Goal: Information Seeking & Learning: Learn about a topic

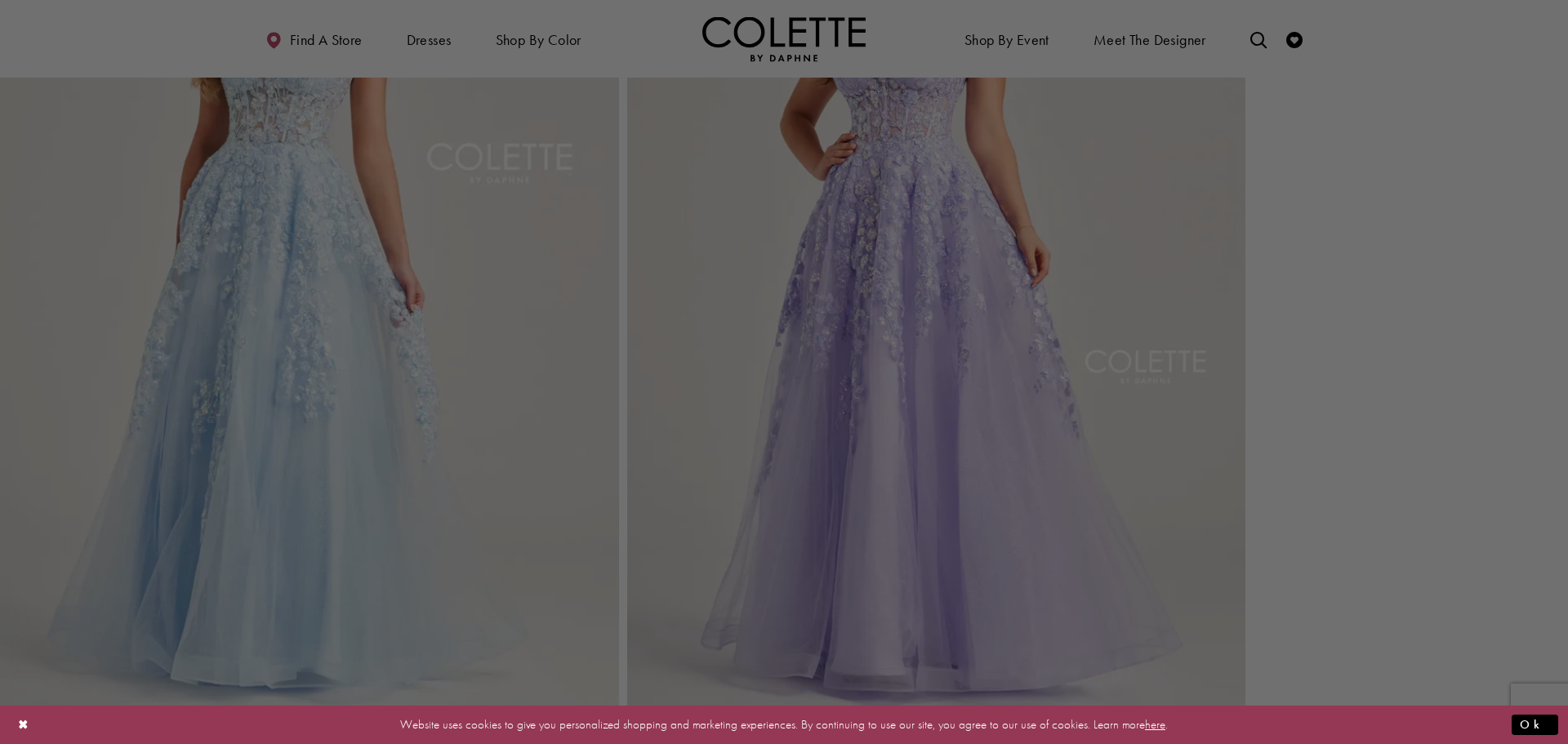
scroll to position [2204, 0]
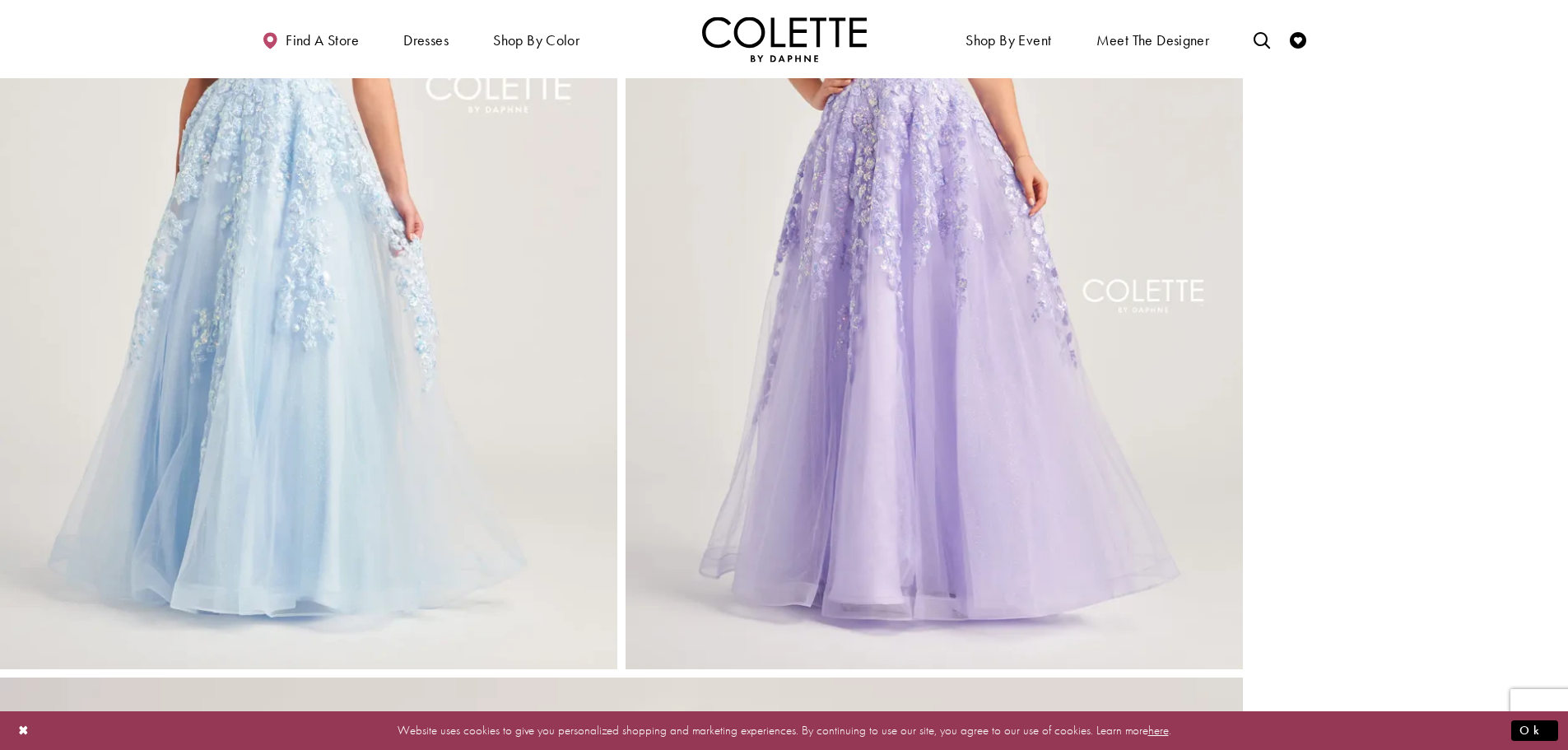
click at [373, 316] on img "Full size Style CL5136 Colette by Daphne #4 Light Blue picture" at bounding box center [309, 205] width 617 height 925
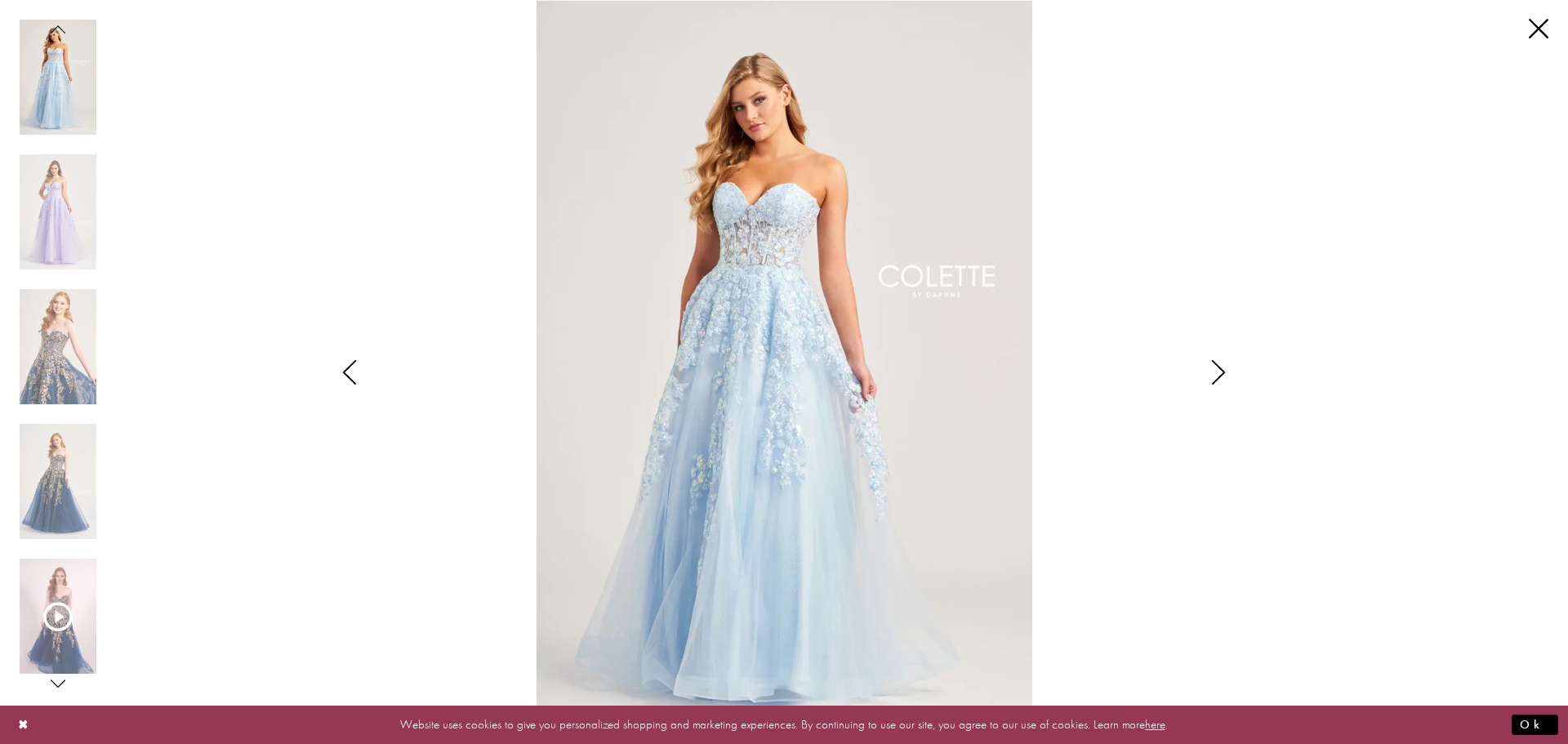
click at [822, 237] on img "Scroll List" at bounding box center [784, 372] width 829 height 744
click at [1222, 372] on icon "Style CL5136 Colette by Daphne Views dialog" at bounding box center [1219, 372] width 41 height 24
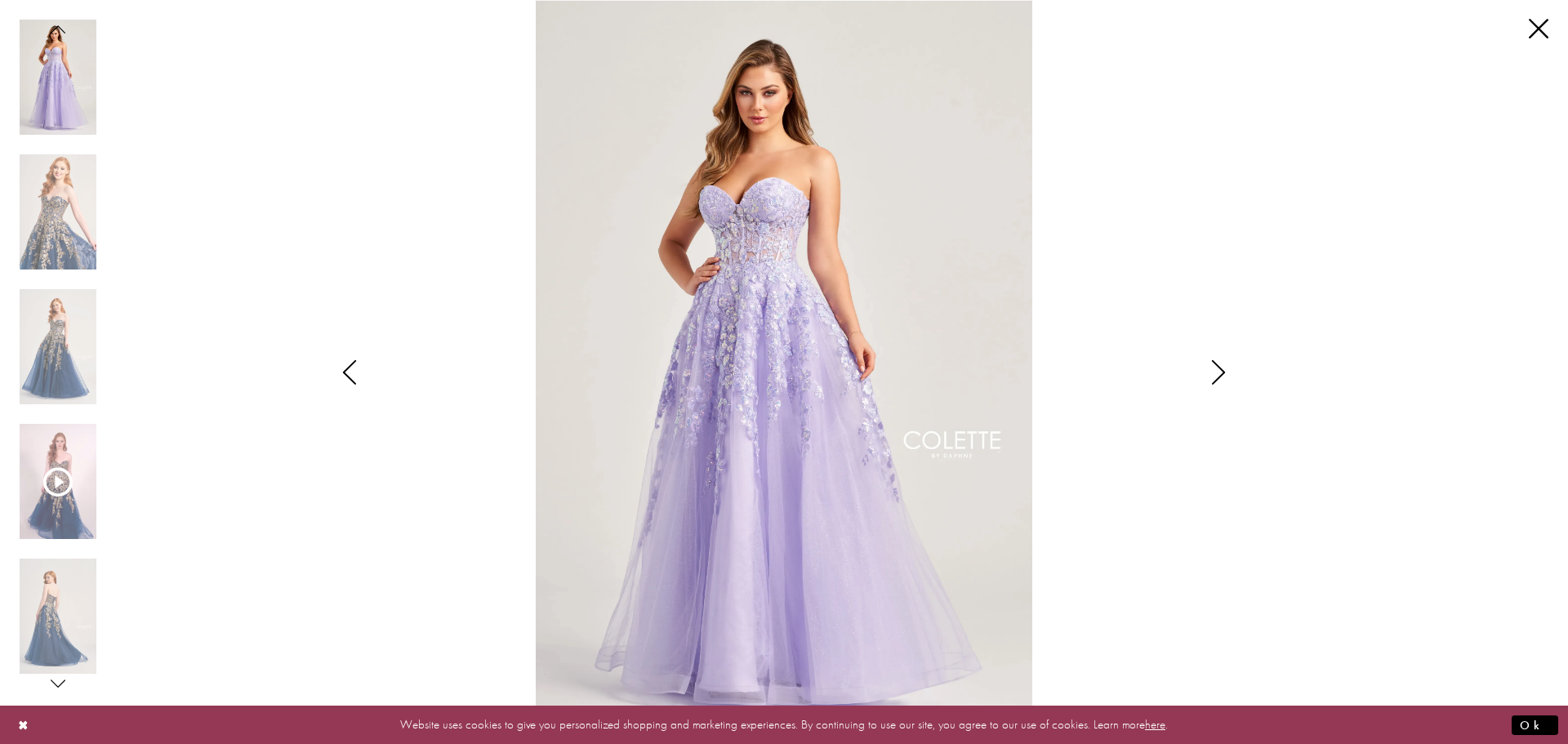
click at [1218, 378] on icon "Style CL5136 Colette by Daphne Views dialog" at bounding box center [1219, 372] width 41 height 24
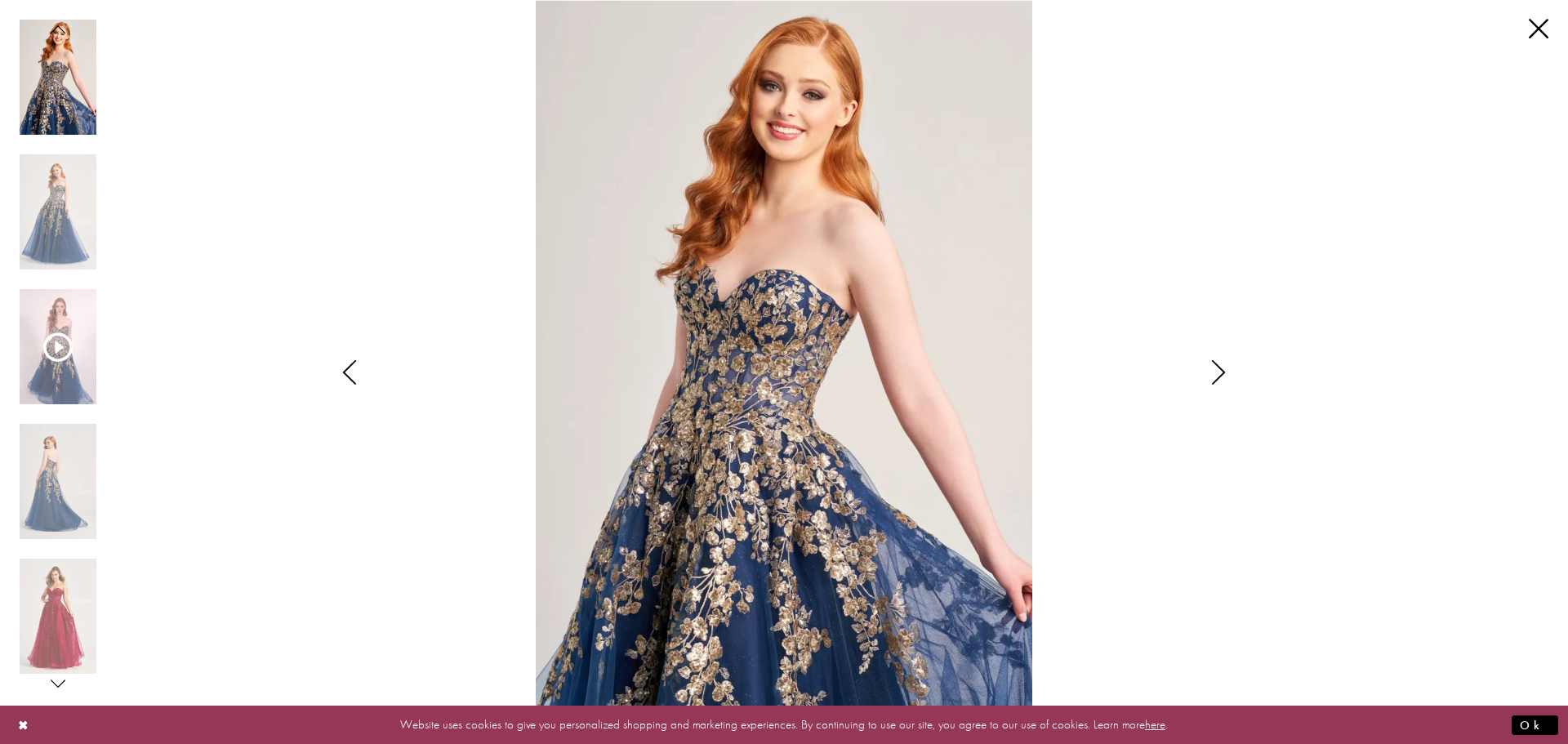
click at [1223, 374] on icon "Style CL5136 Colette by Daphne Views dialog" at bounding box center [1219, 372] width 41 height 24
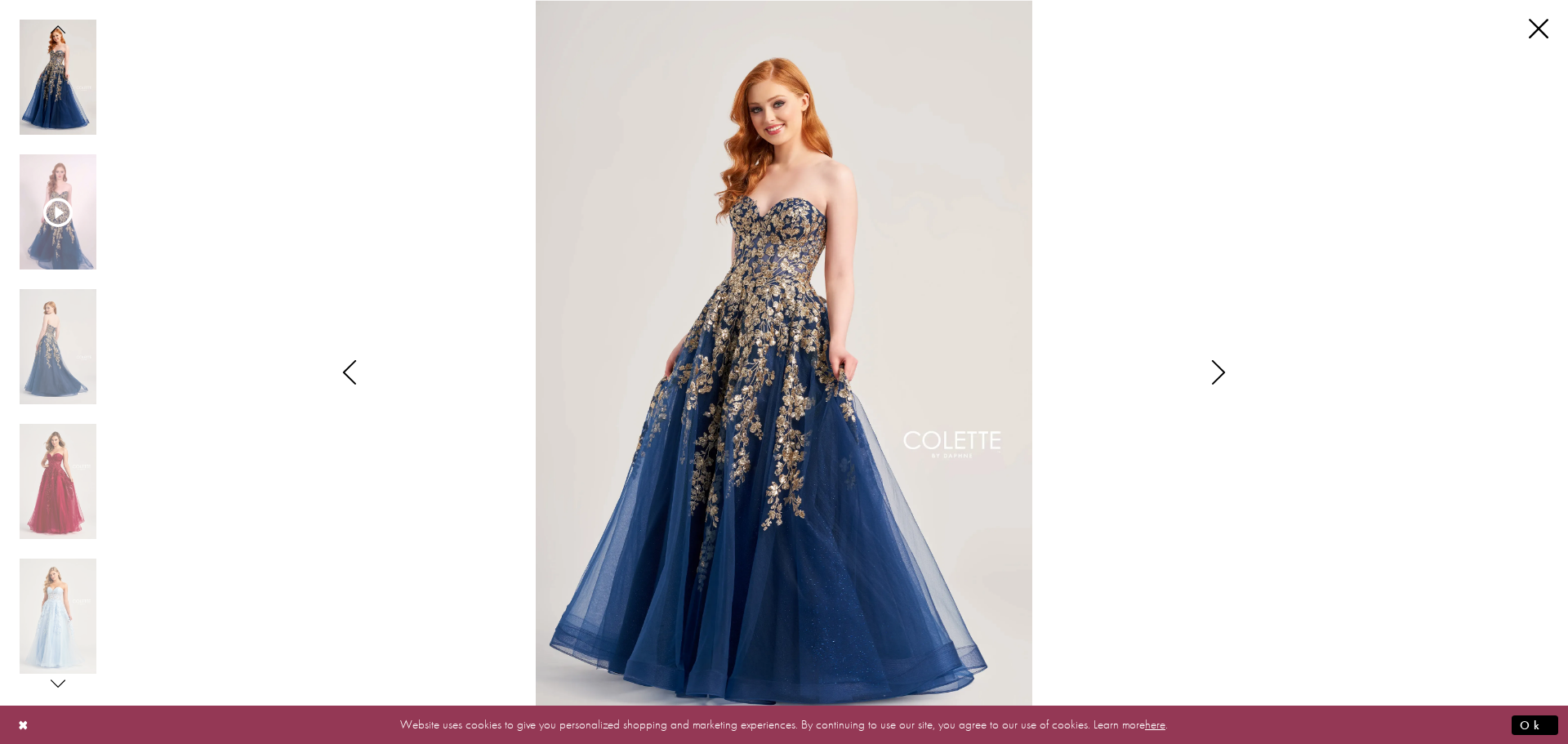
click at [1218, 377] on icon "Style CL5136 Colette by Daphne Views dialog" at bounding box center [1219, 372] width 41 height 24
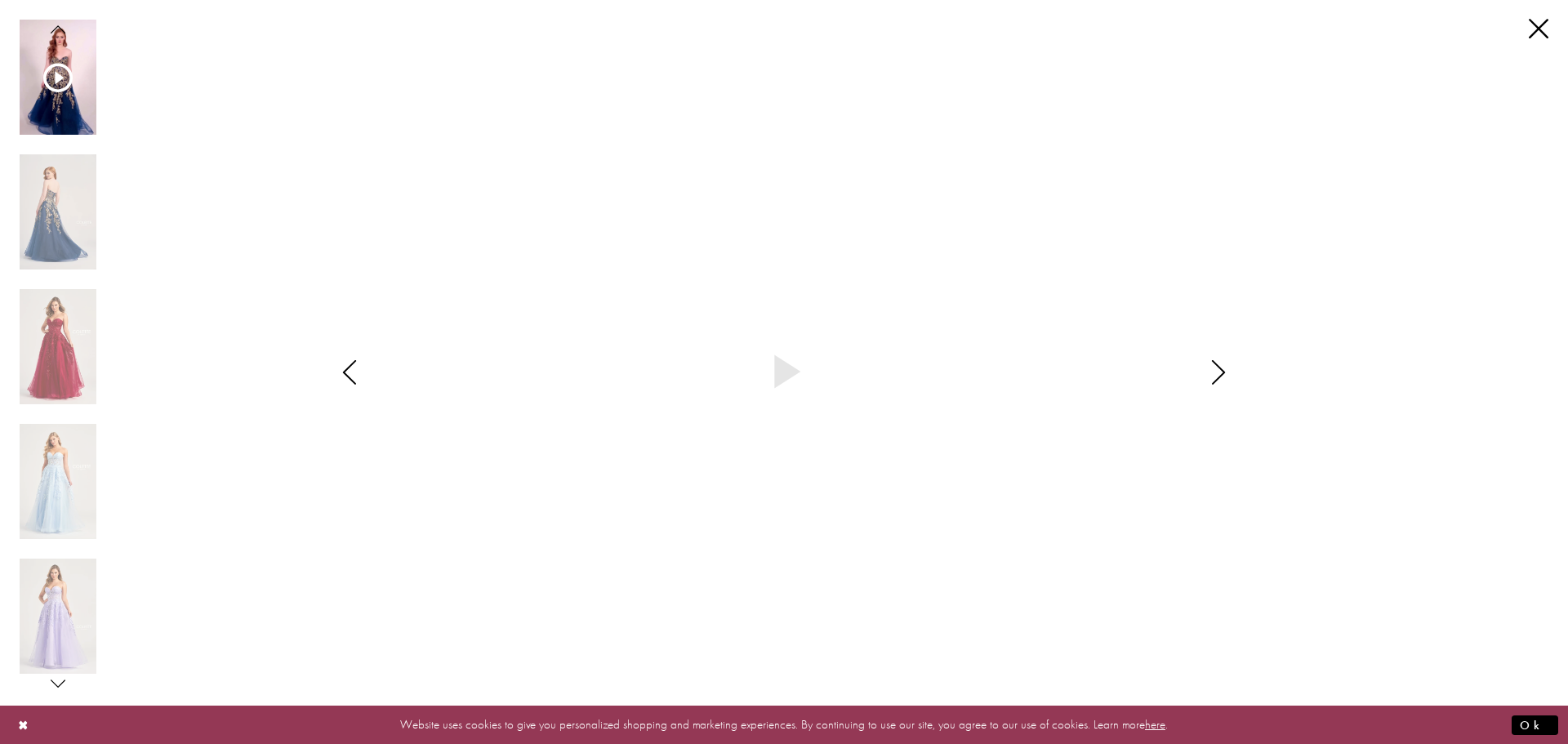
drag, startPoint x: 886, startPoint y: 384, endPoint x: 1222, endPoint y: 362, distance: 336.7
click at [1222, 362] on icon "Style CL5136 Colette by Daphne Views dialog" at bounding box center [1219, 372] width 41 height 24
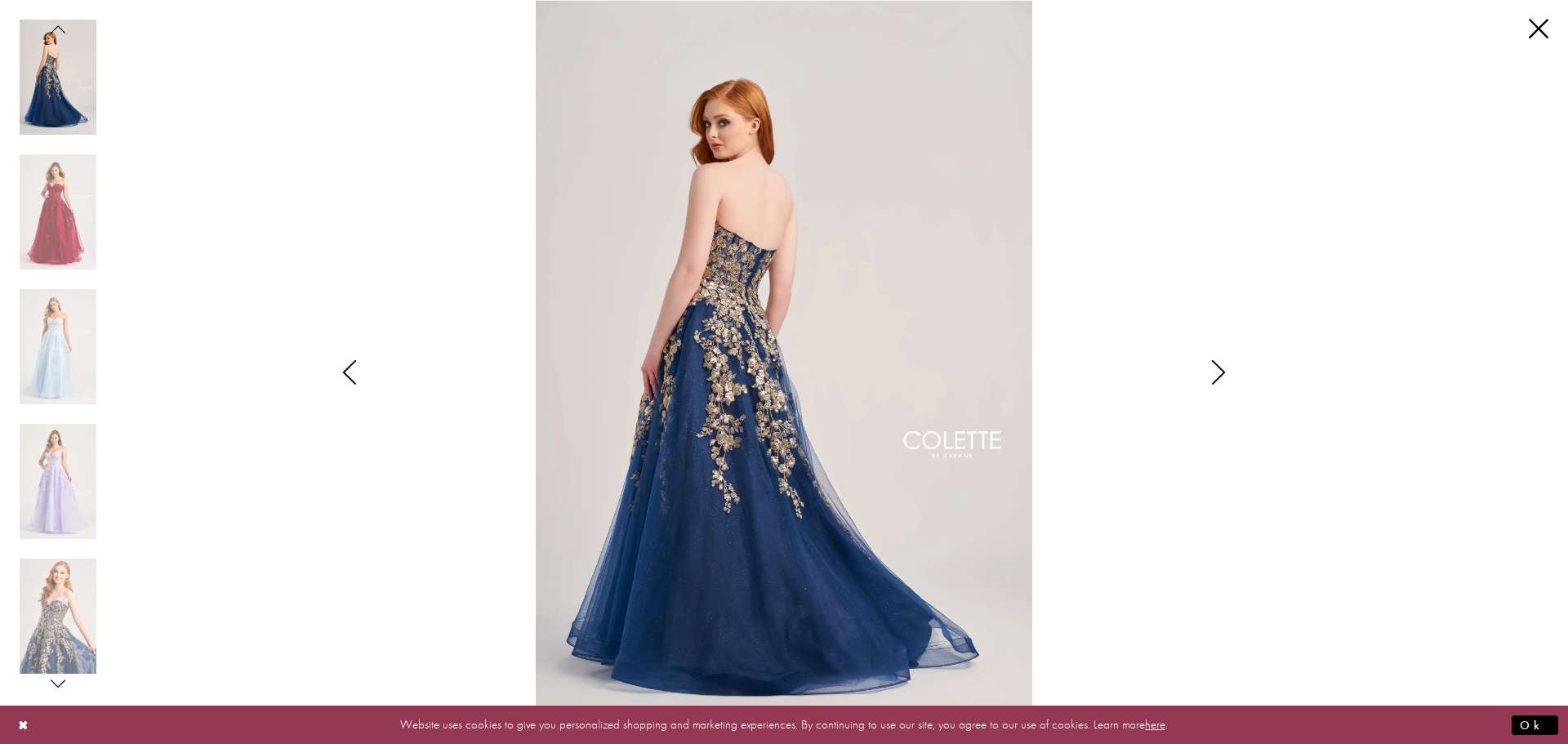
click at [1210, 379] on icon "Style CL5136 Colette by Daphne Views dialog" at bounding box center [1219, 372] width 41 height 24
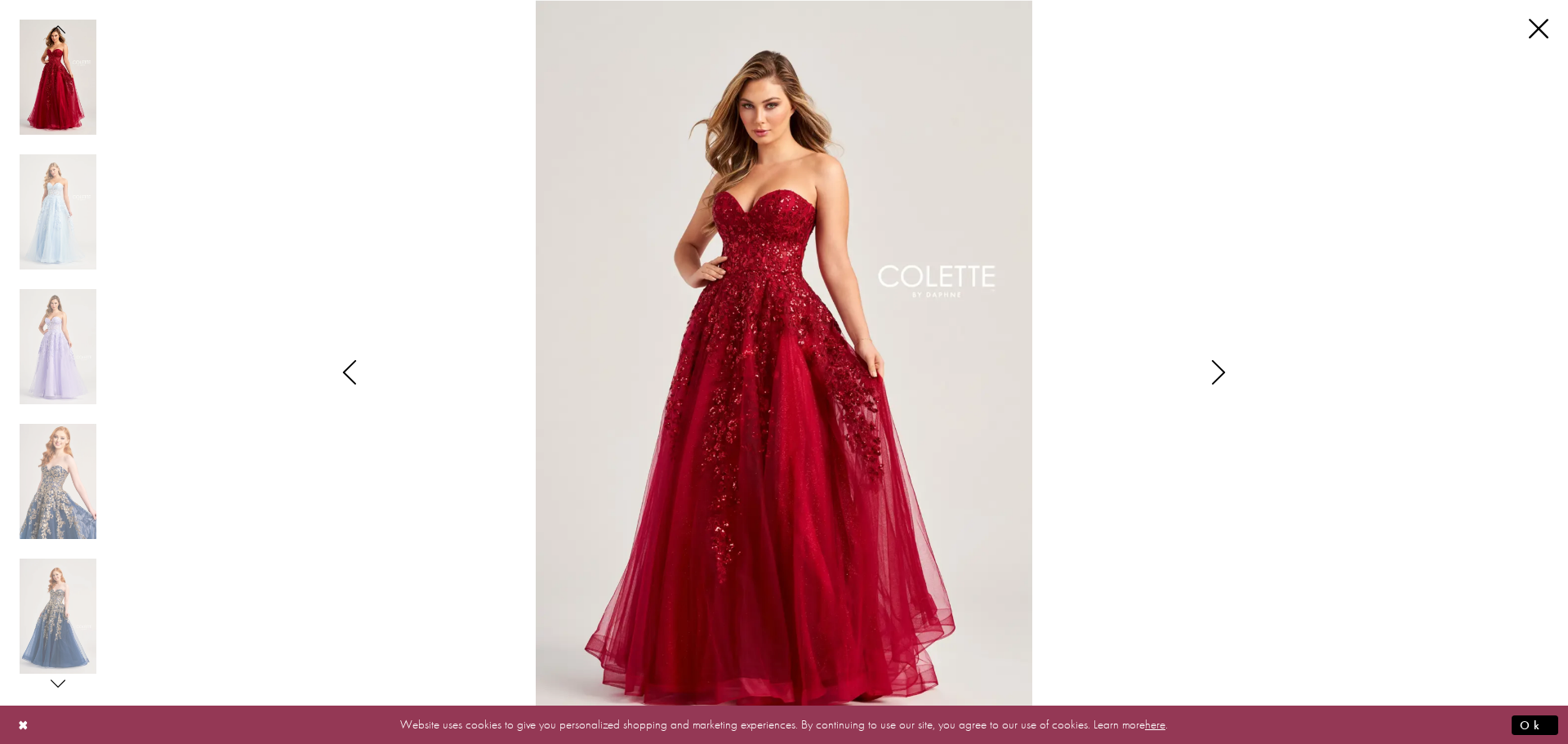
click at [1229, 370] on icon "Style CL5136 Colette by Daphne Views dialog" at bounding box center [1219, 372] width 41 height 24
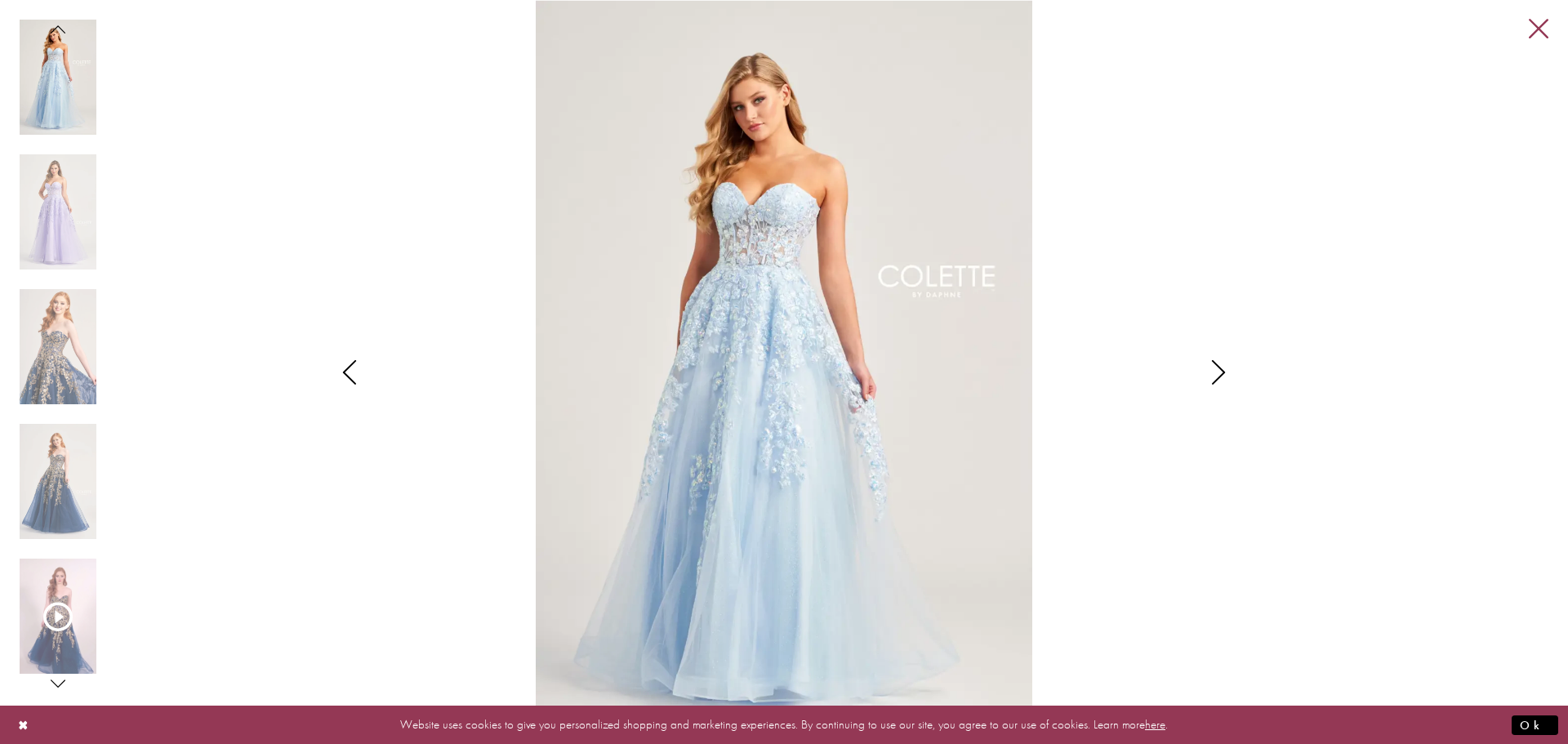
click at [1536, 30] on link "Close" at bounding box center [1538, 29] width 20 height 20
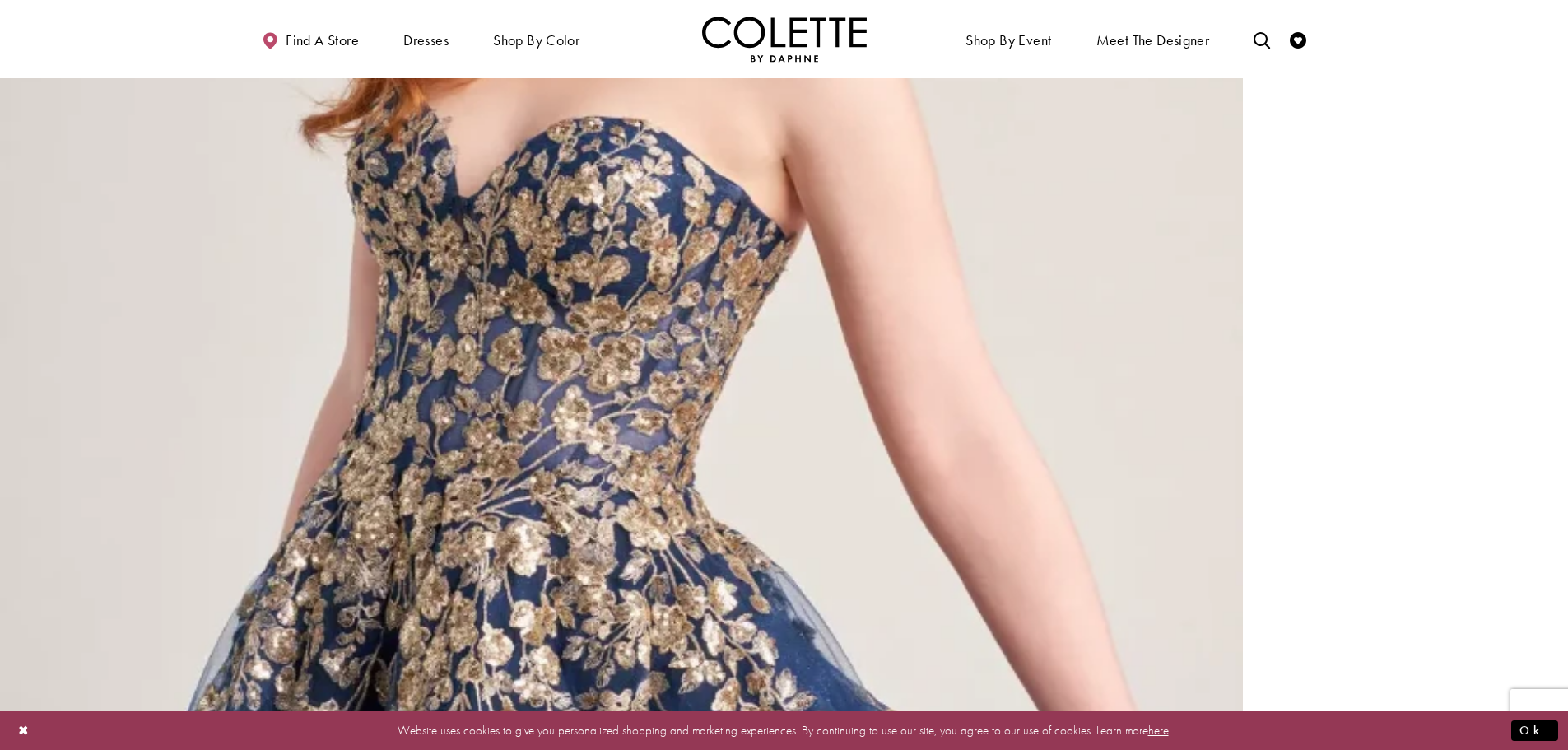
scroll to position [4954, 0]
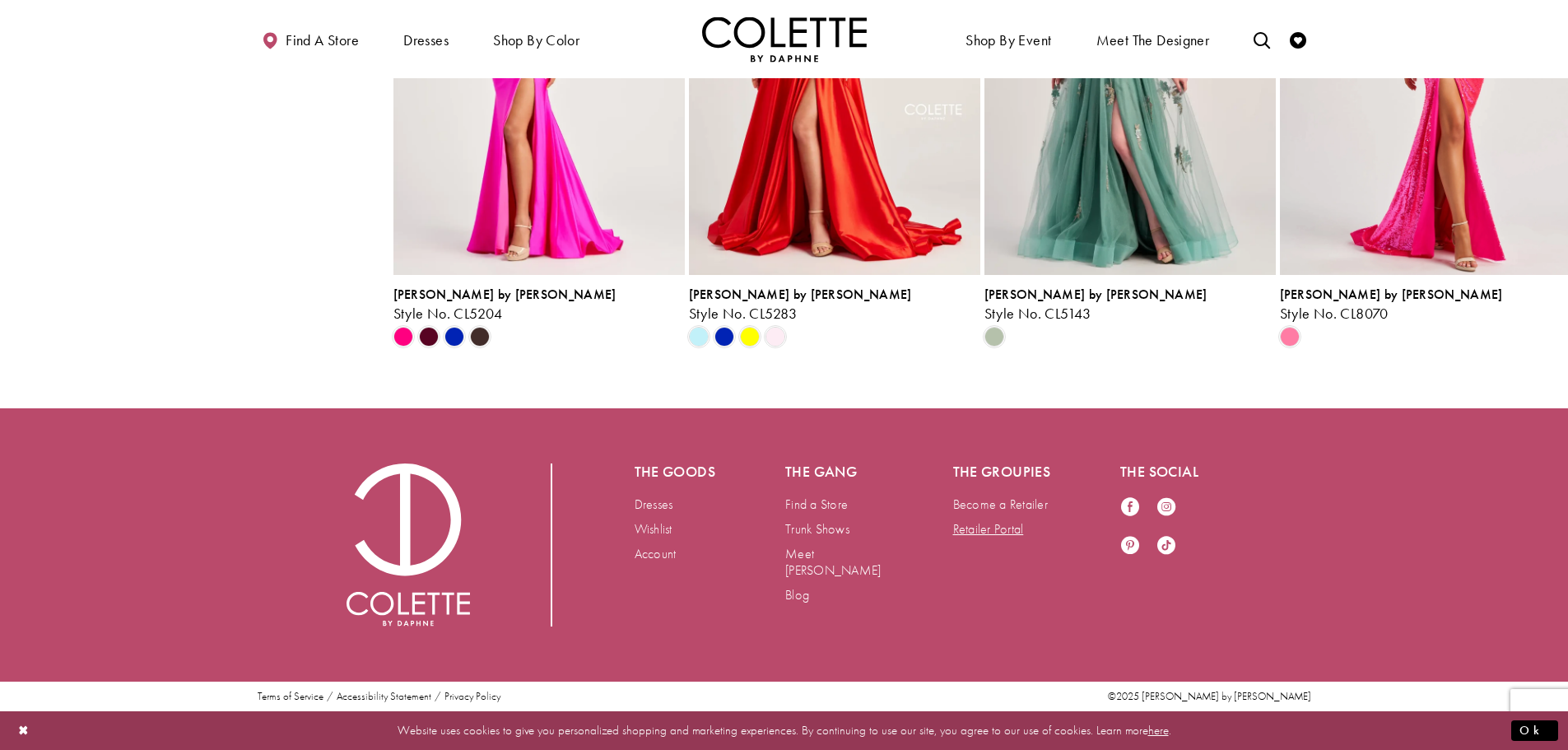
click at [977, 527] on link "Retailer Portal" at bounding box center [988, 529] width 70 height 17
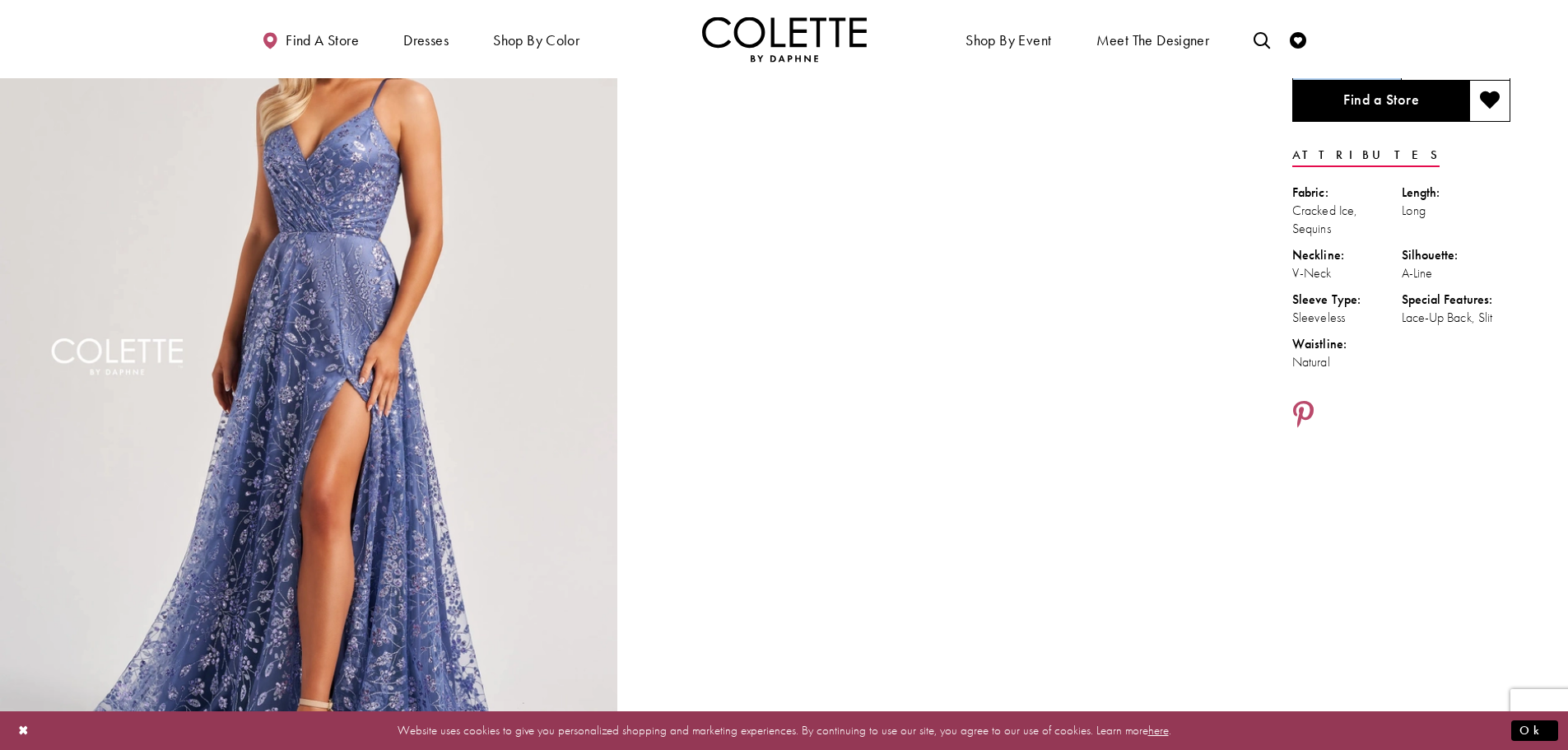
click at [364, 239] on img "Full size Style CL8230 Colette by Daphne #0 default Periwinkle frontface vertic…" at bounding box center [309, 376] width 617 height 925
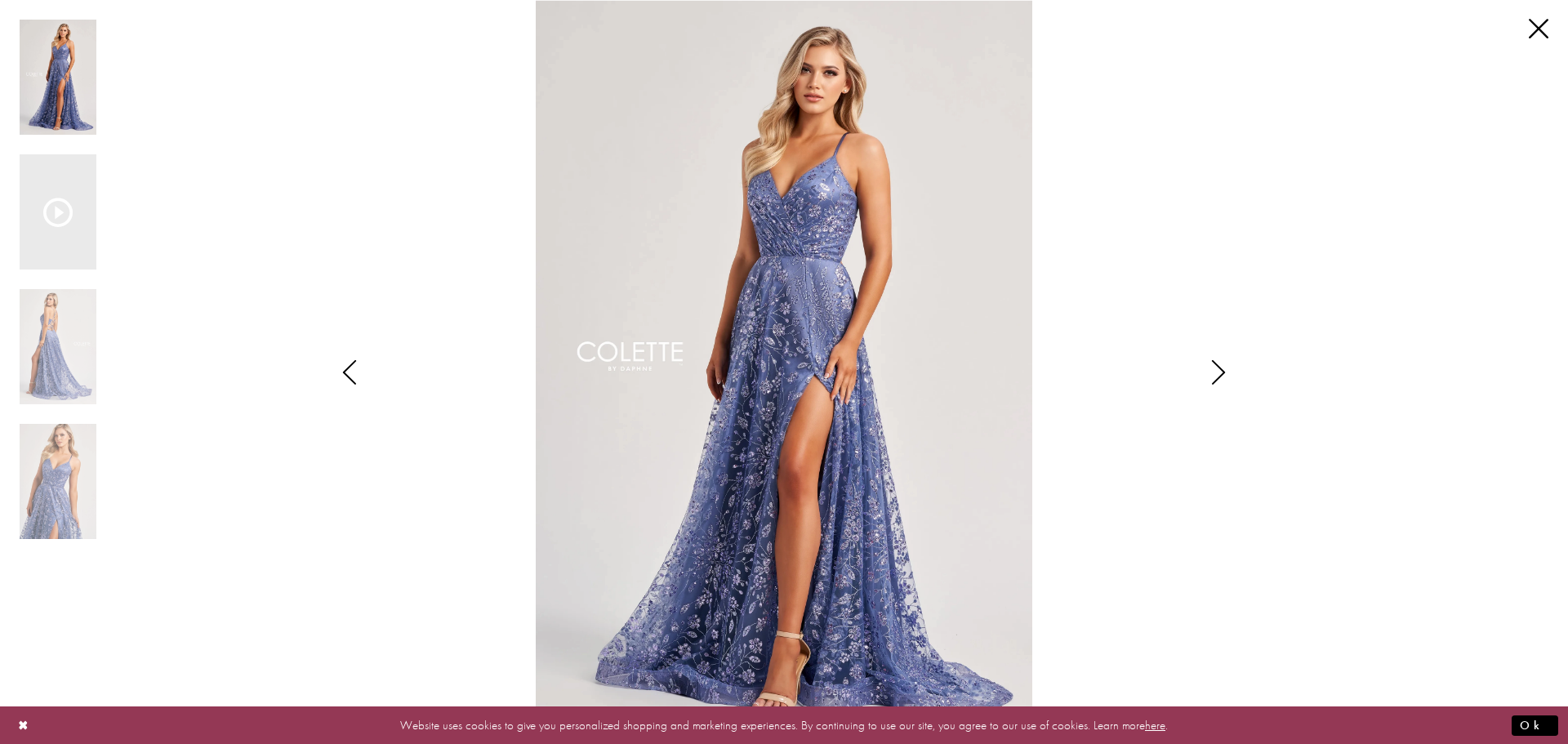
click at [1221, 377] on icon "Style CL8230 Colette by Daphne Views dialog" at bounding box center [1219, 372] width 41 height 24
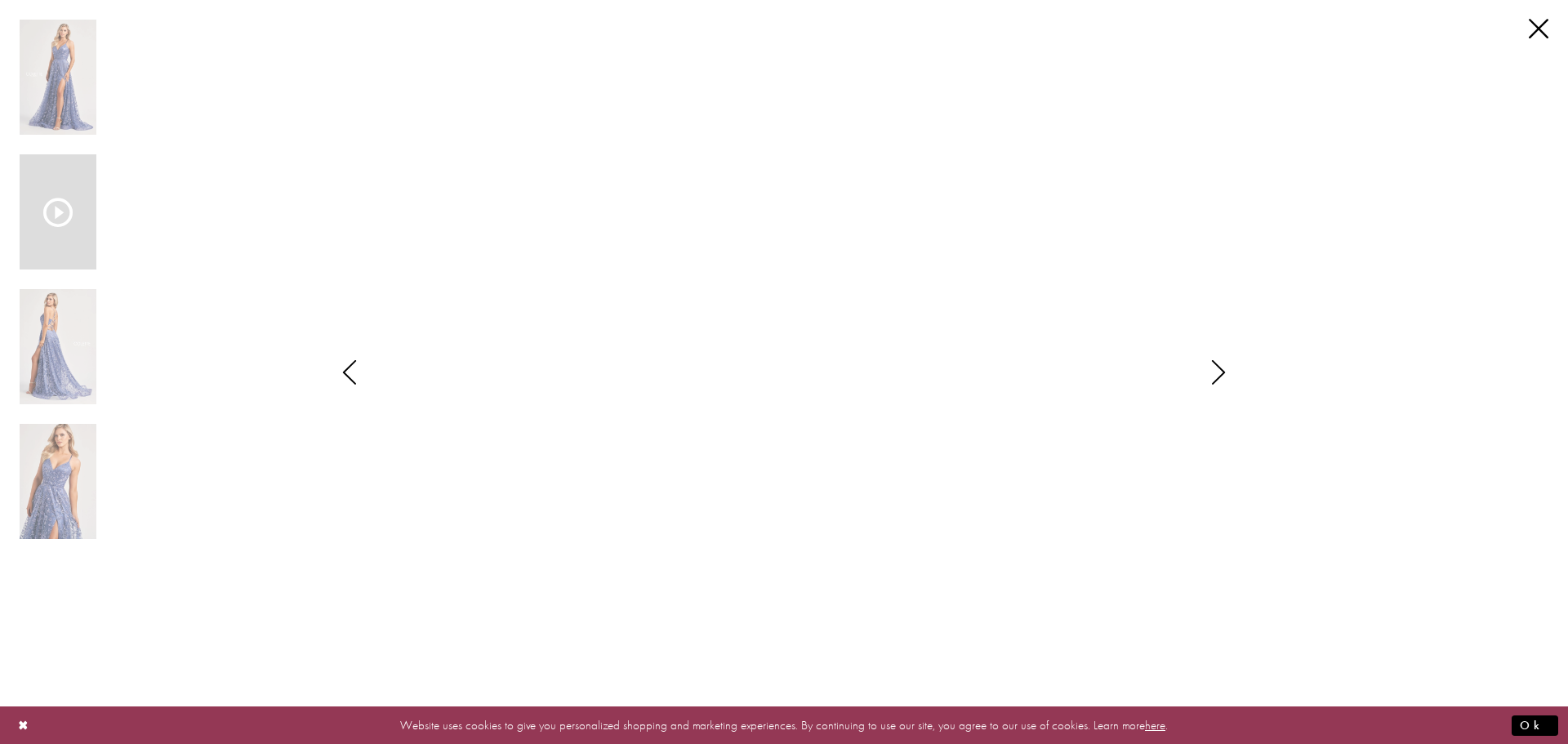
click at [1218, 379] on icon "Style CL8230 Colette by Daphne Views dialog" at bounding box center [1219, 372] width 41 height 24
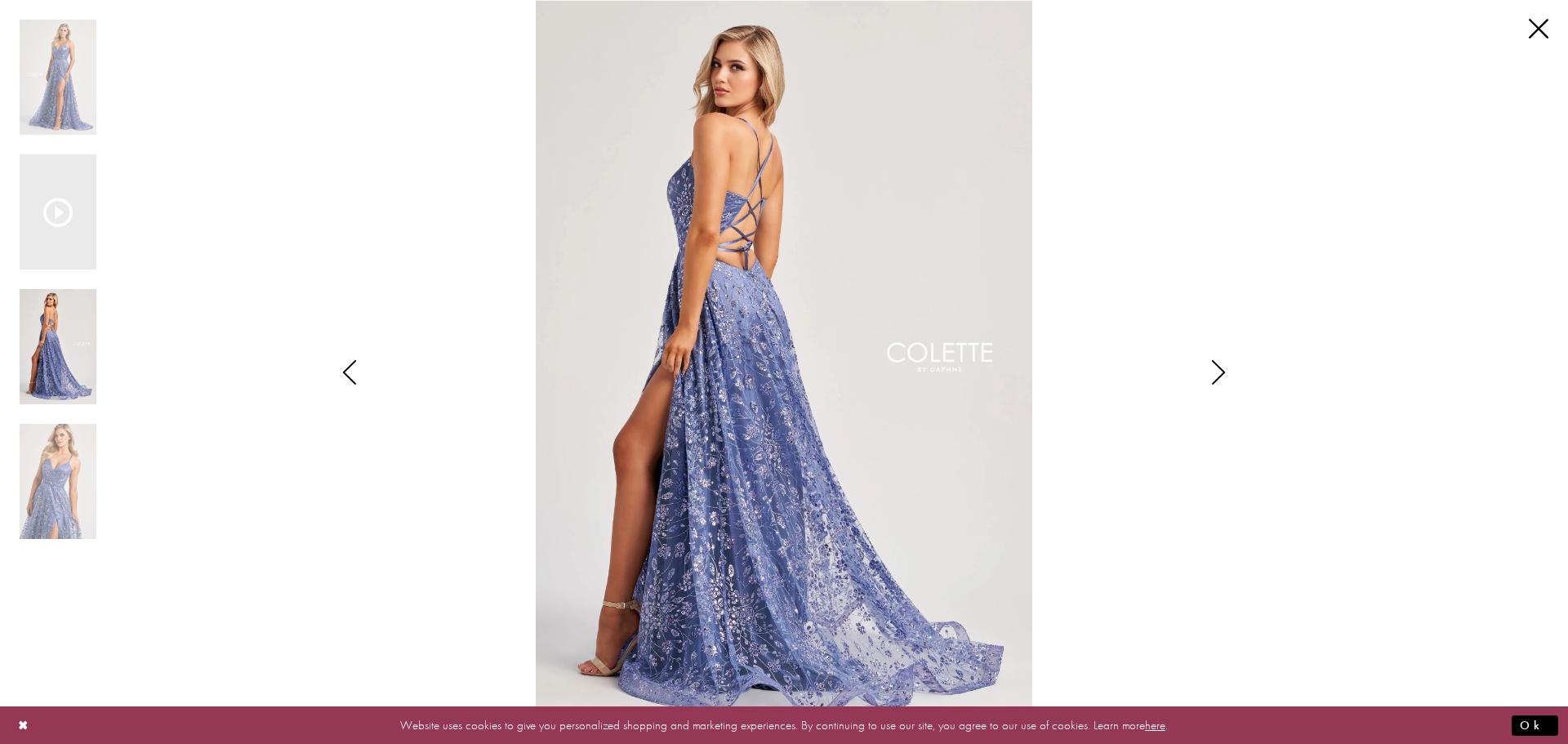
click at [1217, 379] on icon "Style CL8230 Colette by Daphne Views dialog" at bounding box center [1219, 372] width 41 height 24
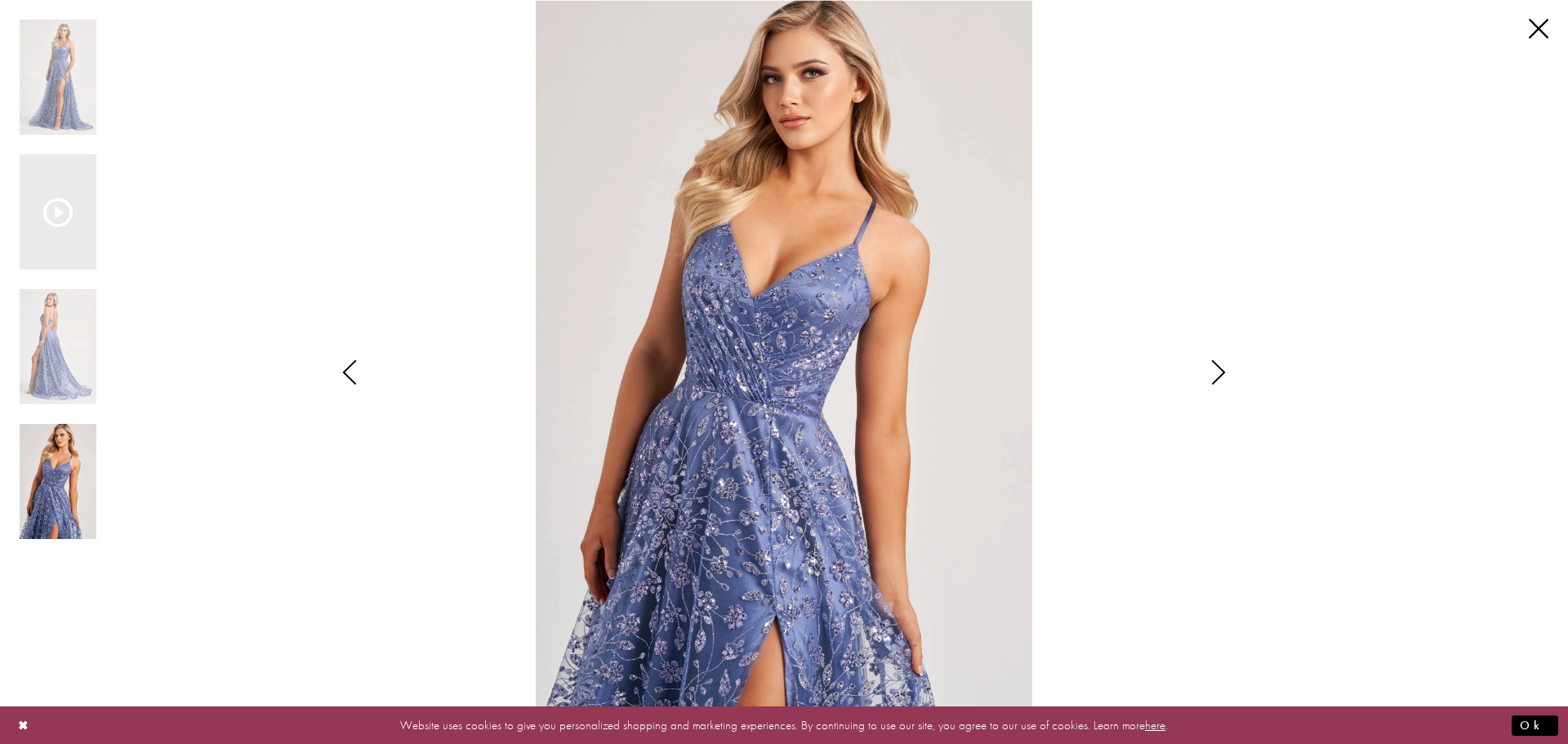
drag, startPoint x: 1132, startPoint y: 530, endPoint x: 1138, endPoint y: 522, distance: 10.0
click at [1132, 530] on img "Scroll List" at bounding box center [784, 372] width 829 height 744
click at [1537, 29] on link "Close" at bounding box center [1538, 29] width 20 height 20
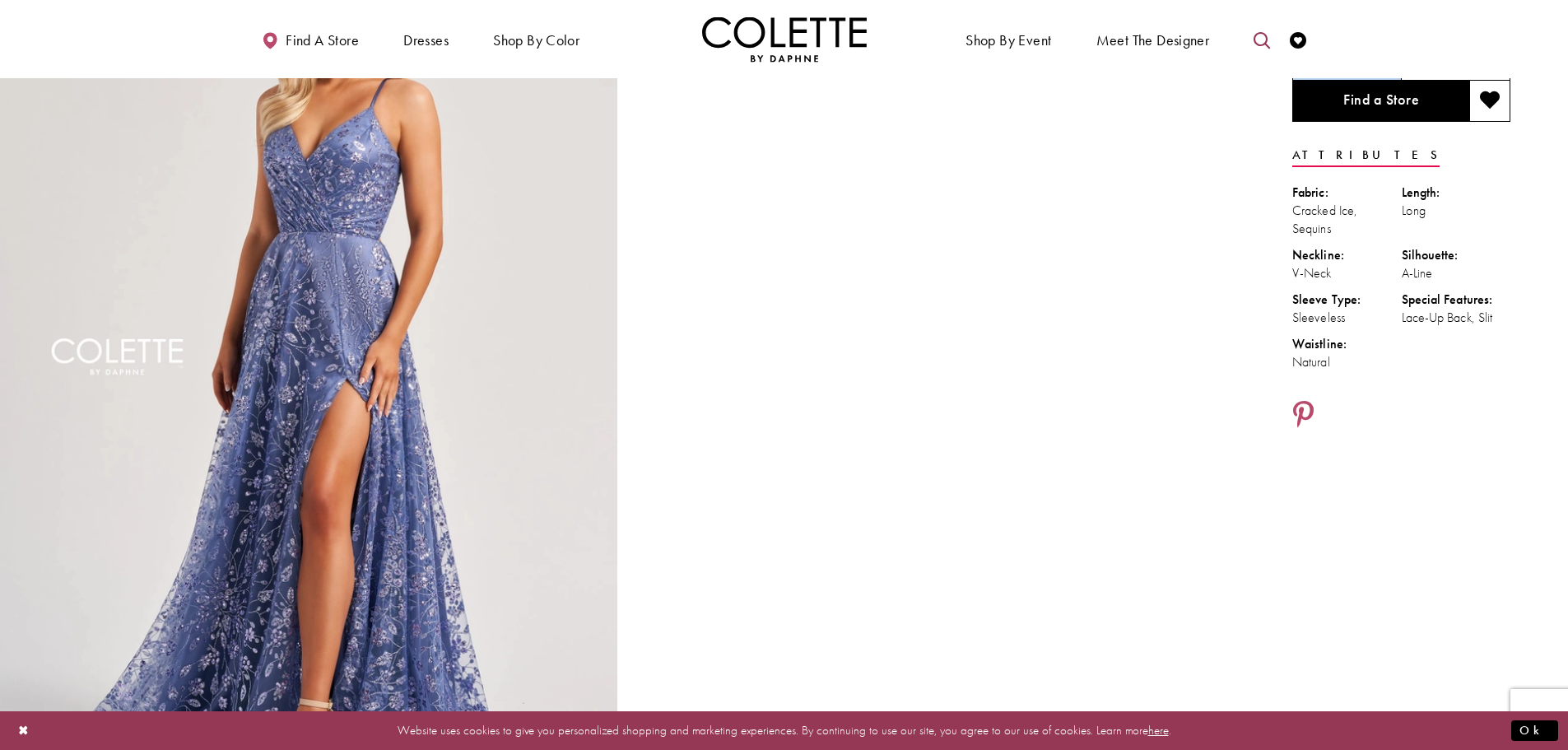
click at [1262, 37] on icon "Toggle search" at bounding box center [1262, 40] width 17 height 17
click at [1161, 42] on input "Search" at bounding box center [1179, 40] width 199 height 24
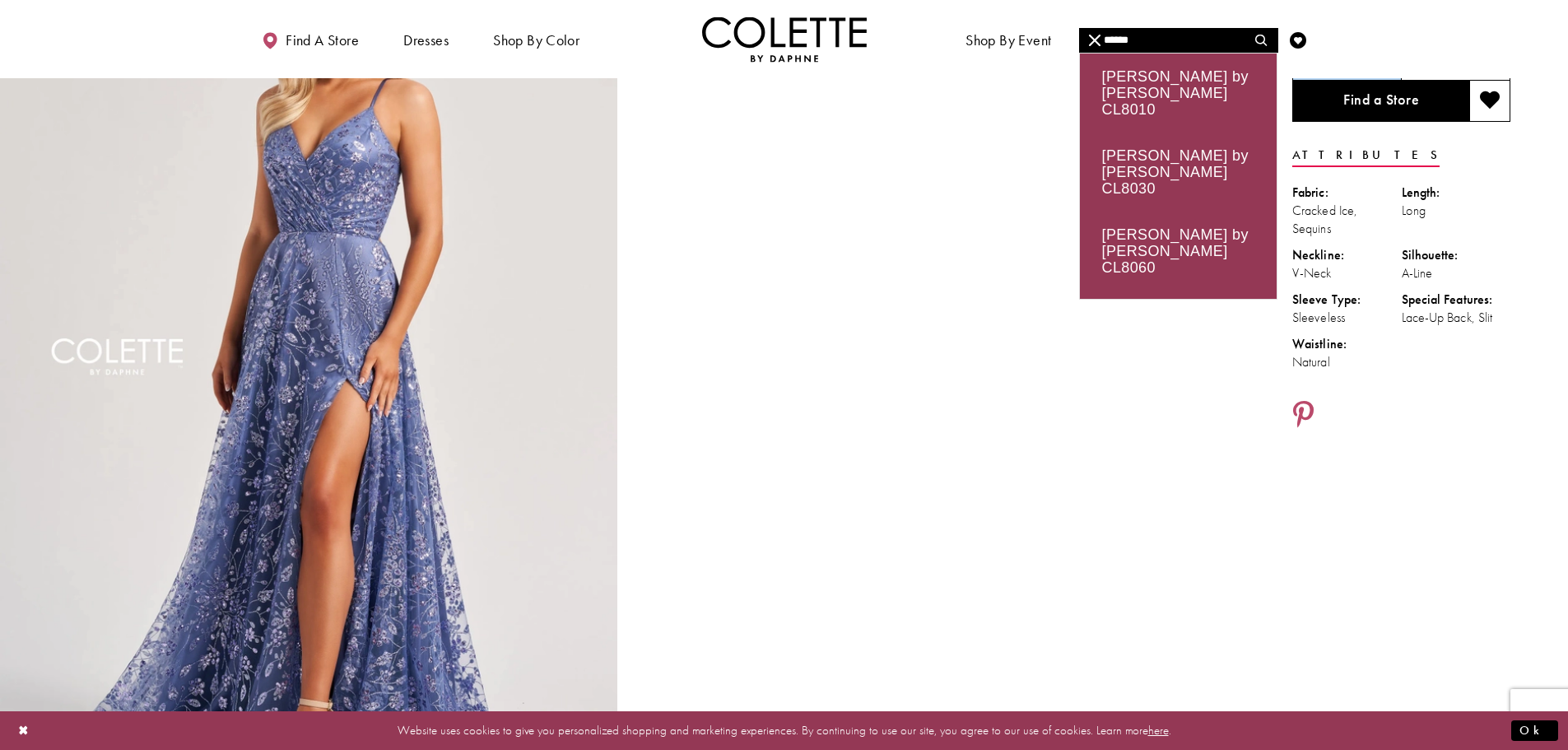
type input "******"
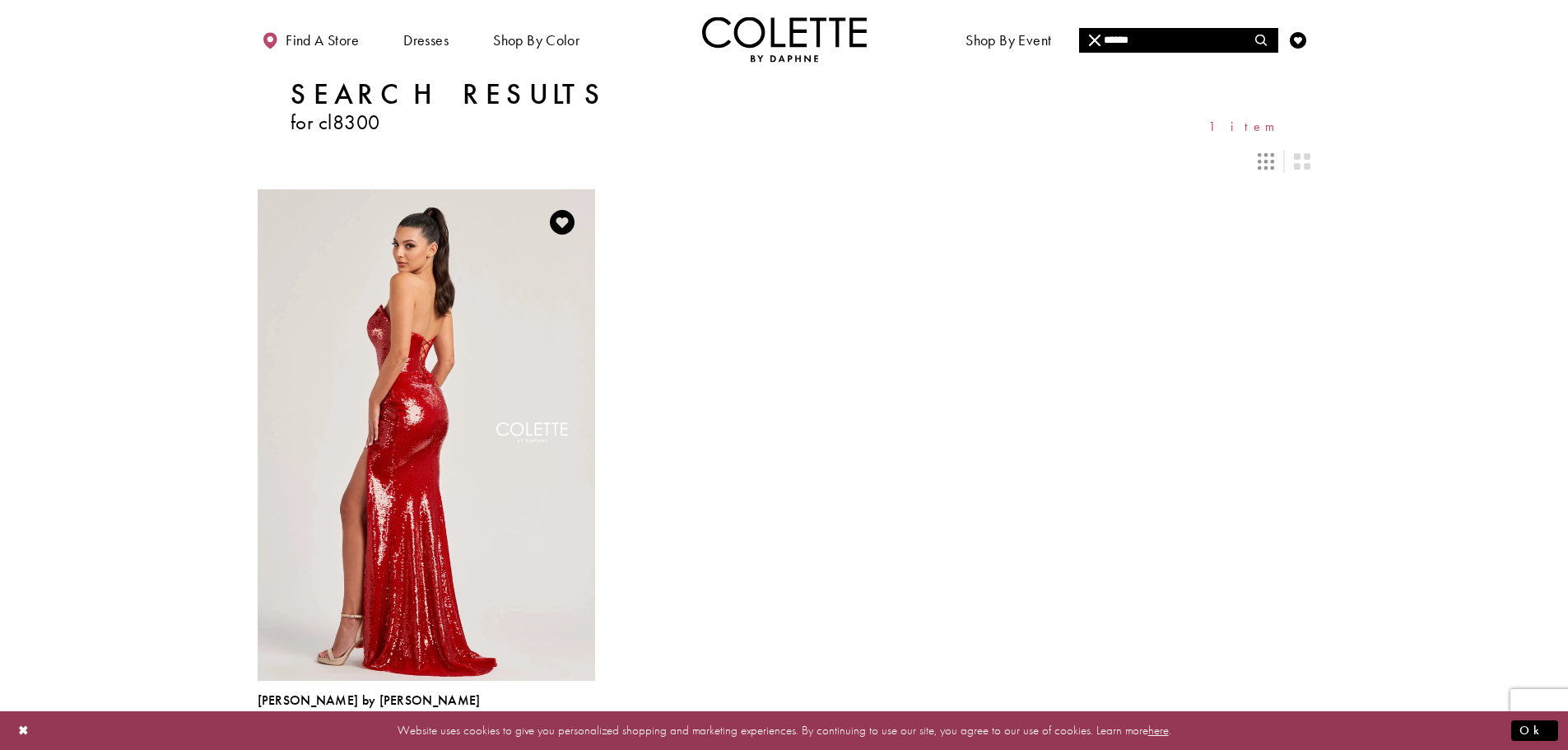
click at [406, 478] on img "Visit Colette by Daphne Style No. CL8300 Page" at bounding box center [427, 434] width 338 height 490
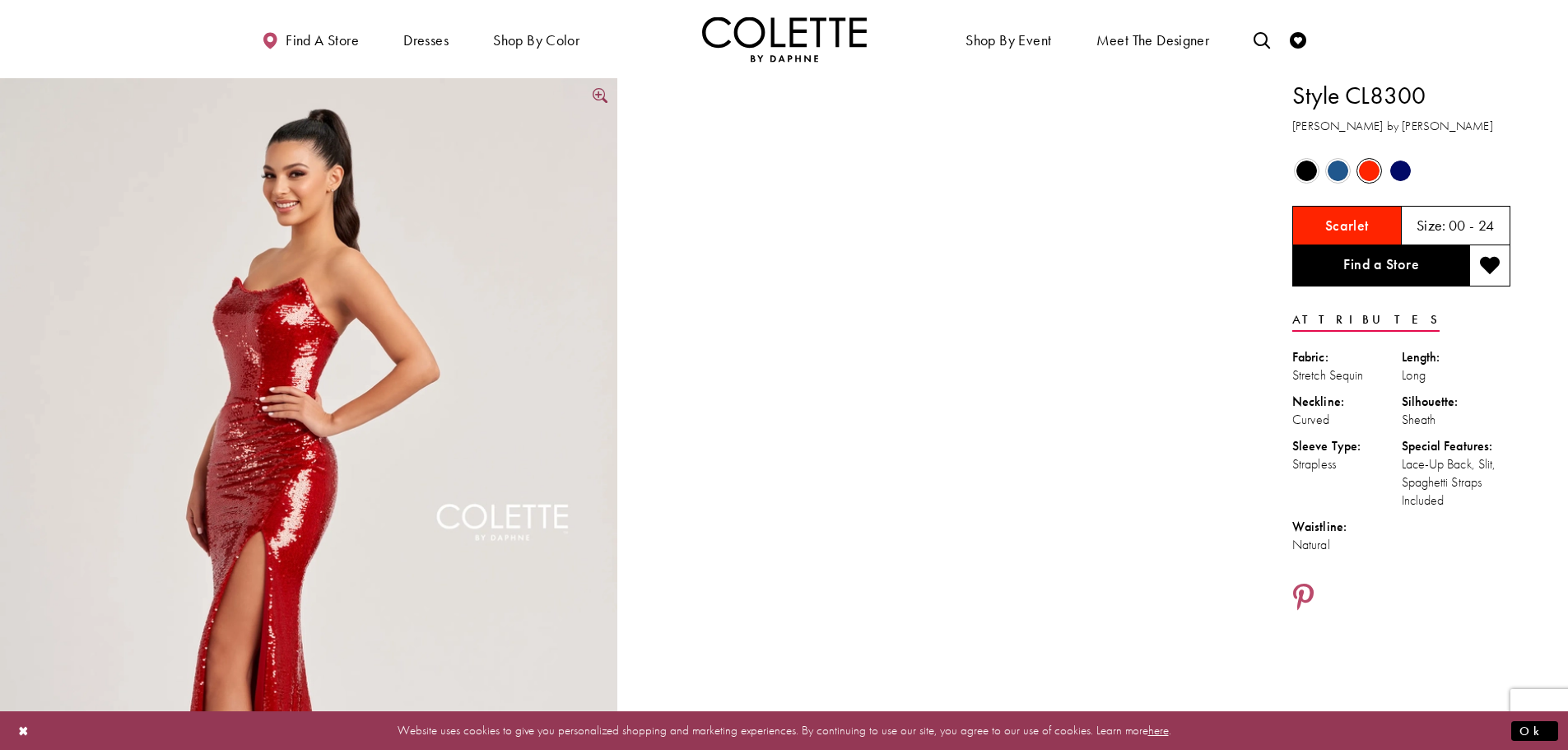
click at [336, 420] on img "Full size Style CL8300 Colette by Daphne #0 default Scarlet frontface vertical …" at bounding box center [309, 540] width 617 height 925
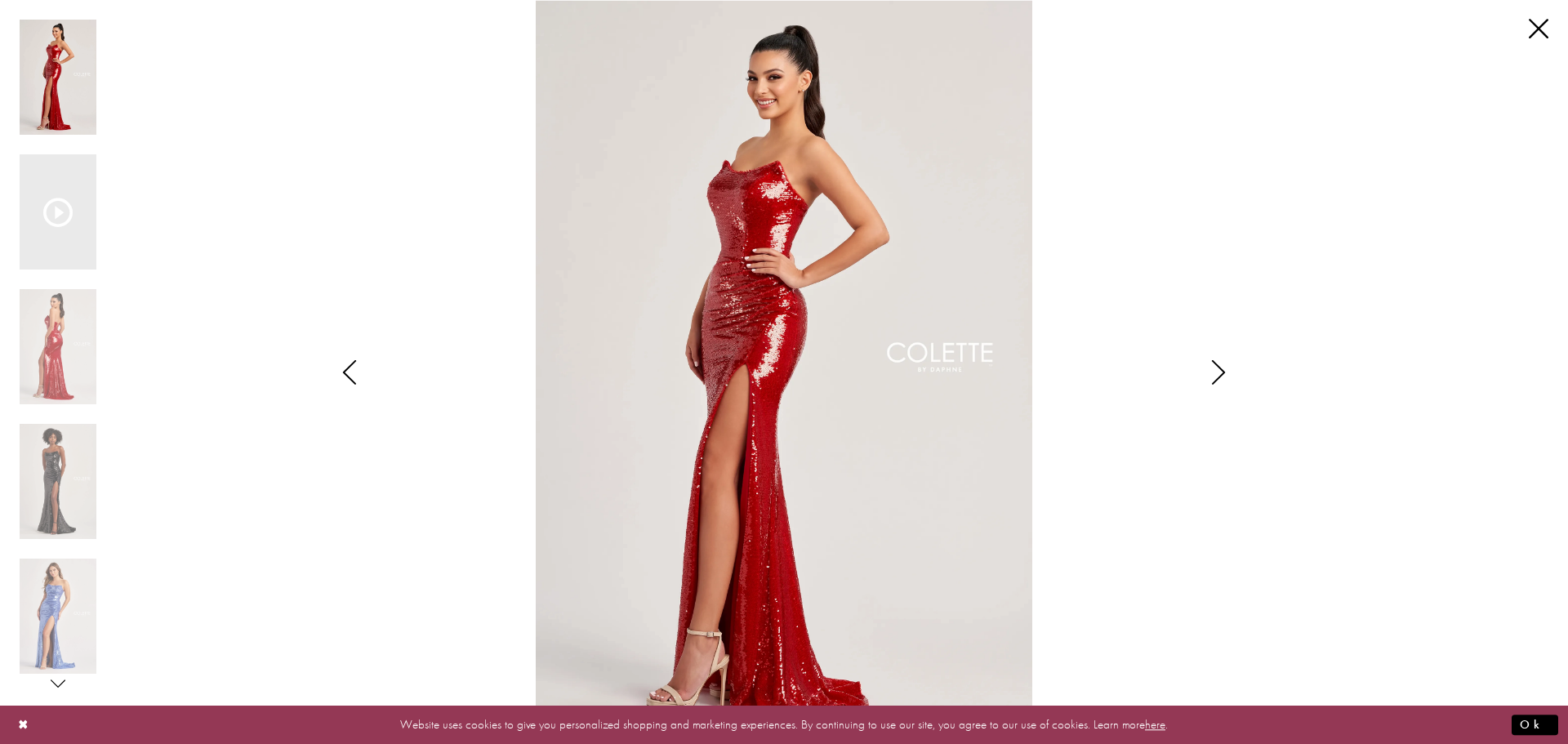
click at [1219, 370] on icon "Style CL8300 Colette by Daphne Views dialog" at bounding box center [1219, 372] width 41 height 24
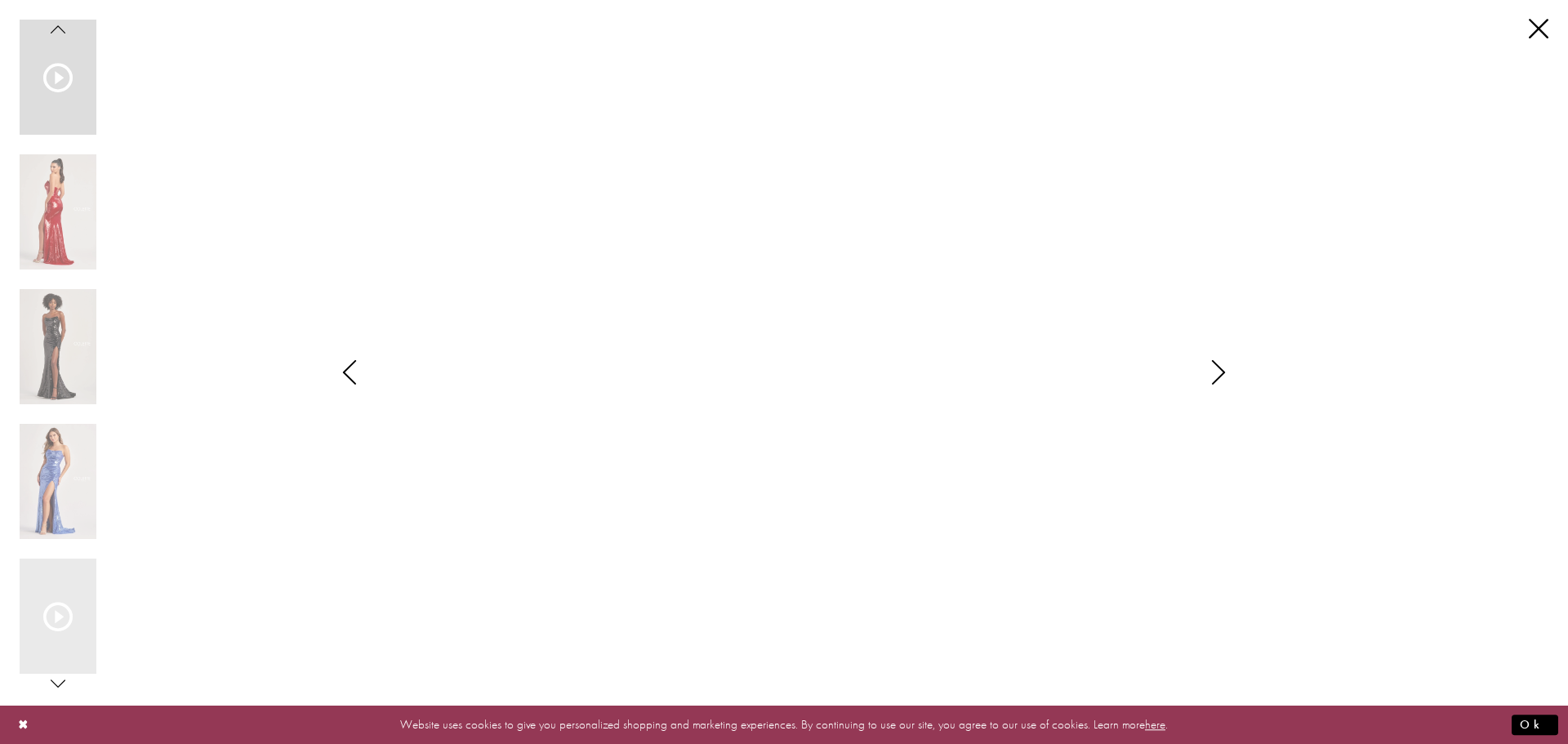
drag, startPoint x: 818, startPoint y: 391, endPoint x: 1220, endPoint y: 368, distance: 402.7
click at [1220, 368] on icon "Style CL8300 Colette by Daphne Views dialog" at bounding box center [1219, 372] width 41 height 24
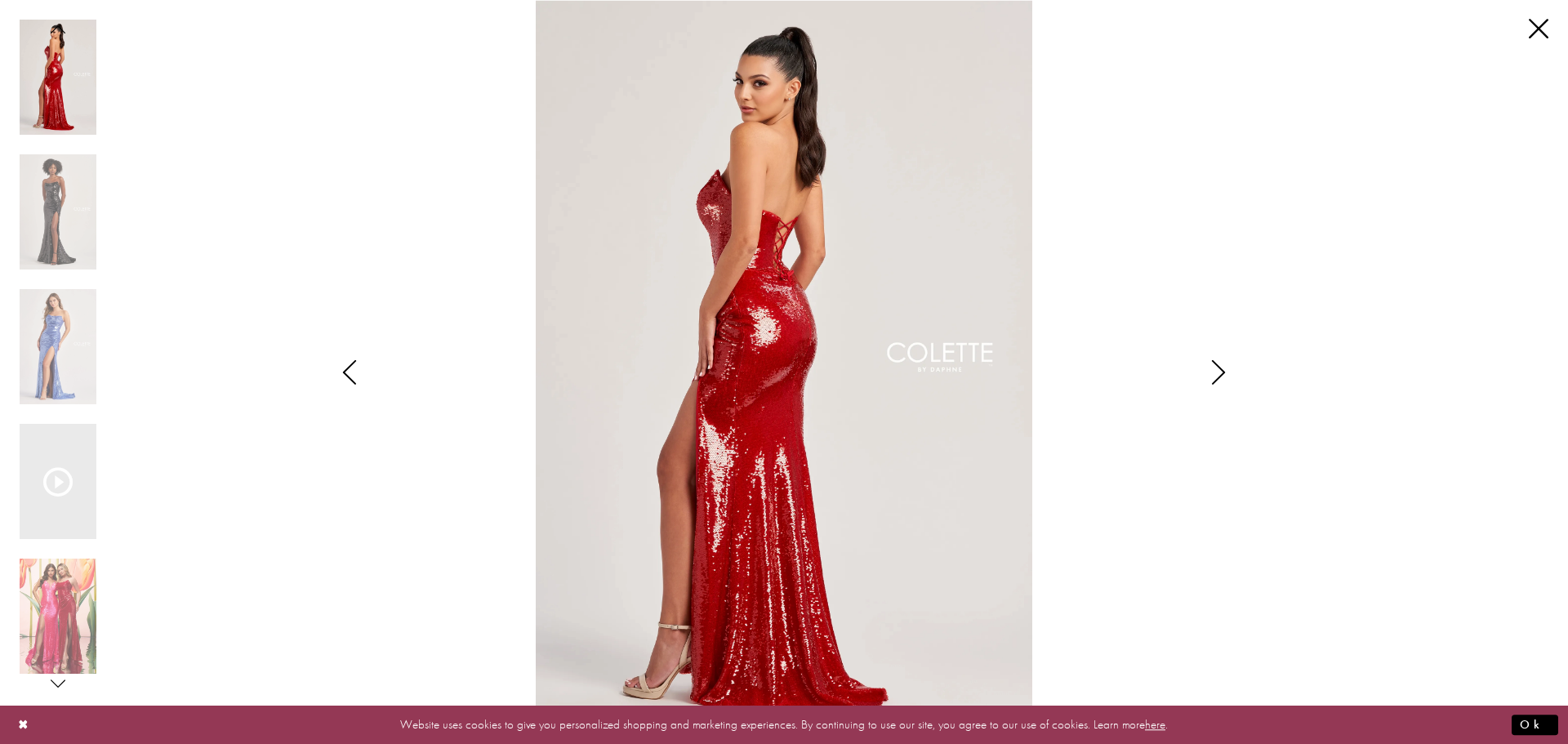
click at [1216, 381] on icon "Style CL8300 Colette by Daphne Views dialog" at bounding box center [1219, 372] width 41 height 24
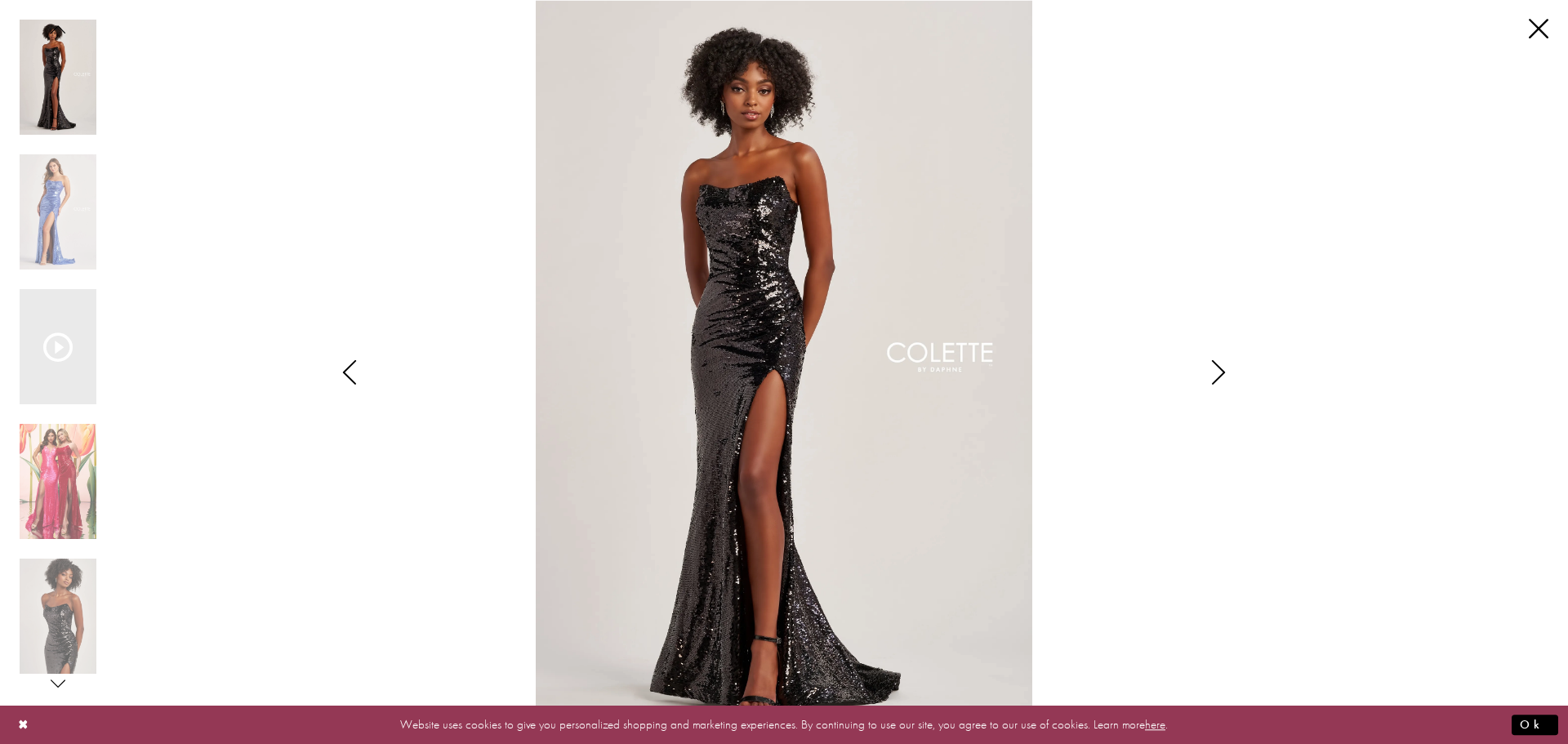
click at [1219, 369] on icon "Style CL8300 Colette by Daphne Views dialog" at bounding box center [1219, 372] width 41 height 24
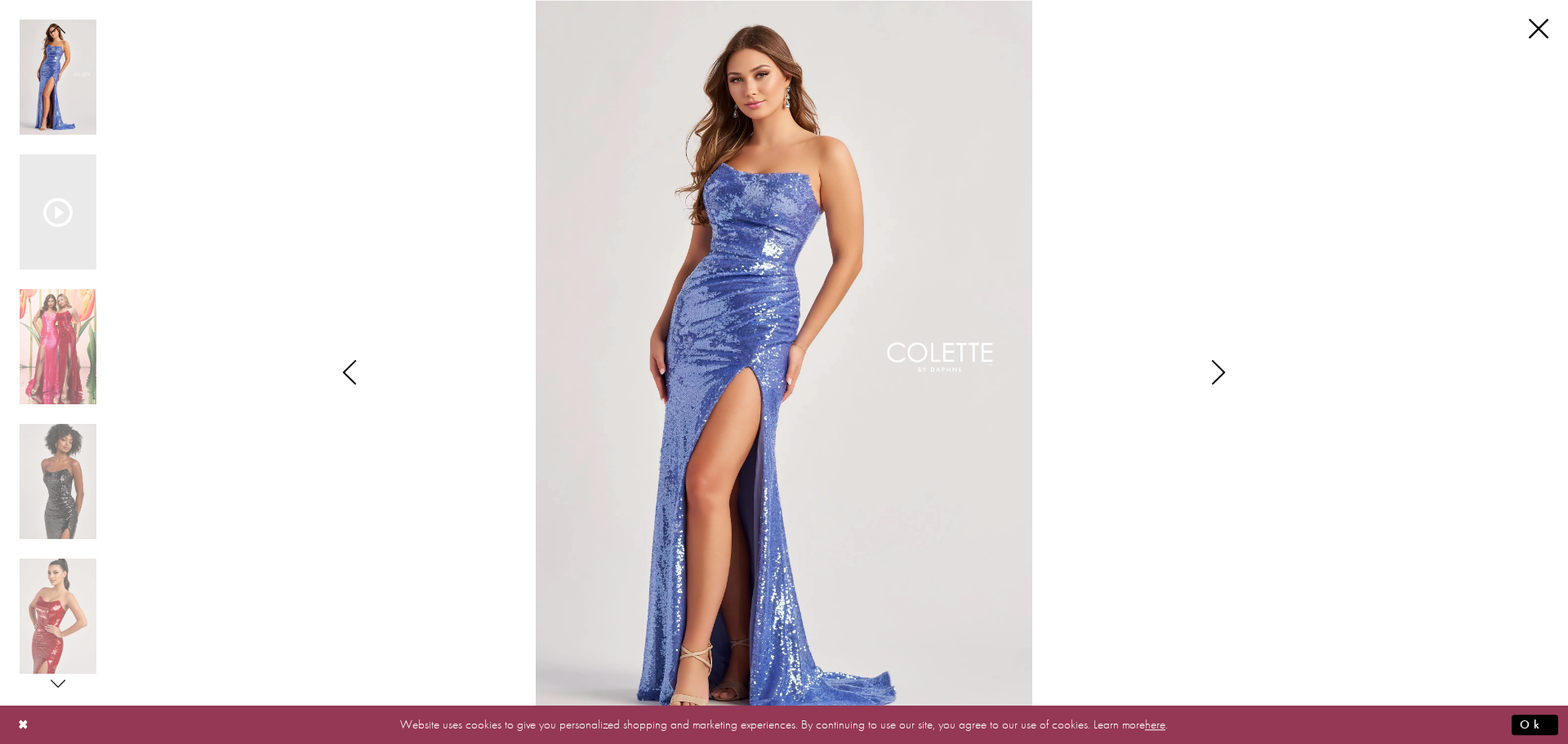
click at [1210, 378] on icon "Style CL8300 Colette by Daphne Views dialog" at bounding box center [1219, 372] width 41 height 24
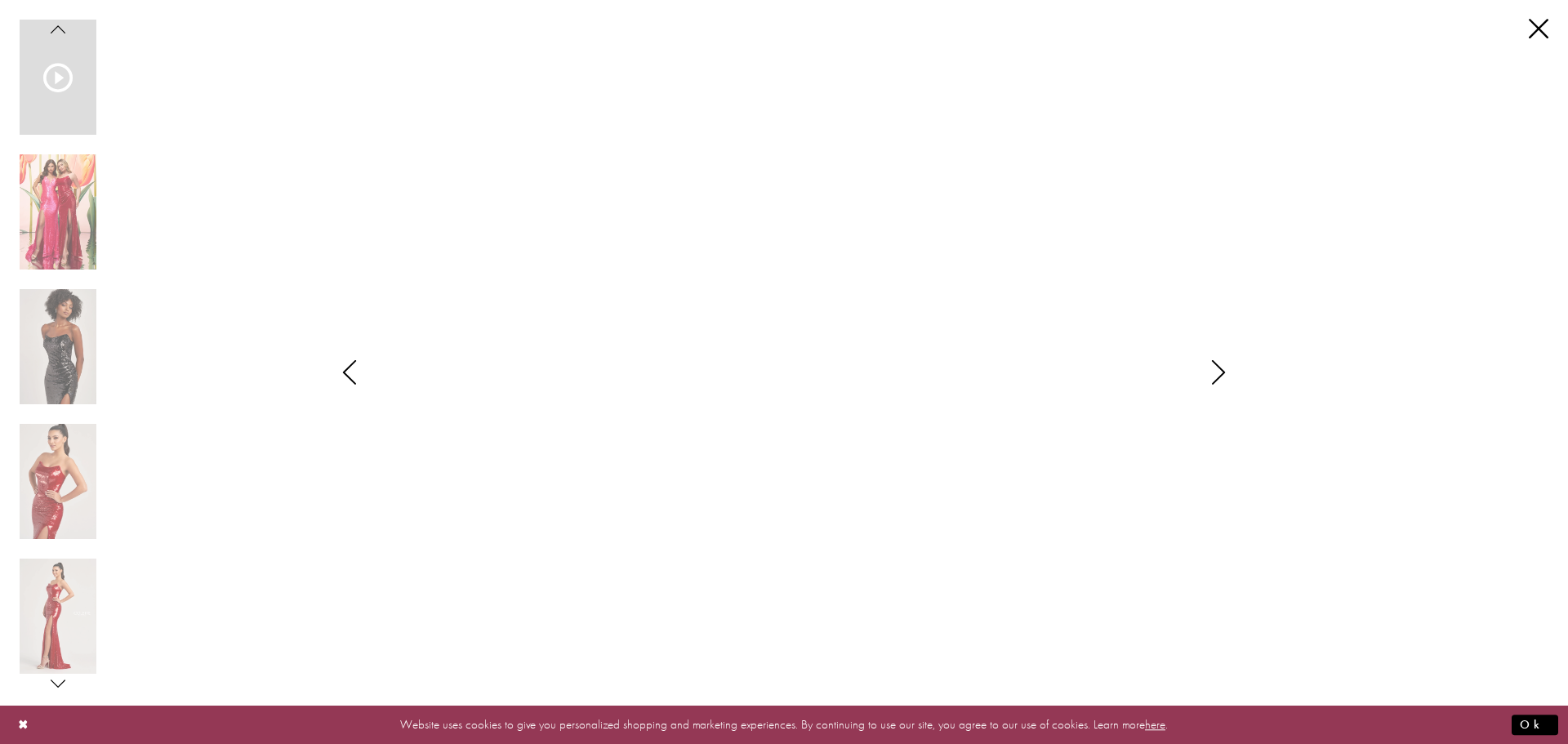
click at [1220, 375] on icon "Style CL8300 Colette by Daphne Views dialog" at bounding box center [1219, 372] width 41 height 24
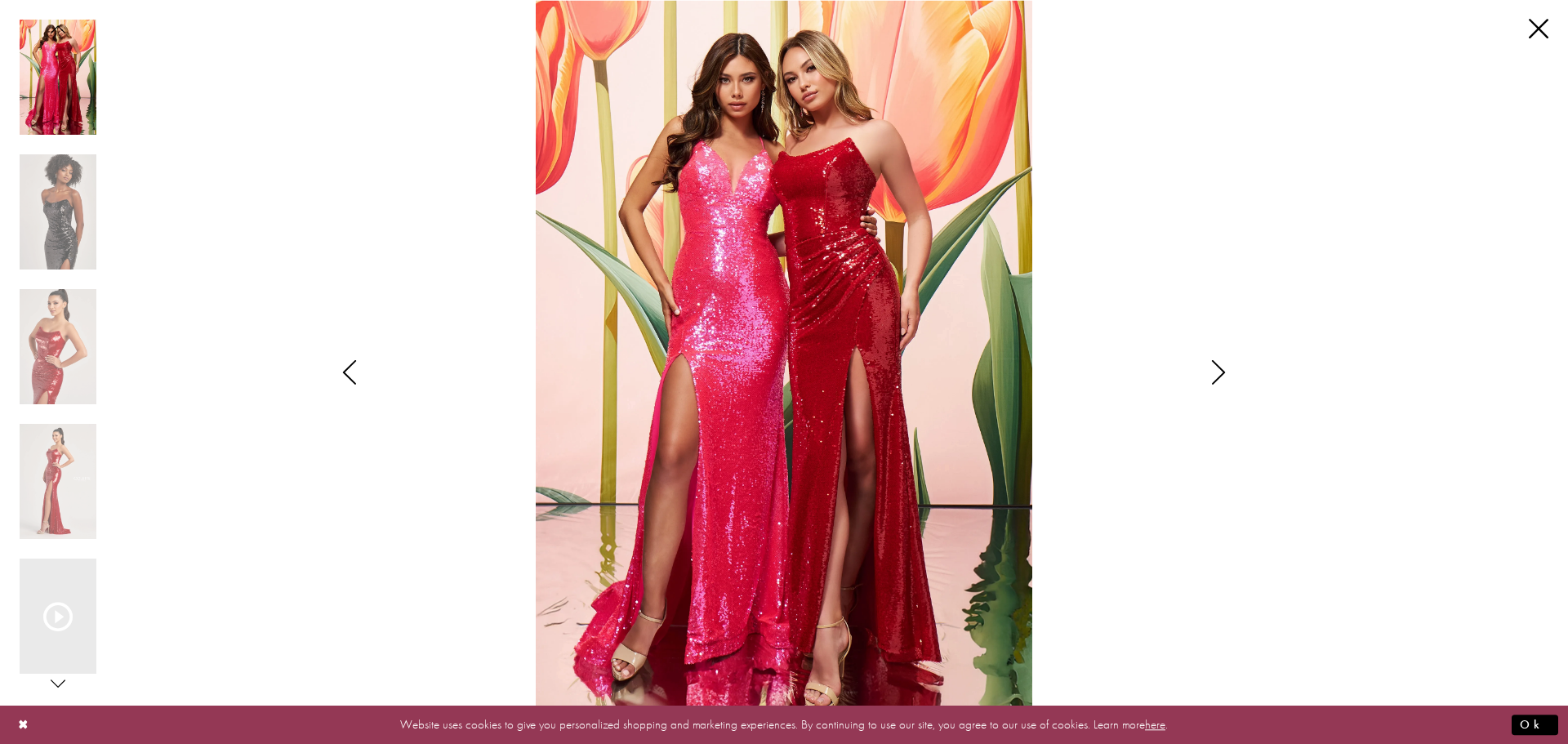
click at [1220, 375] on icon "Style CL8300 Colette by Daphne Views dialog" at bounding box center [1219, 372] width 41 height 24
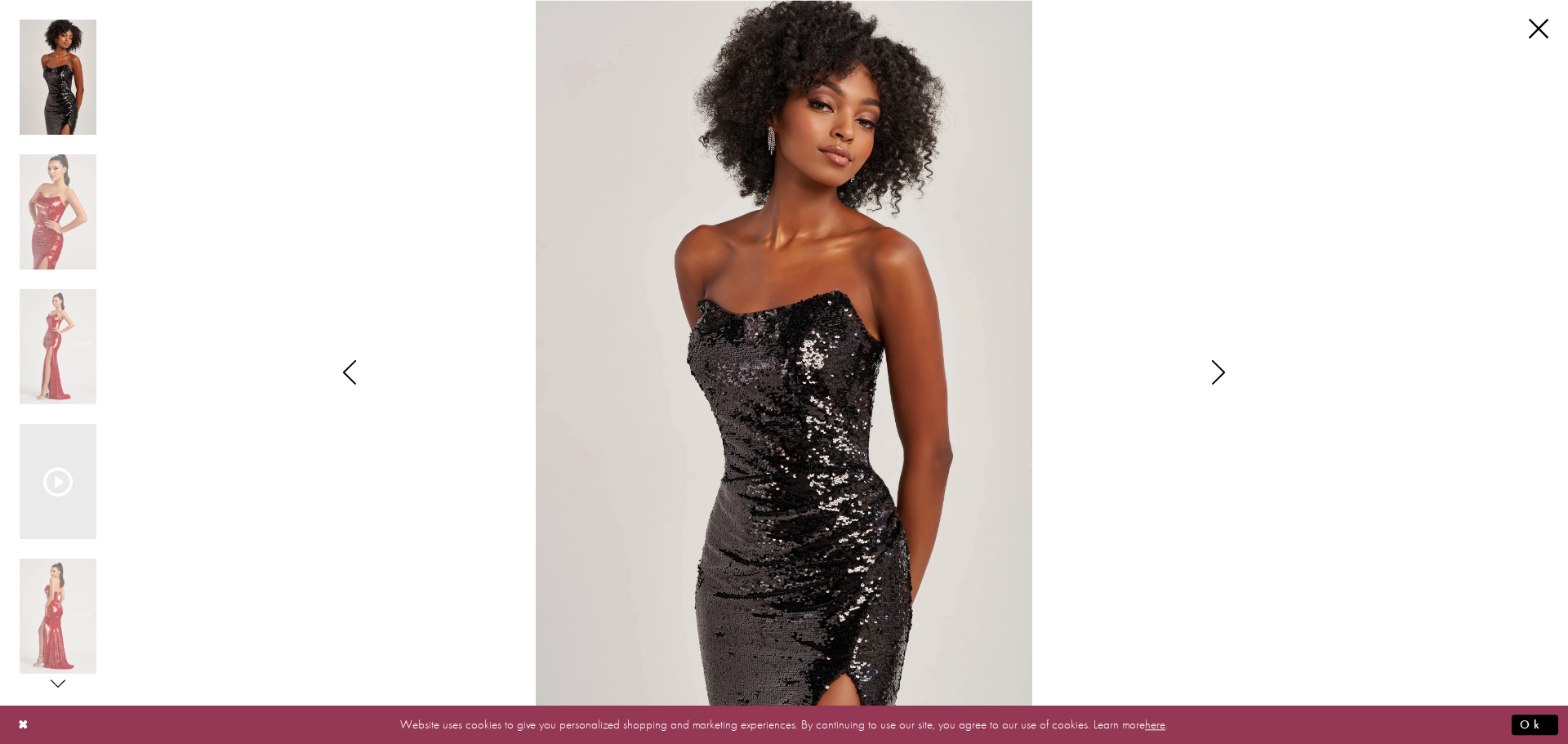
click at [842, 474] on img "Scroll List" at bounding box center [784, 372] width 829 height 744
click at [1210, 381] on icon "Style CL8300 Colette by Daphne Views dialog" at bounding box center [1219, 372] width 41 height 24
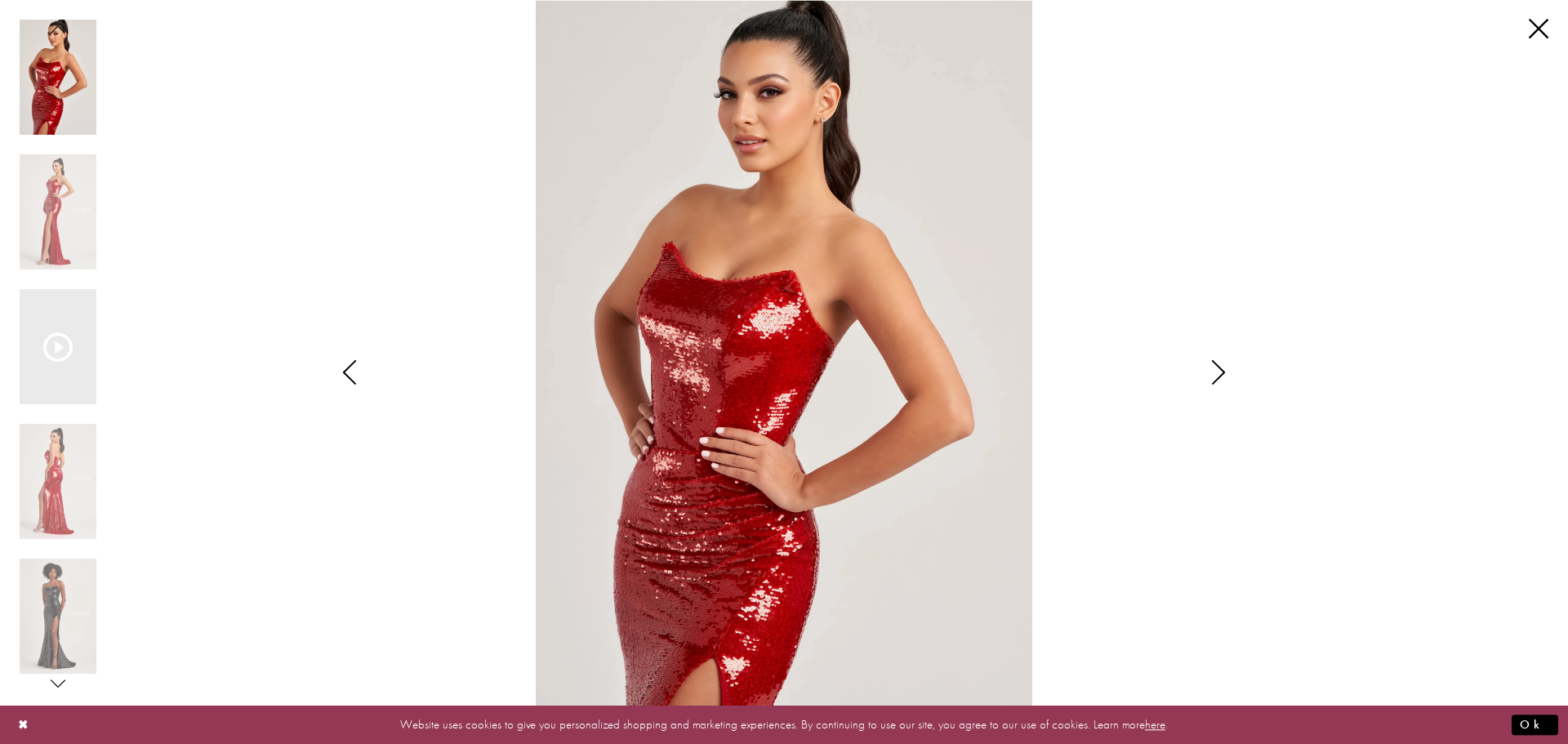
click at [1221, 377] on icon "Style CL8300 Colette by Daphne Views dialog" at bounding box center [1219, 372] width 41 height 24
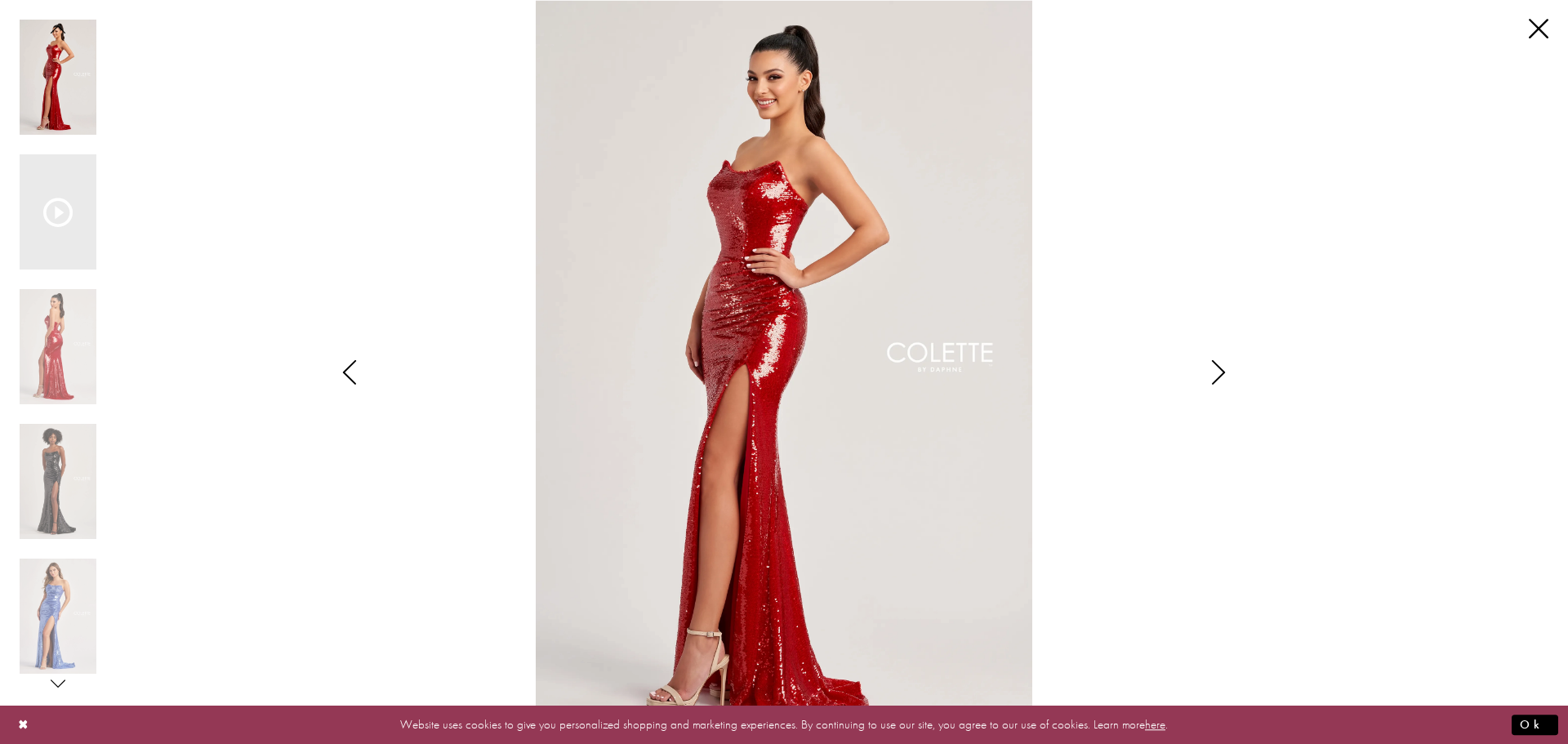
click at [1221, 379] on icon "Style CL8300 Colette by Daphne Views dialog" at bounding box center [1219, 372] width 41 height 24
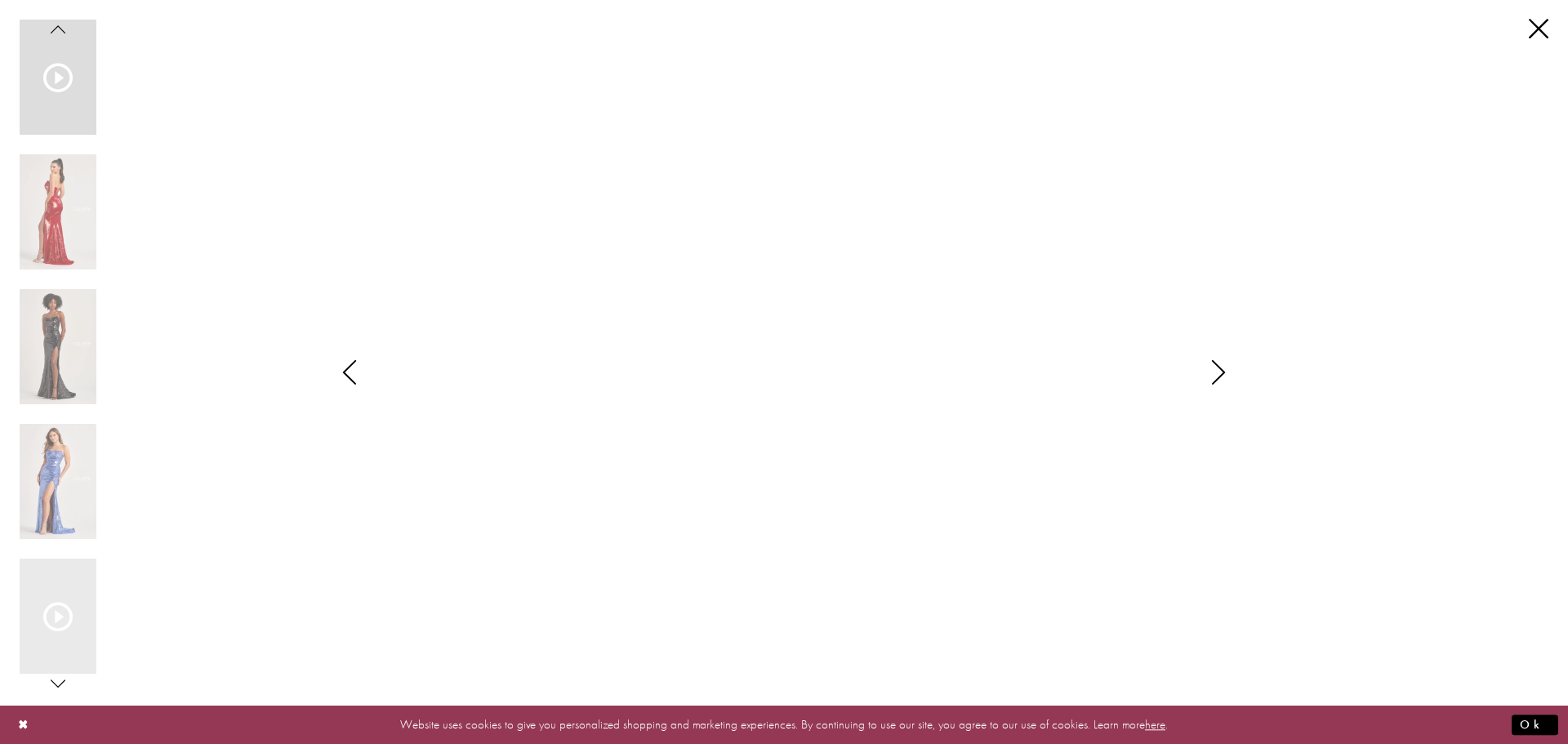
click at [1221, 379] on icon "Style CL8300 Colette by Daphne Views dialog" at bounding box center [1219, 372] width 41 height 24
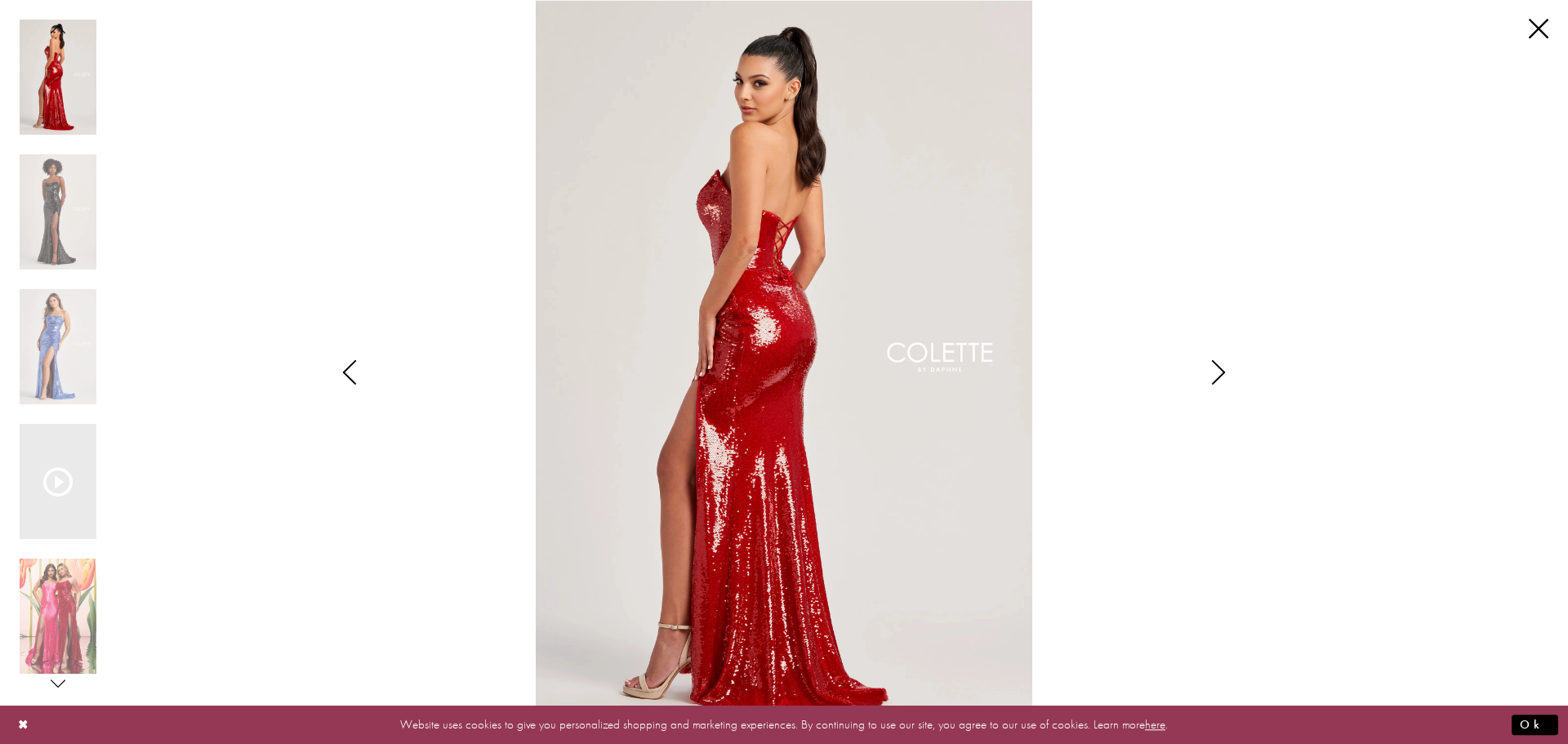
click at [1221, 379] on icon "Style CL8300 Colette by Daphne Views dialog" at bounding box center [1219, 372] width 41 height 24
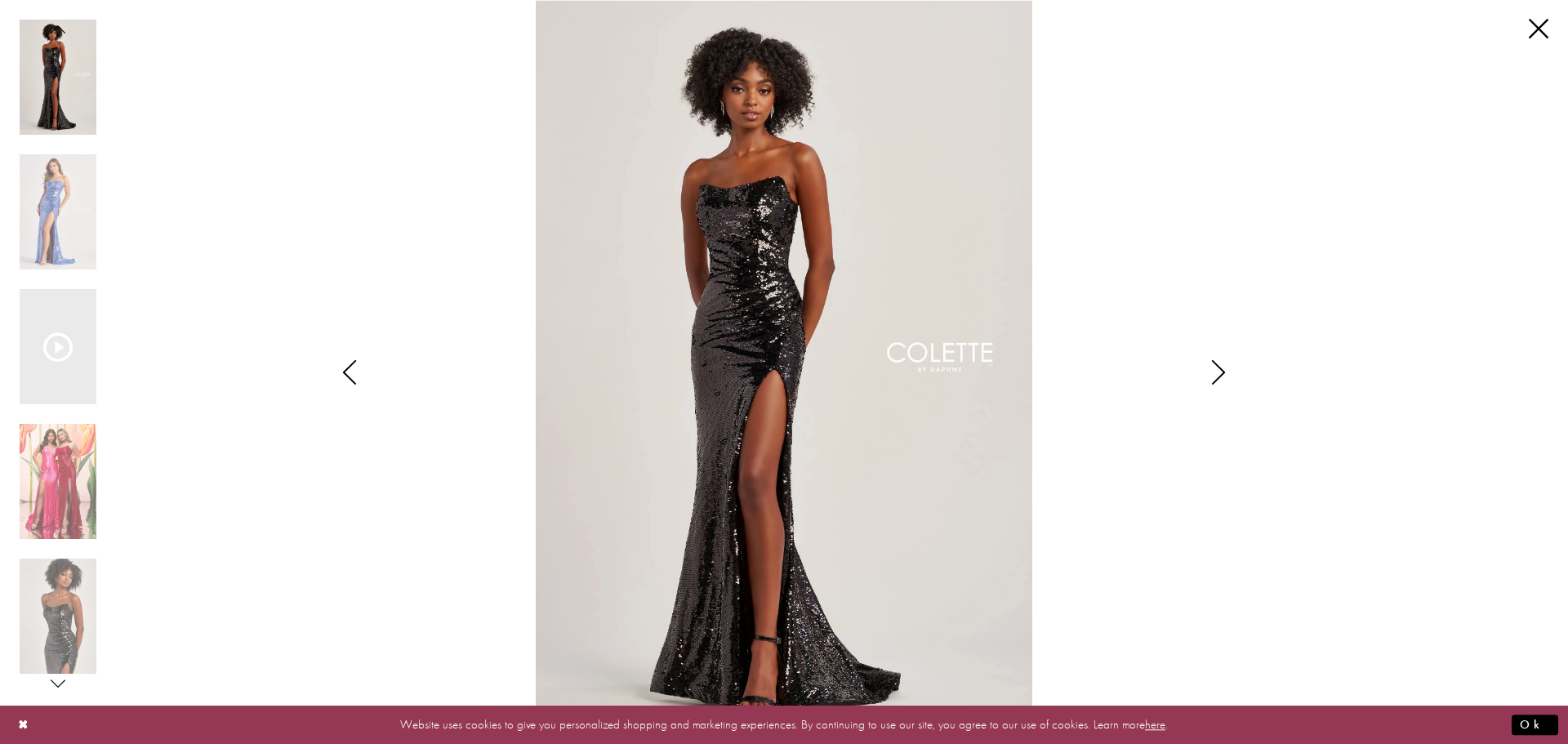
click at [1220, 380] on icon "Style CL8300 Colette by Daphne Views dialog" at bounding box center [1219, 372] width 41 height 24
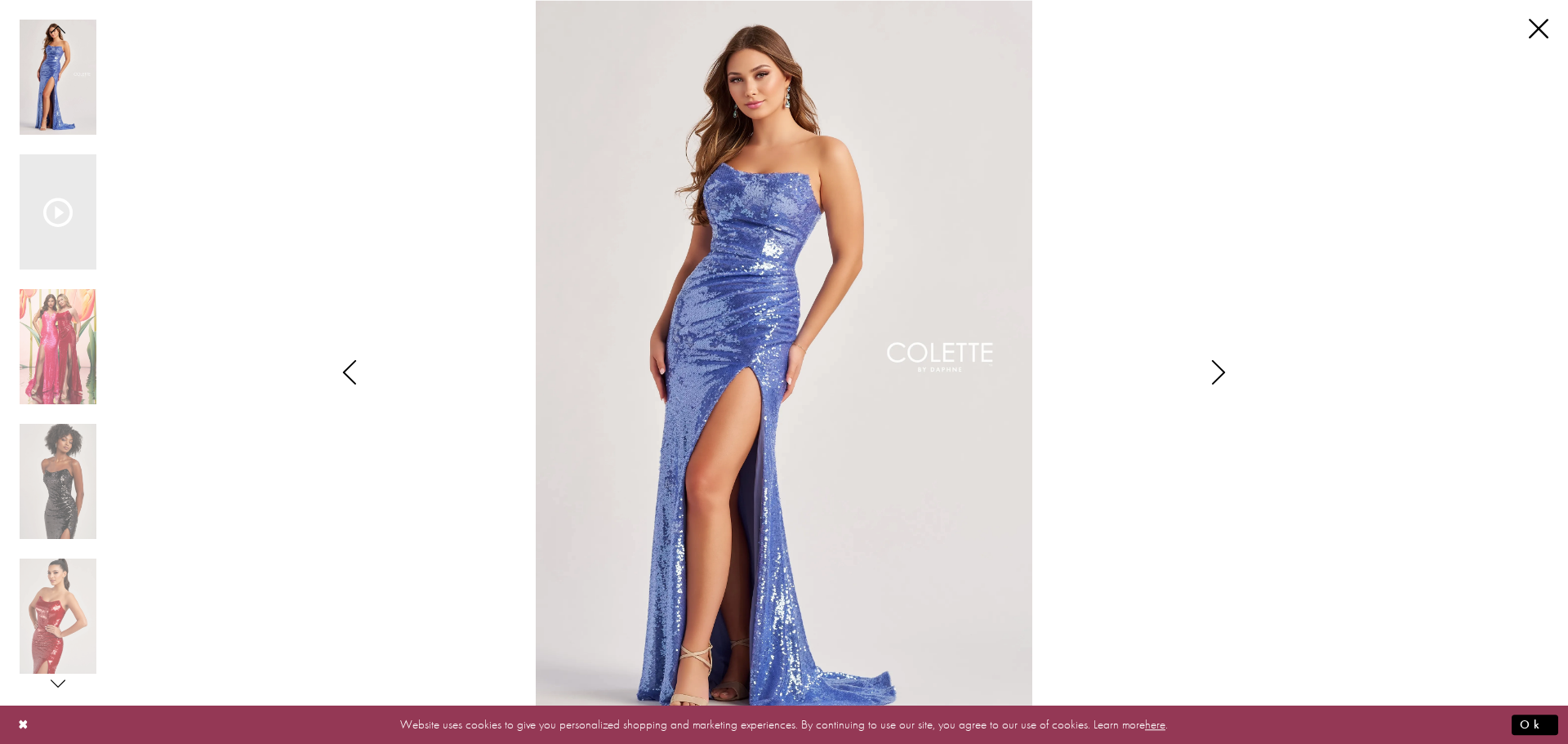
click at [1219, 381] on icon "Style CL8300 Colette by Daphne Views dialog" at bounding box center [1219, 372] width 41 height 24
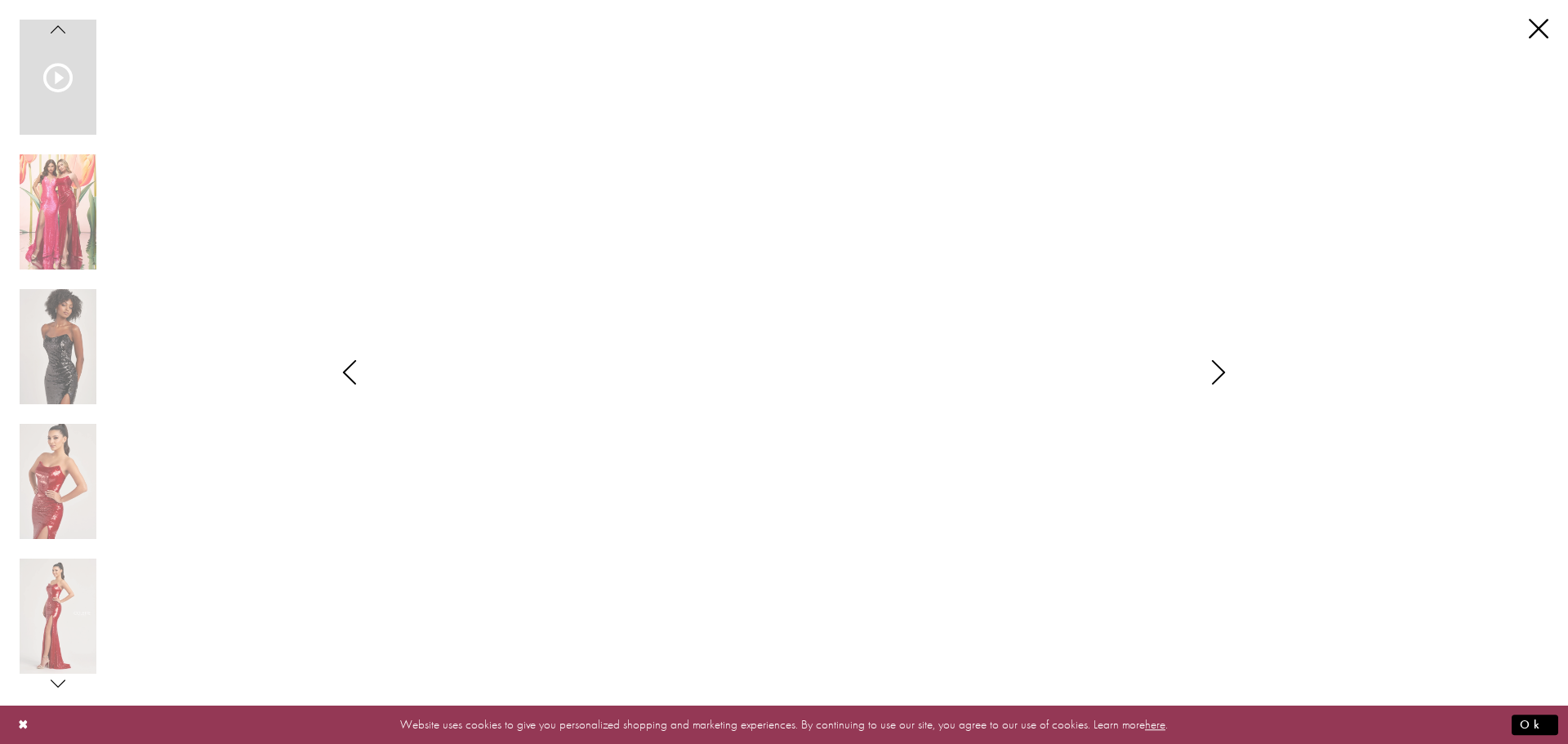
click at [1219, 381] on icon "Style CL8300 Colette by Daphne Views dialog" at bounding box center [1219, 372] width 41 height 24
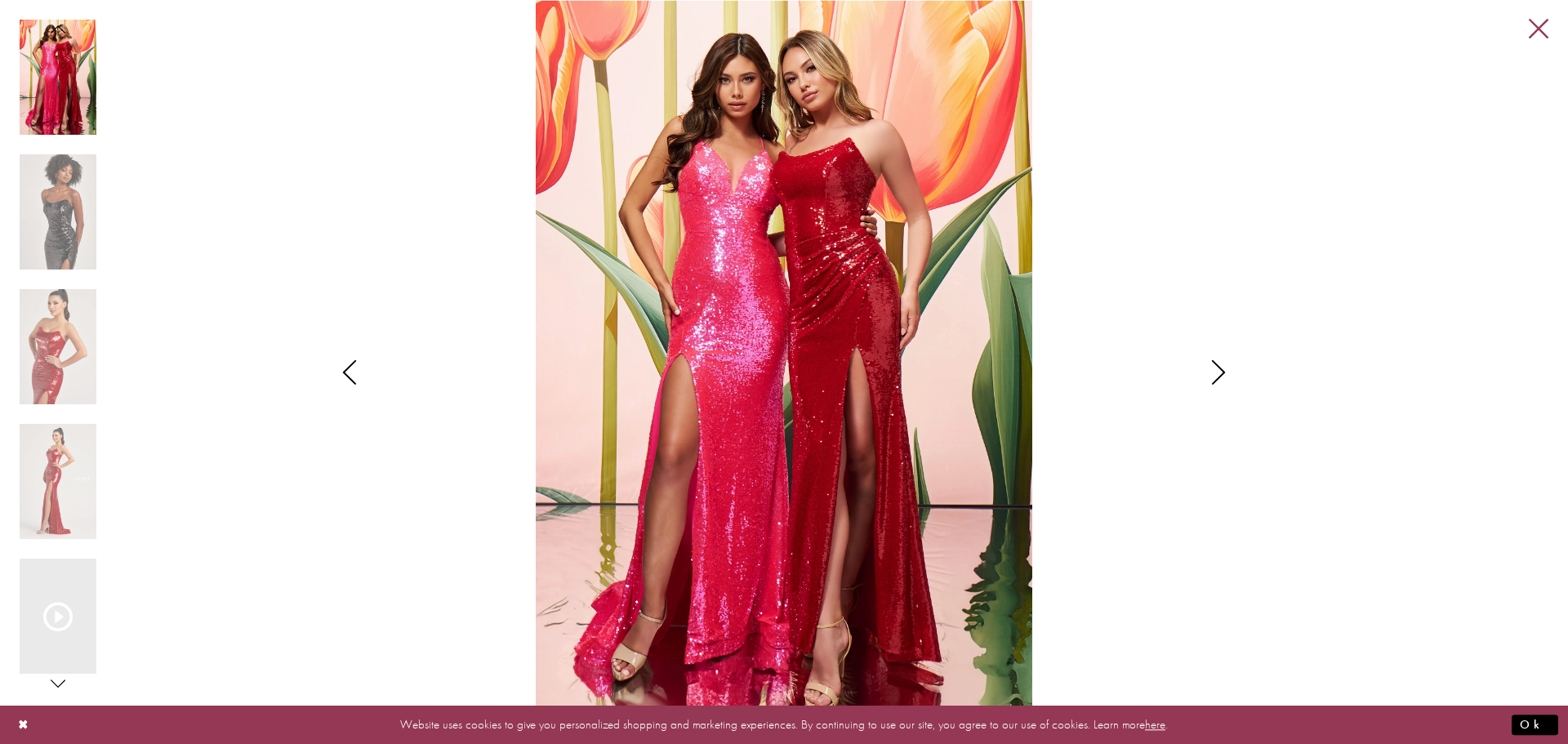
click at [1531, 31] on link "Close" at bounding box center [1538, 29] width 20 height 20
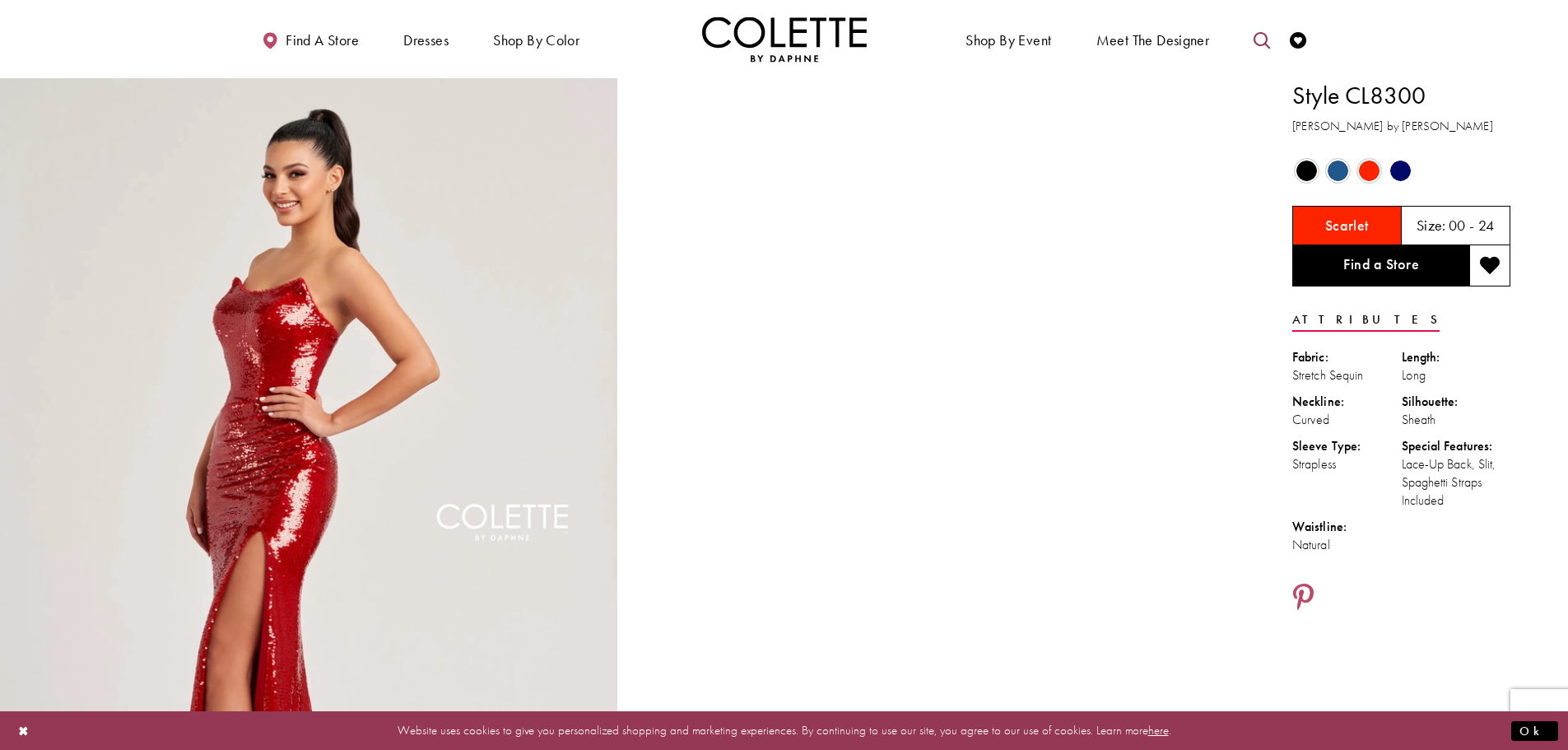
click at [1264, 39] on icon "Toggle search" at bounding box center [1262, 40] width 17 height 17
click at [1125, 26] on link "Meet the designer" at bounding box center [1153, 39] width 122 height 45
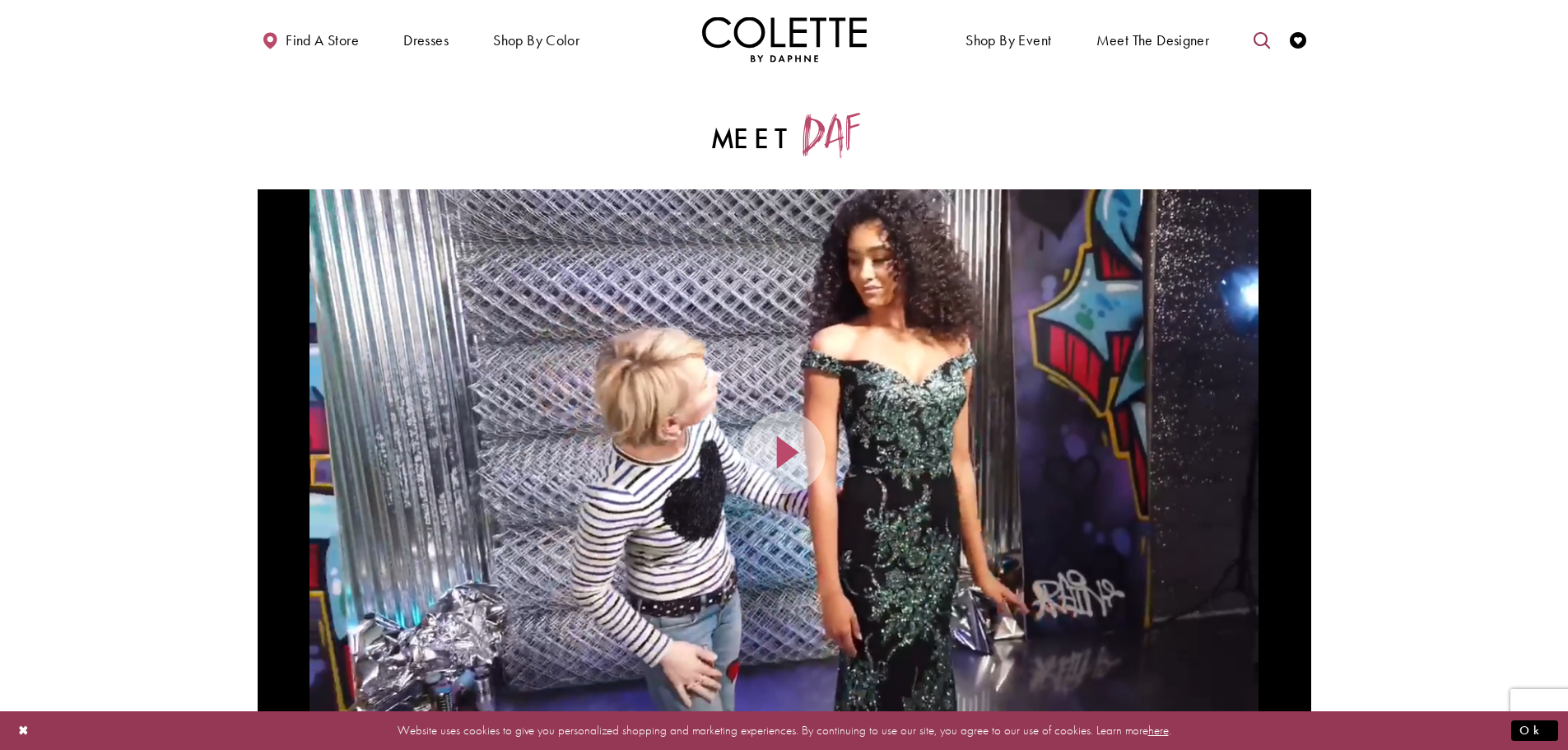
click at [1263, 42] on icon "Toggle search" at bounding box center [1262, 40] width 17 height 17
click at [1202, 31] on input "Search" at bounding box center [1179, 40] width 199 height 24
type input "******"
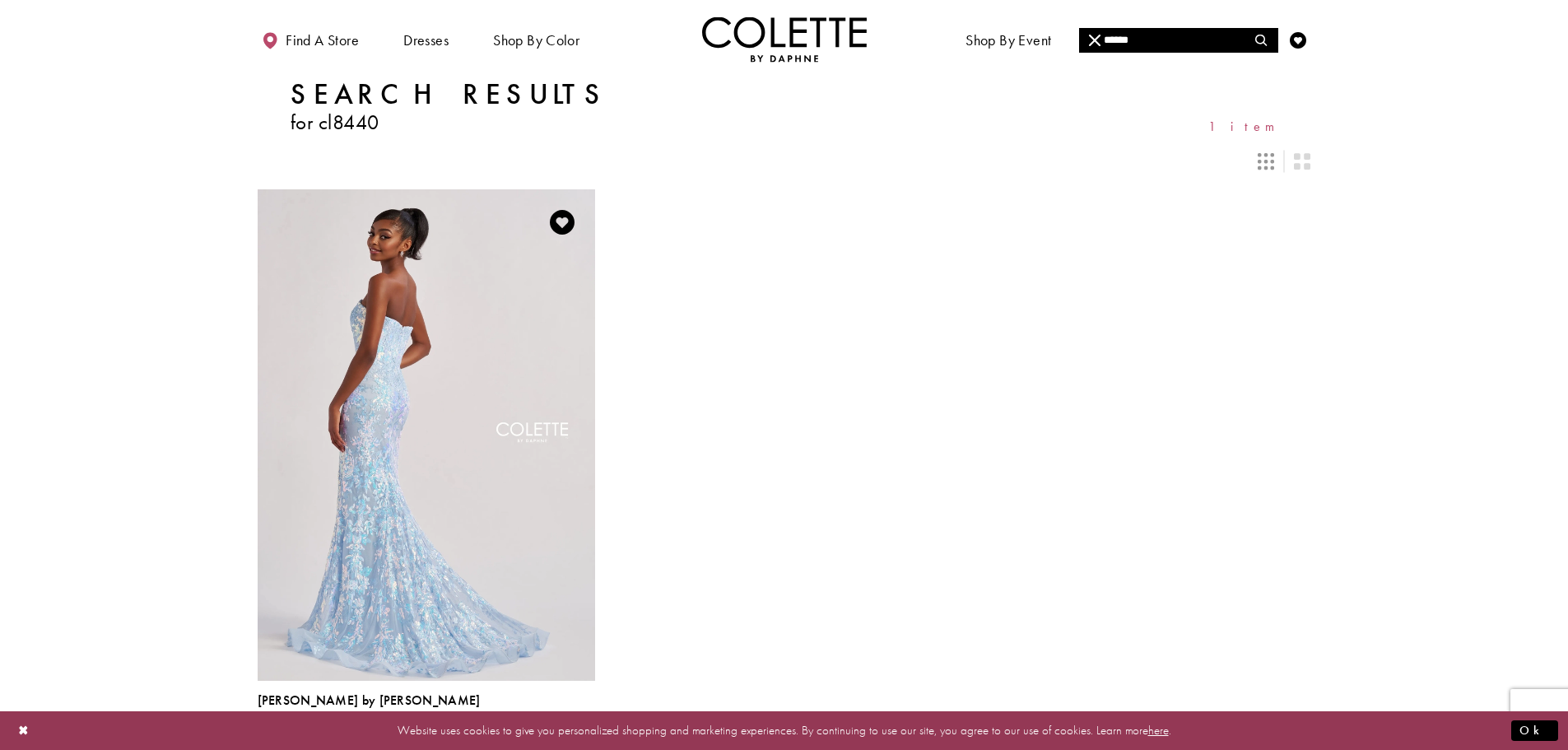
click at [444, 420] on img "Visit Colette by Daphne Style No. CL8440 Page" at bounding box center [427, 434] width 338 height 490
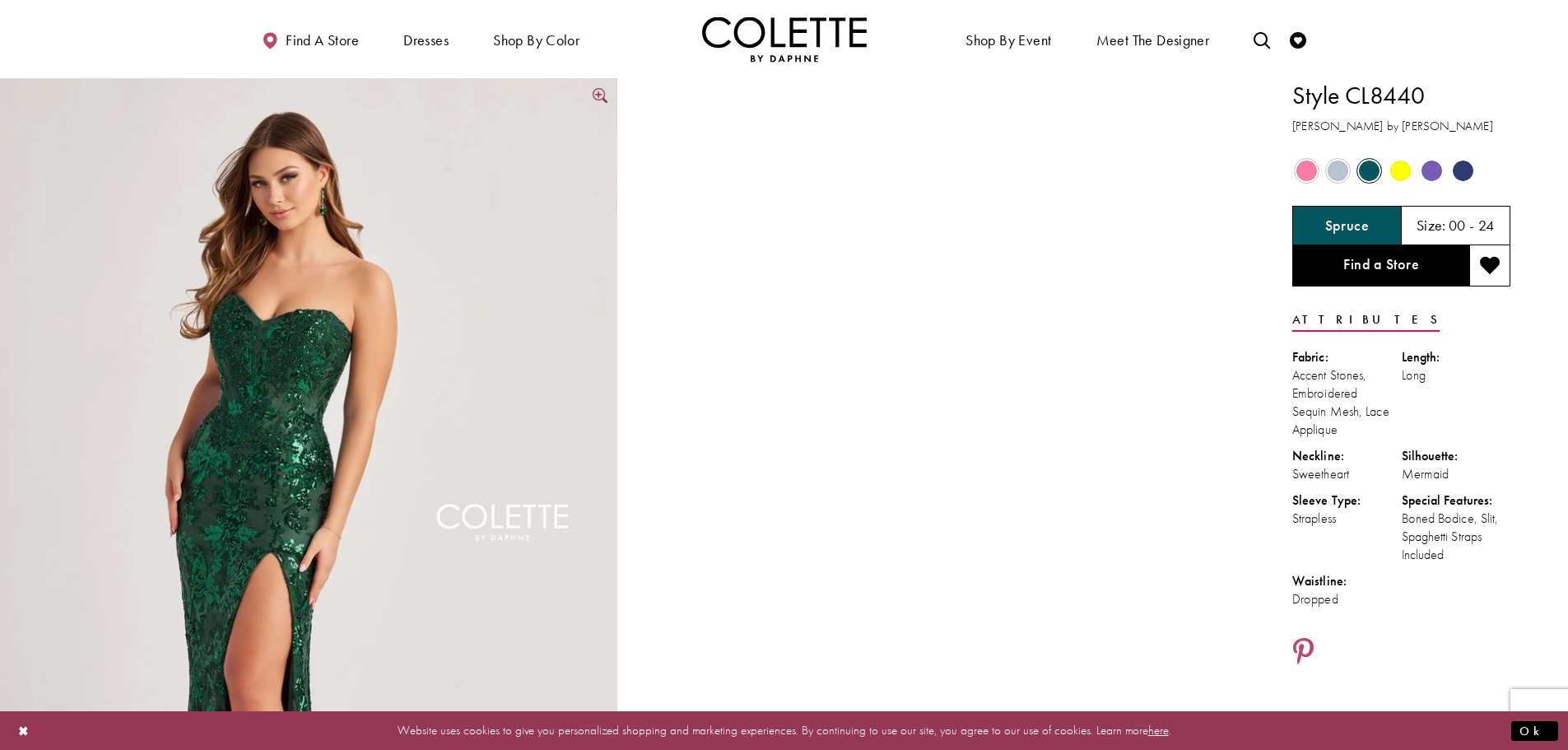
click at [322, 407] on img "Full size Style CL8440 Colette by Daphne #0 default Spruce frontface vertical p…" at bounding box center [309, 540] width 617 height 925
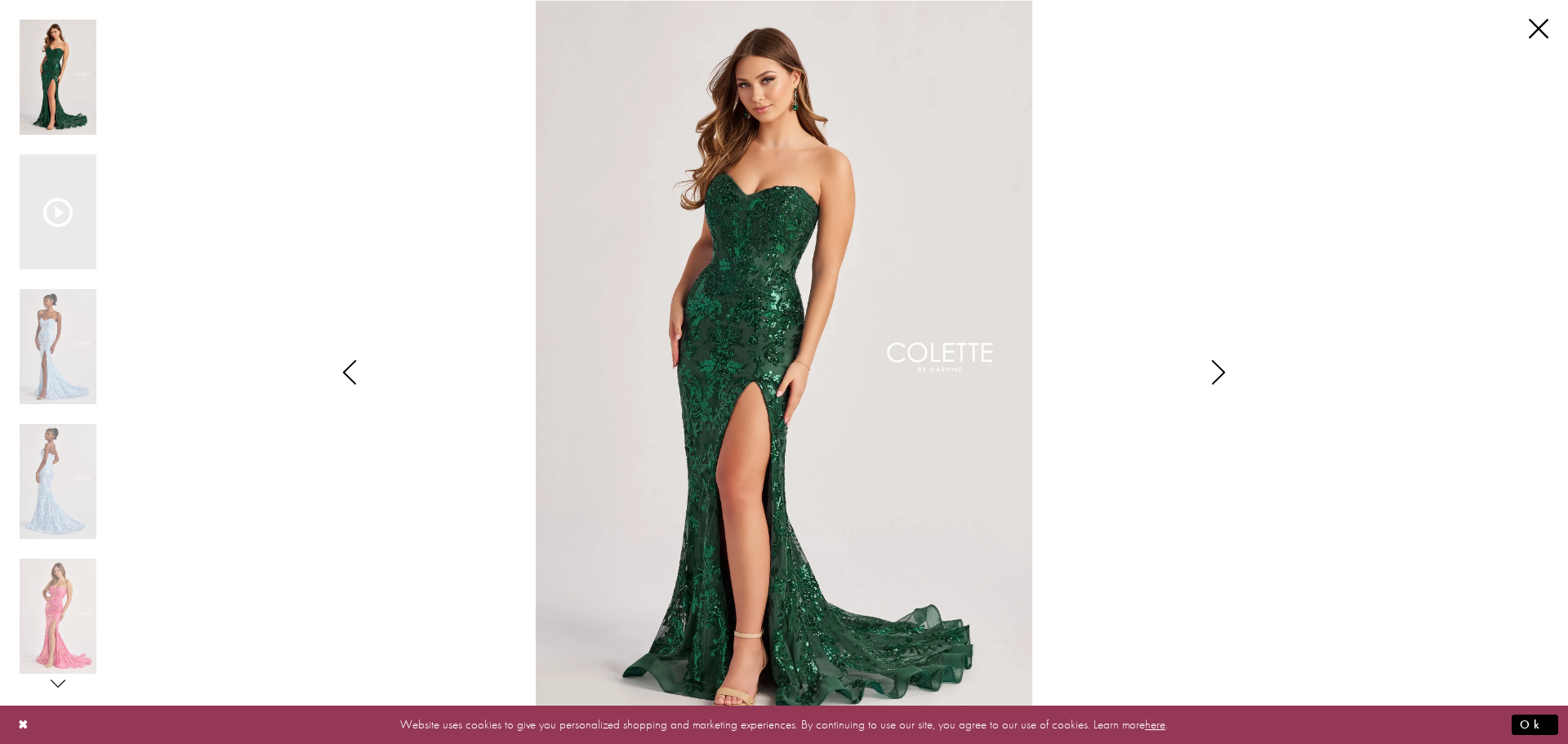
click at [1224, 384] on div "Style CL8440 Colette by Daphne Views dialog" at bounding box center [1219, 372] width 41 height 744
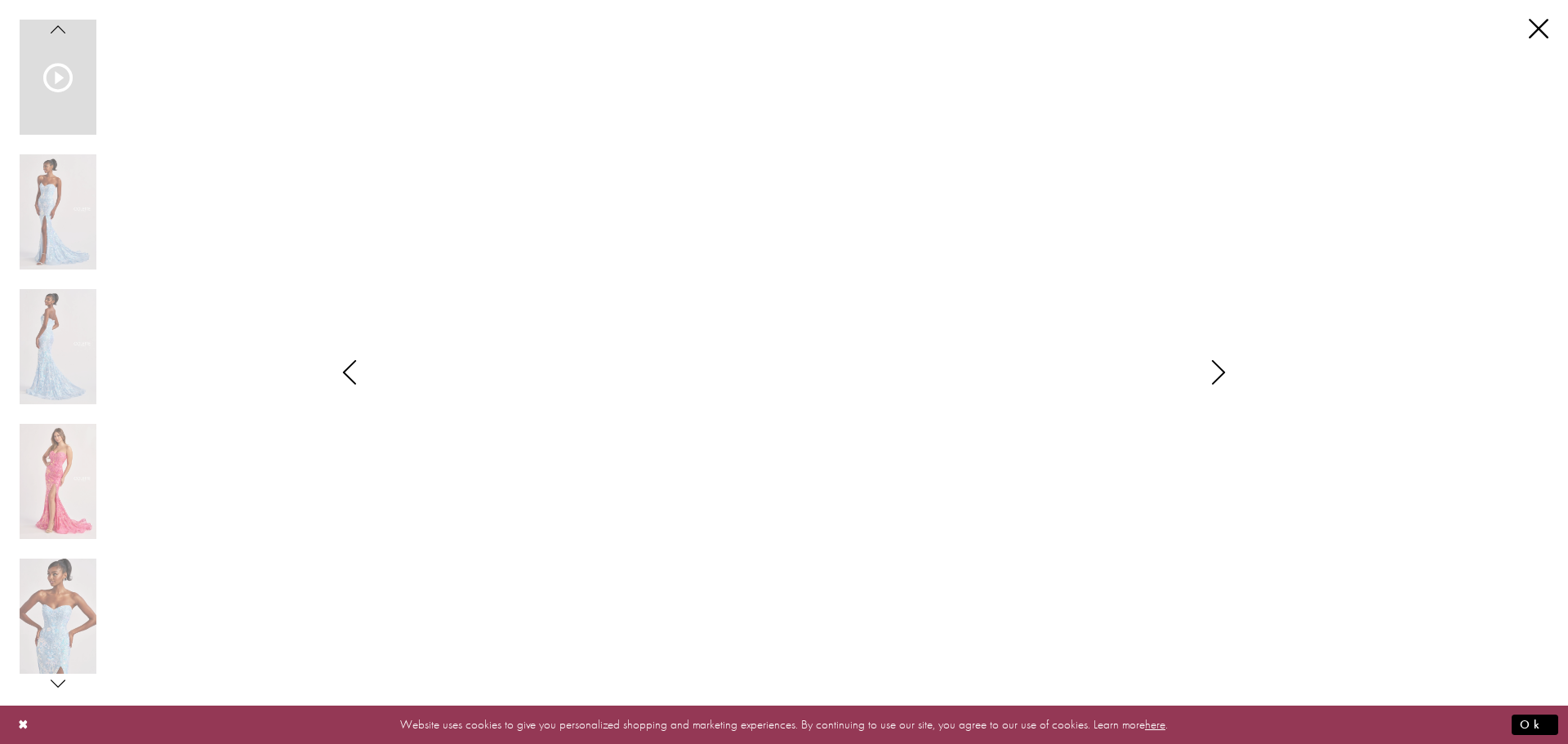
click at [1207, 383] on icon "Style CL8440 Colette by Daphne Views dialog" at bounding box center [1219, 372] width 41 height 24
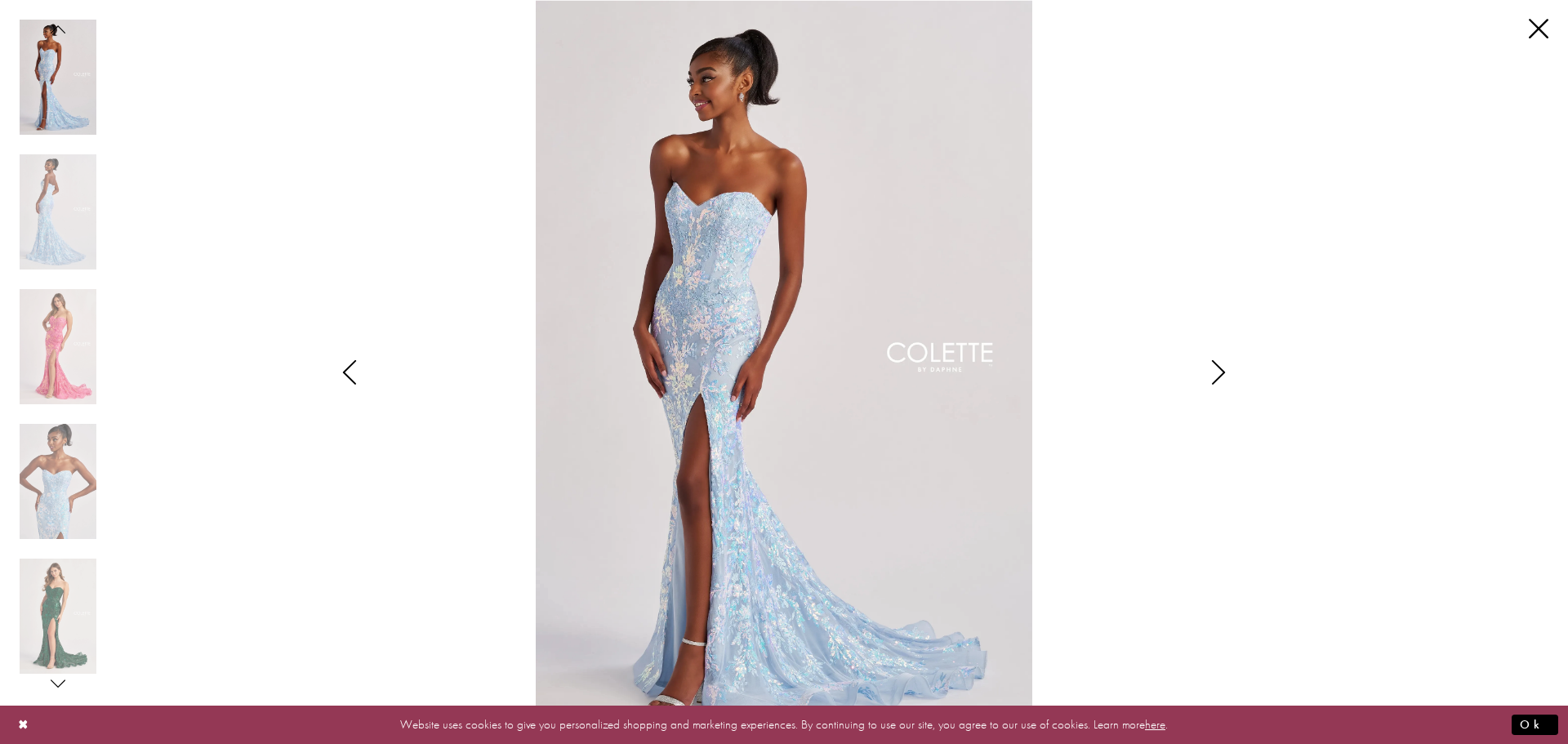
click at [1224, 372] on icon "Style CL8440 Colette by Daphne Views dialog" at bounding box center [1219, 372] width 41 height 24
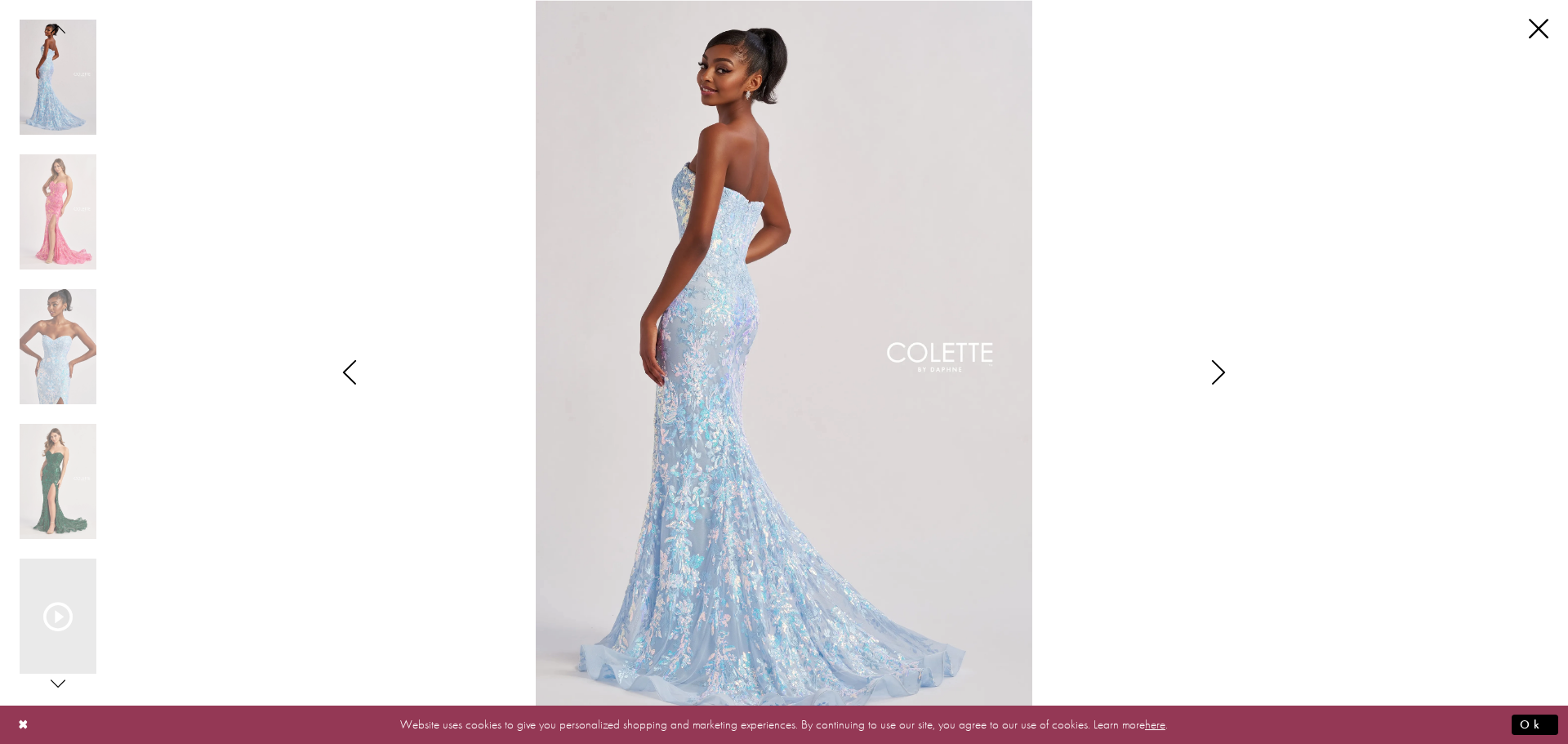
click at [1222, 379] on icon "Style CL8440 Colette by Daphne Views dialog" at bounding box center [1219, 372] width 41 height 24
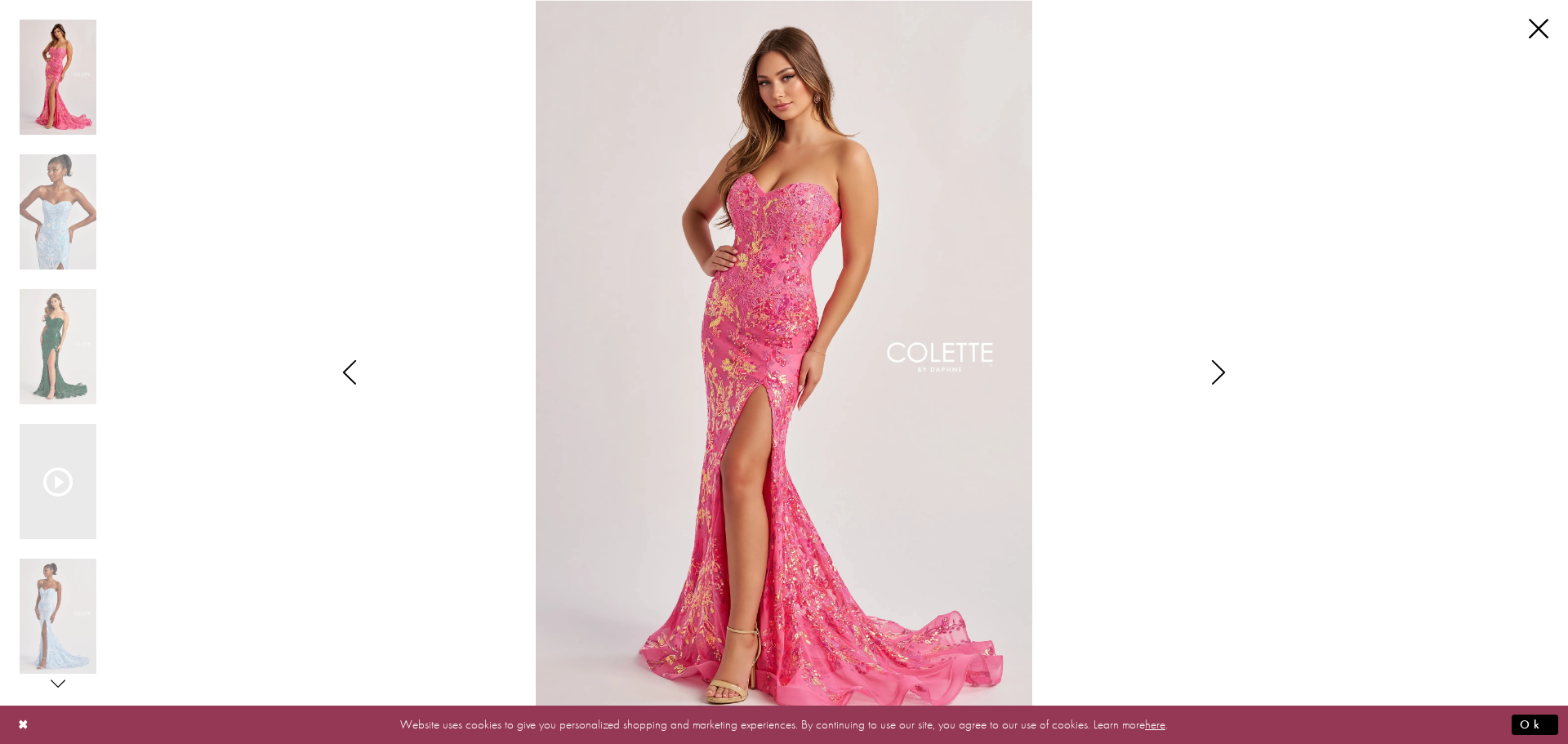
click at [1222, 370] on icon "Style CL8440 Colette by Daphne Views dialog" at bounding box center [1219, 372] width 41 height 24
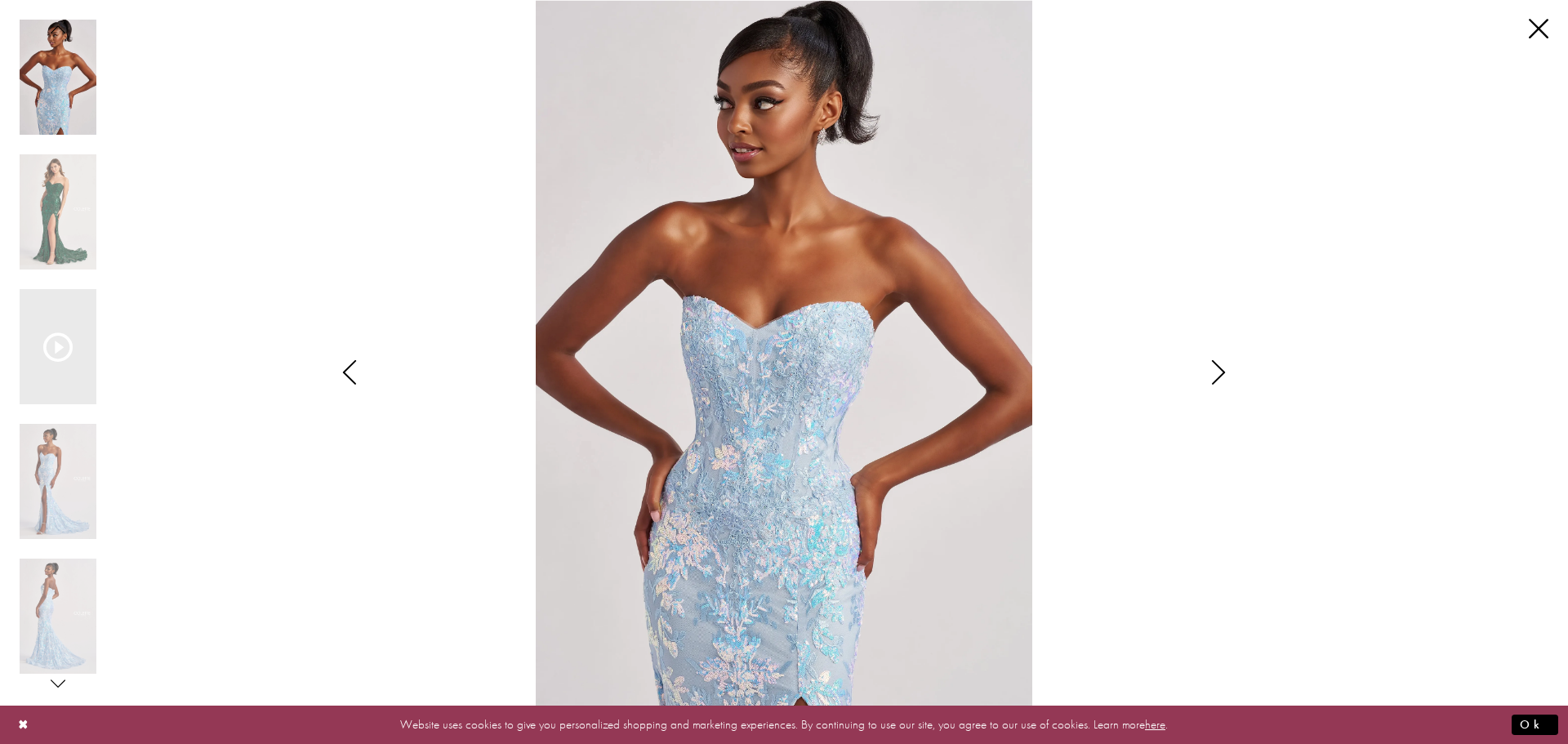
click at [1226, 365] on icon "Style CL8440 Colette by Daphne Views dialog" at bounding box center [1219, 372] width 41 height 24
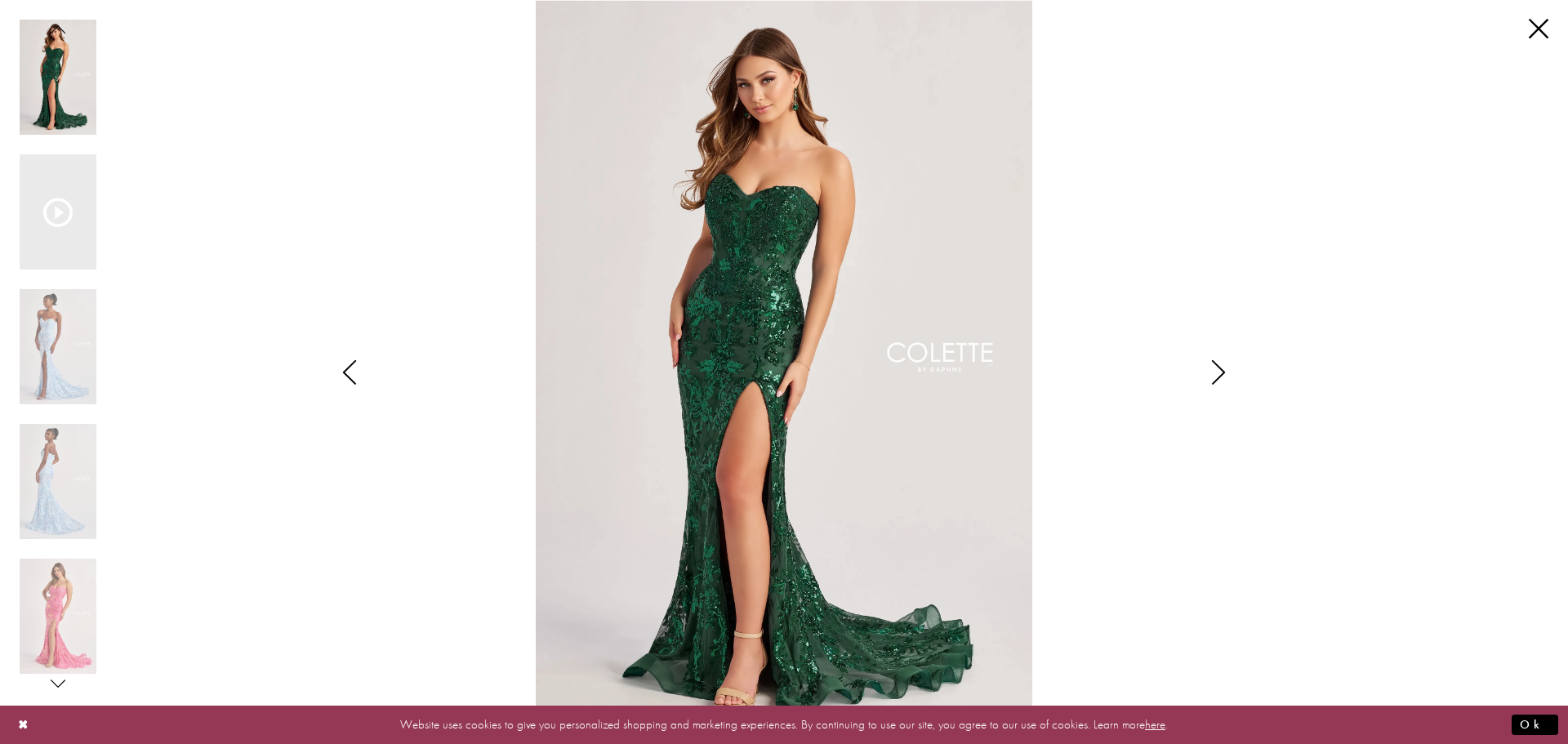
click at [1220, 366] on icon "Style CL8440 Colette by Daphne Views dialog" at bounding box center [1219, 372] width 41 height 24
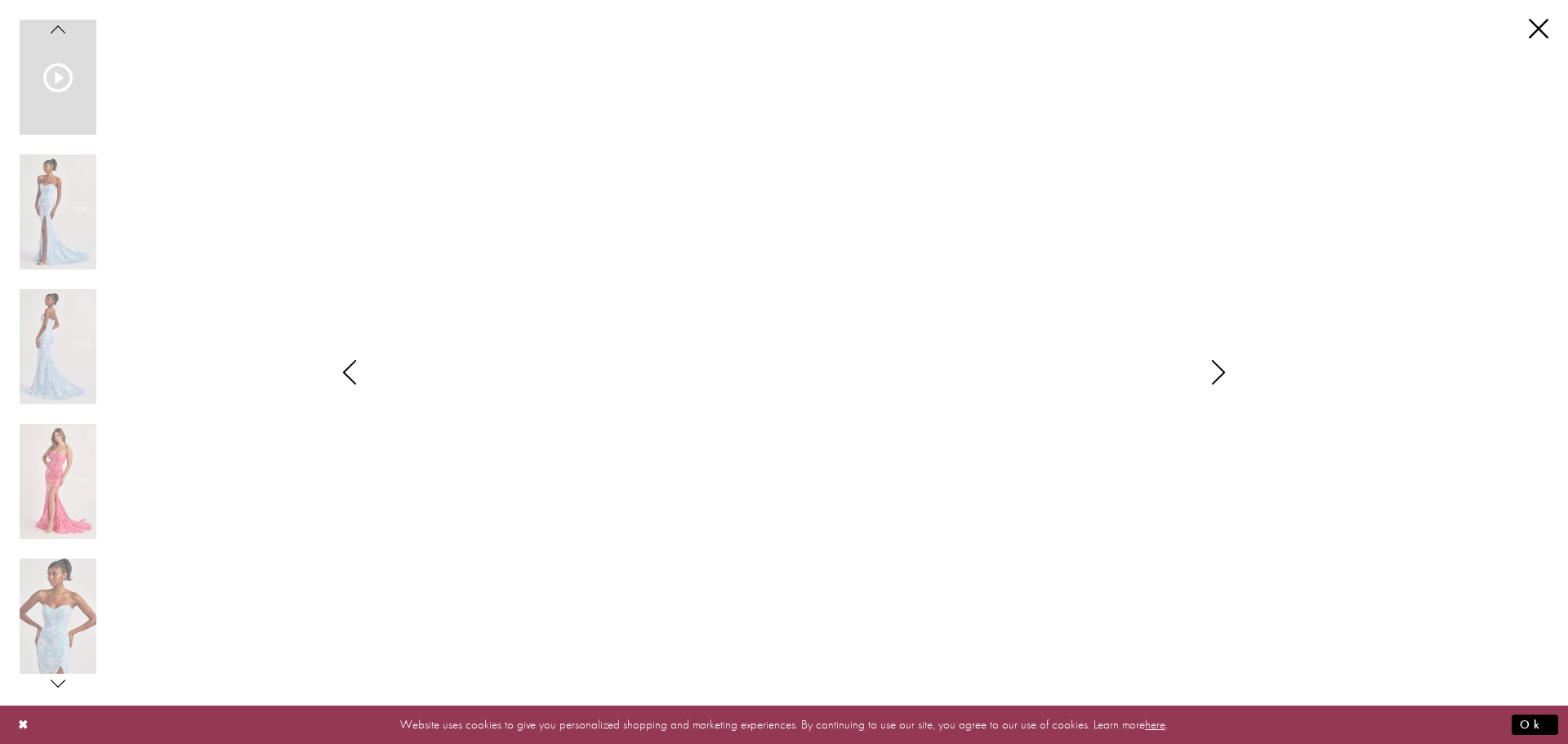
click at [1220, 366] on icon "Style CL8440 Colette by Daphne Views dialog" at bounding box center [1219, 372] width 41 height 24
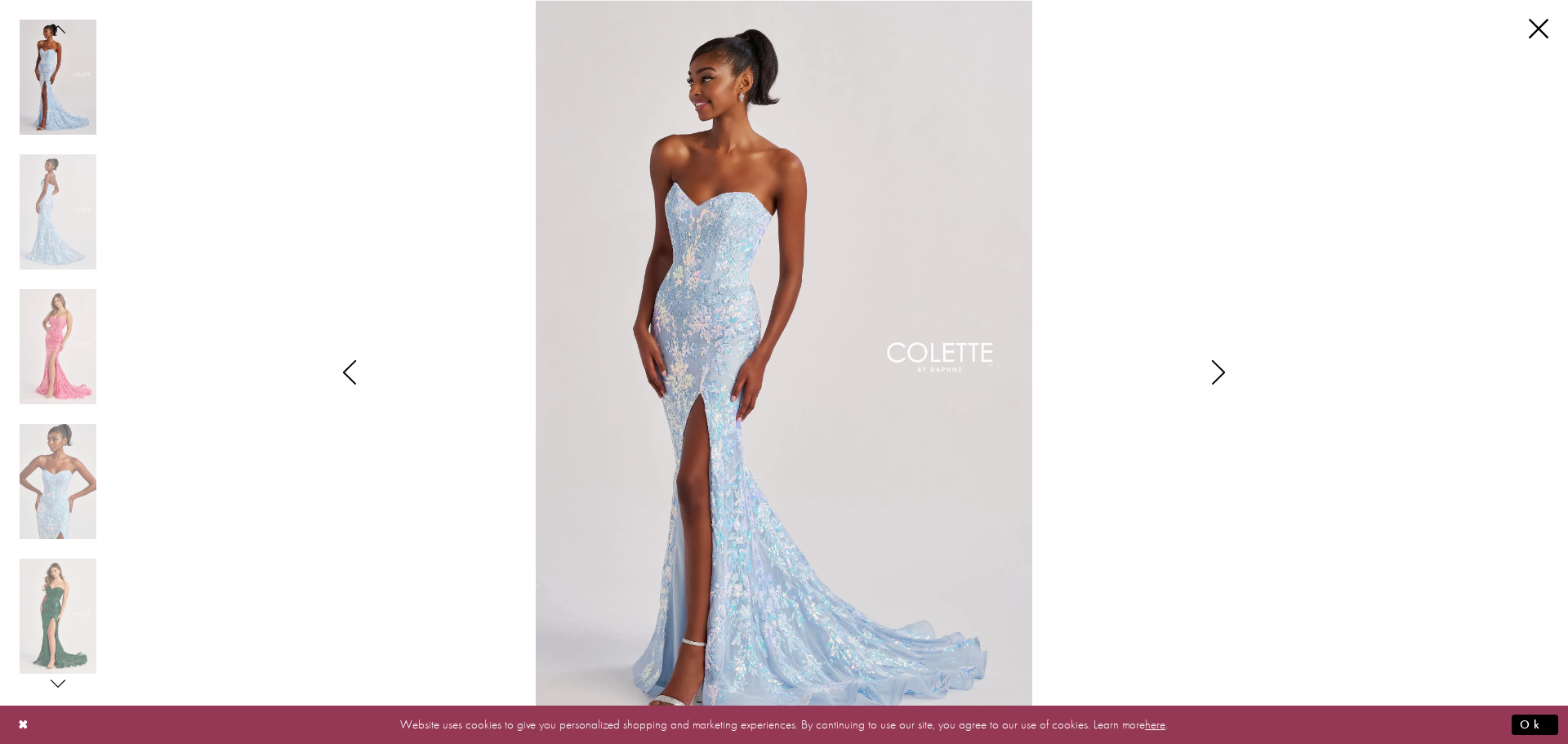
click at [1219, 367] on icon "Style CL8440 Colette by Daphne Views dialog" at bounding box center [1219, 372] width 41 height 24
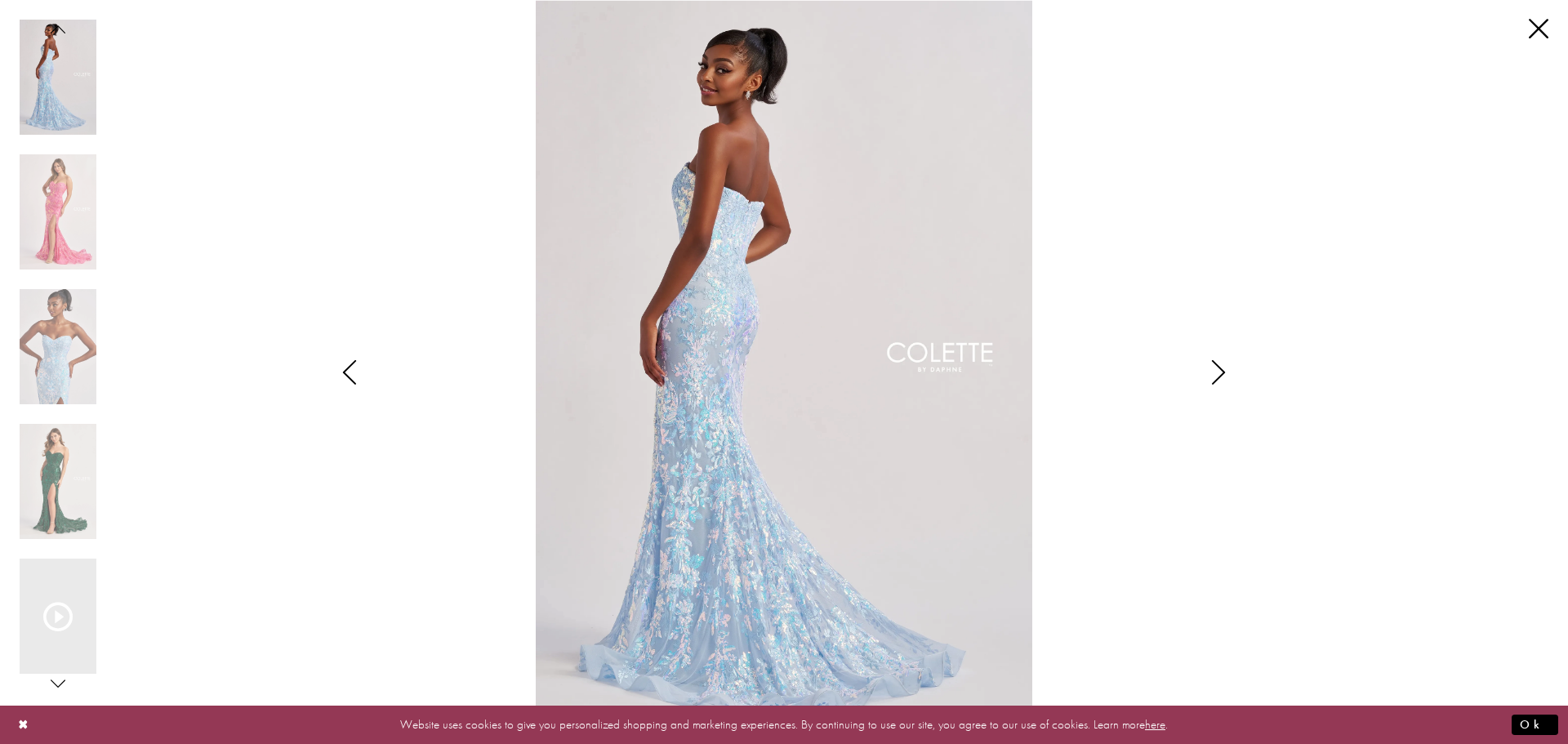
click at [1220, 367] on icon "Style CL8440 Colette by Daphne Views dialog" at bounding box center [1219, 372] width 41 height 24
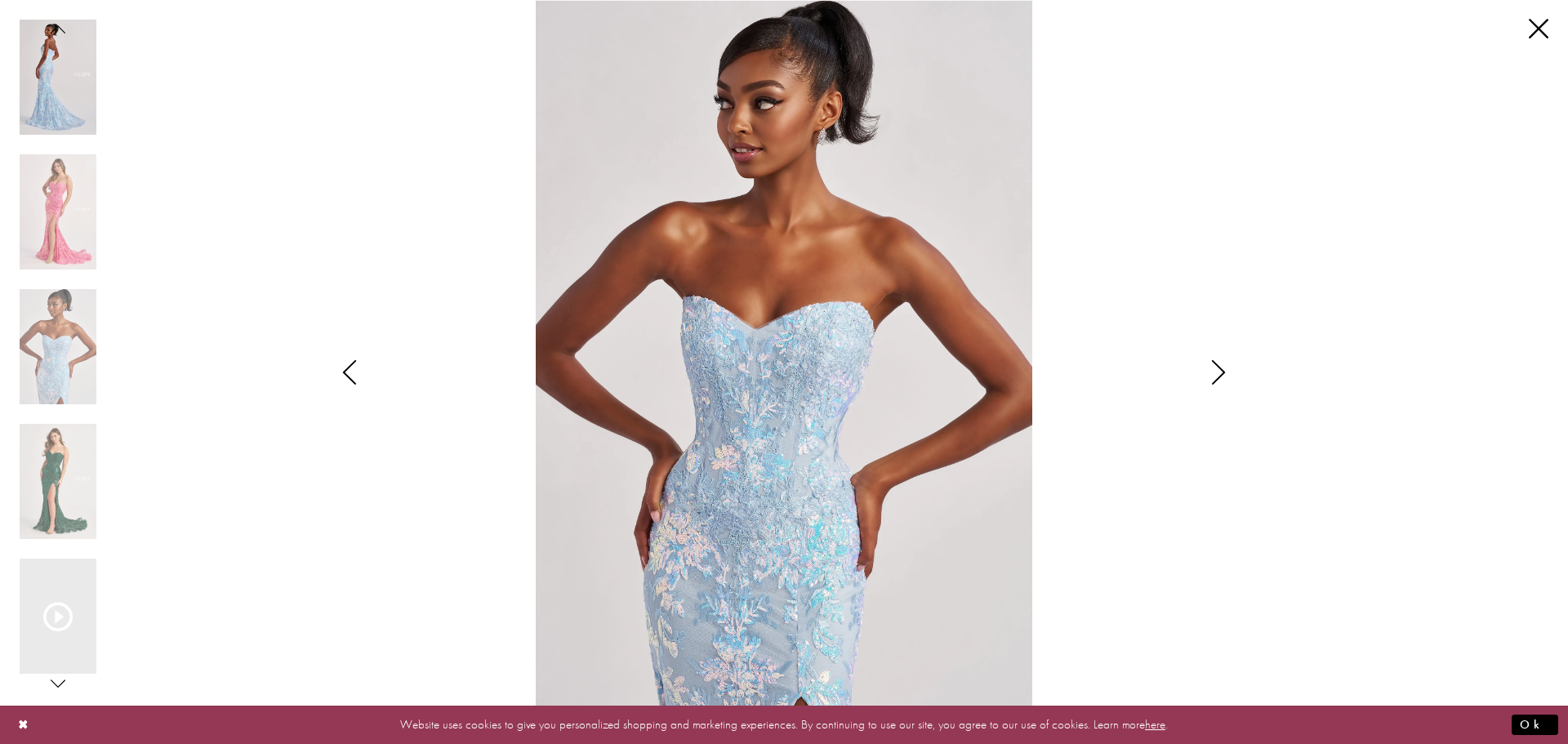
click at [1220, 367] on icon "Style CL8440 Colette by Daphne Views dialog" at bounding box center [1219, 372] width 41 height 24
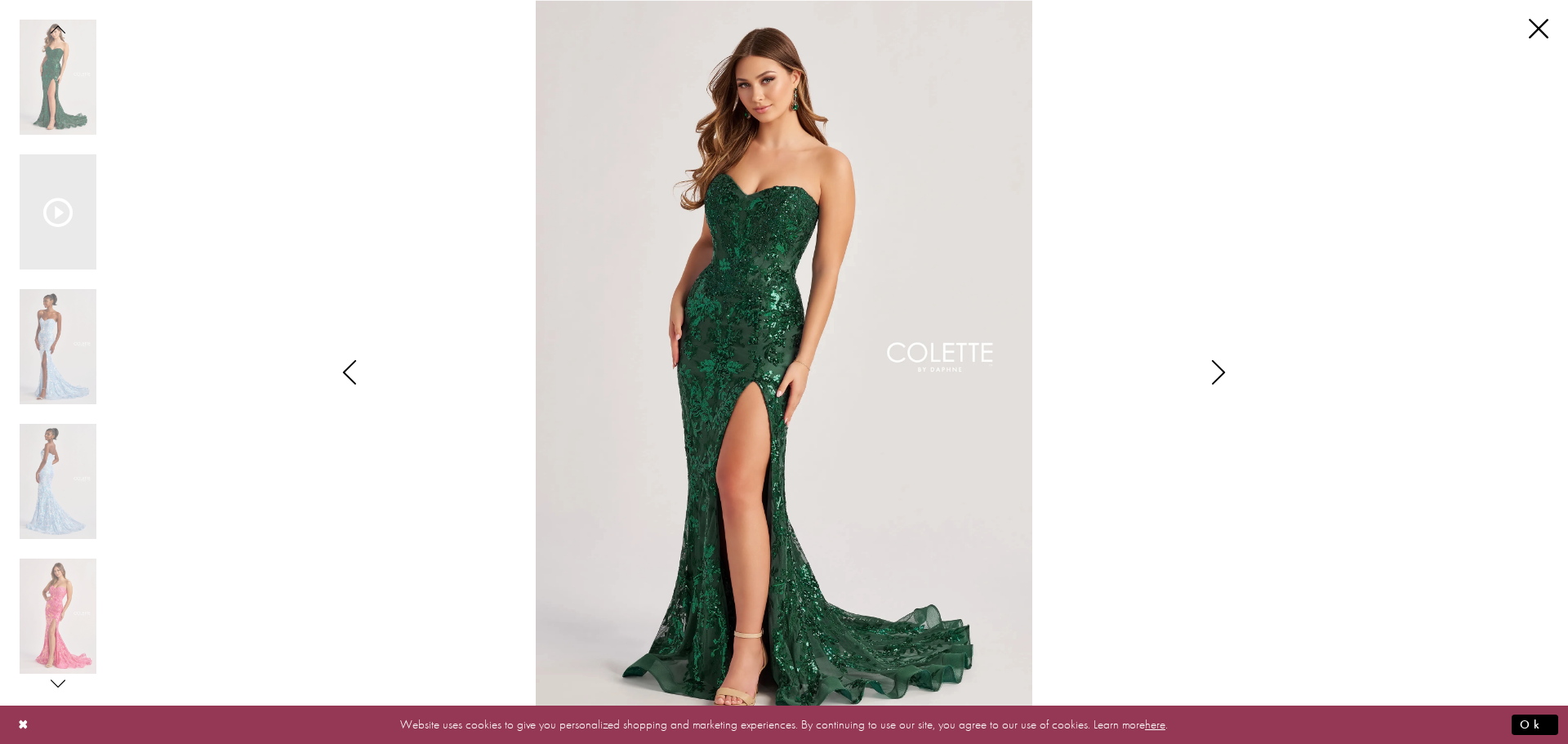
click at [1220, 367] on icon "Style CL8440 Colette by Daphne Views dialog" at bounding box center [1219, 372] width 41 height 24
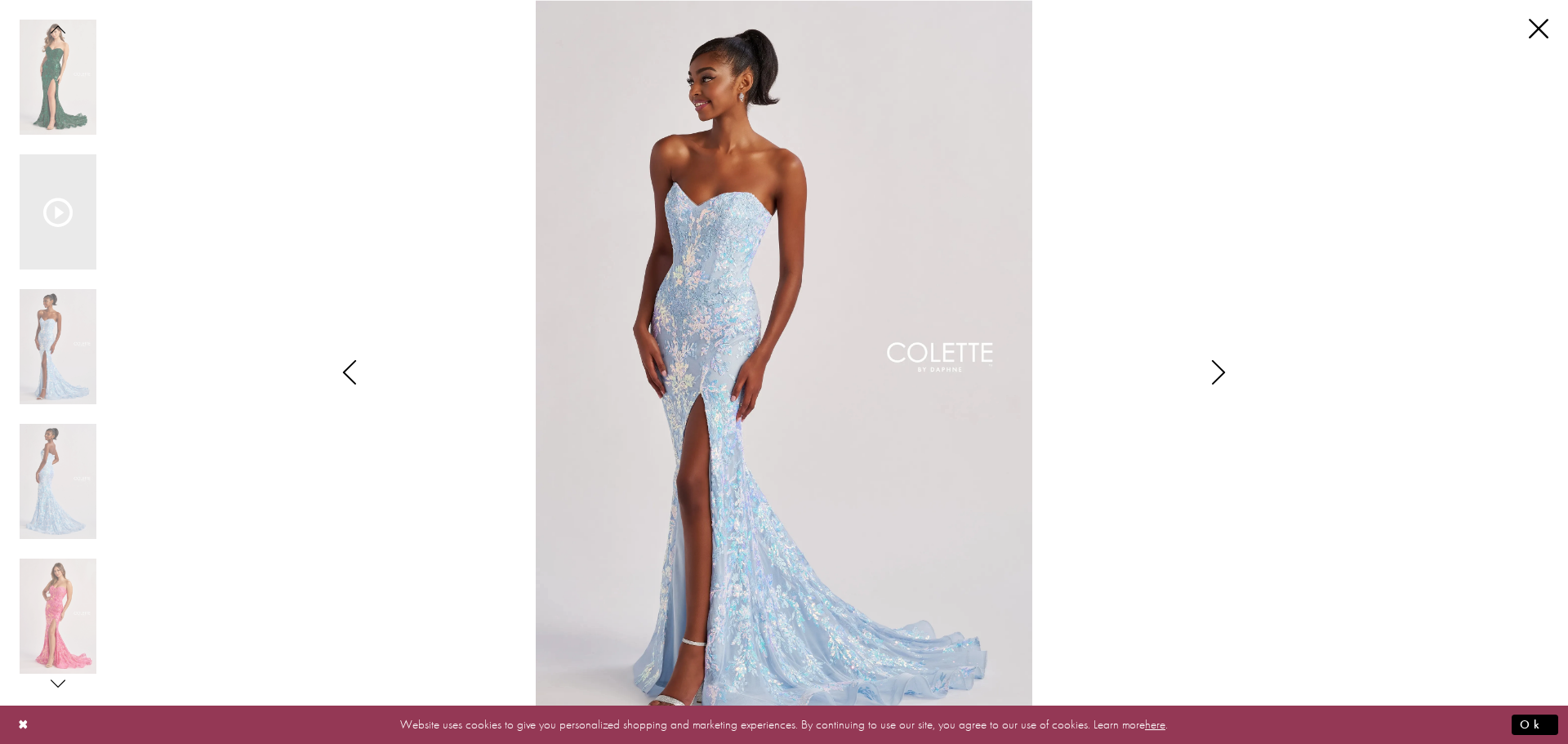
click at [1220, 367] on icon "Style CL8440 Colette by Daphne Views dialog" at bounding box center [1219, 372] width 41 height 24
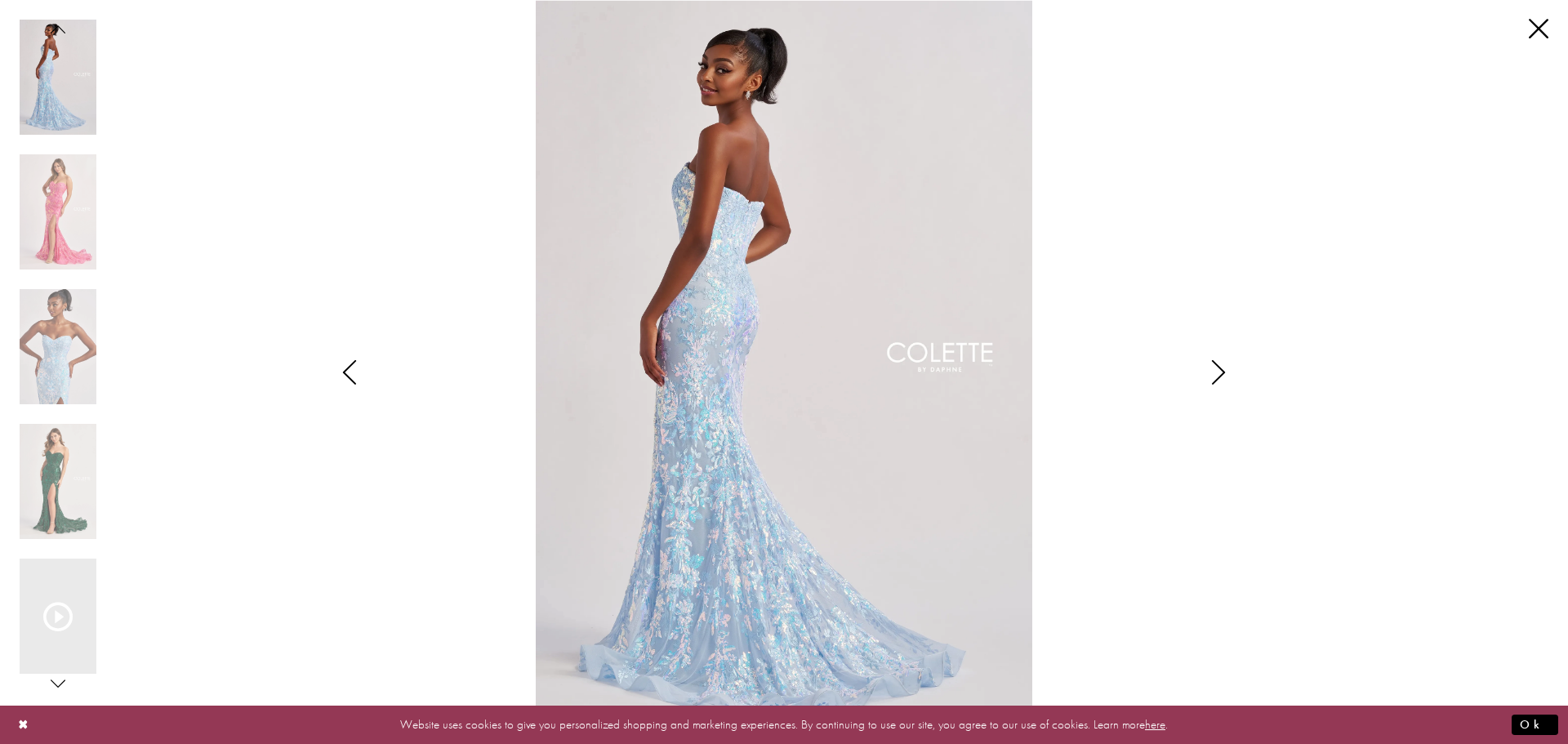
click at [1220, 368] on icon "Style CL8440 Colette by Daphne Views dialog" at bounding box center [1219, 372] width 41 height 24
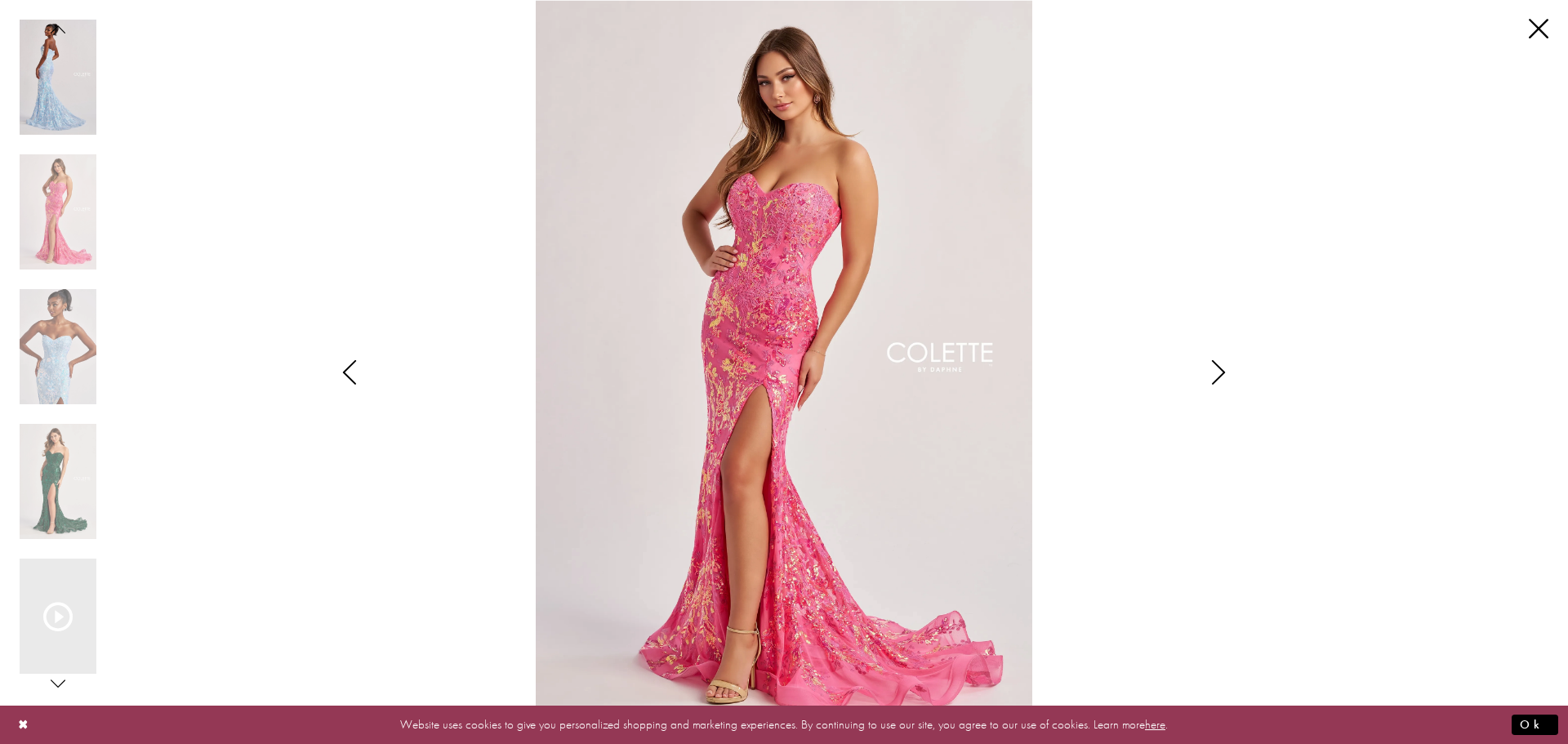
click at [1220, 368] on icon "Style CL8440 Colette by Daphne Views dialog" at bounding box center [1219, 372] width 41 height 24
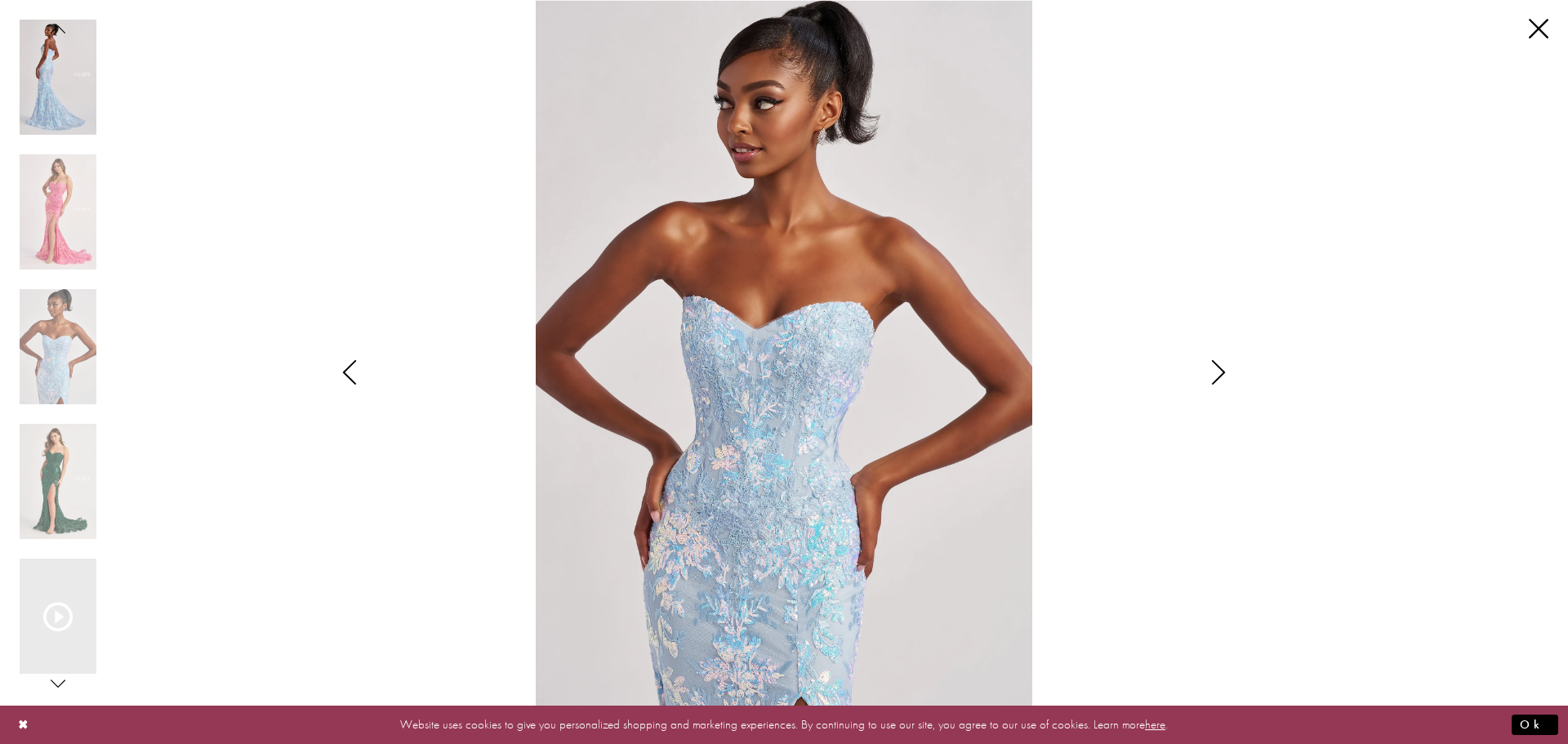
click at [360, 378] on icon "Style CL8440 Colette by Daphne Views dialog" at bounding box center [350, 372] width 41 height 24
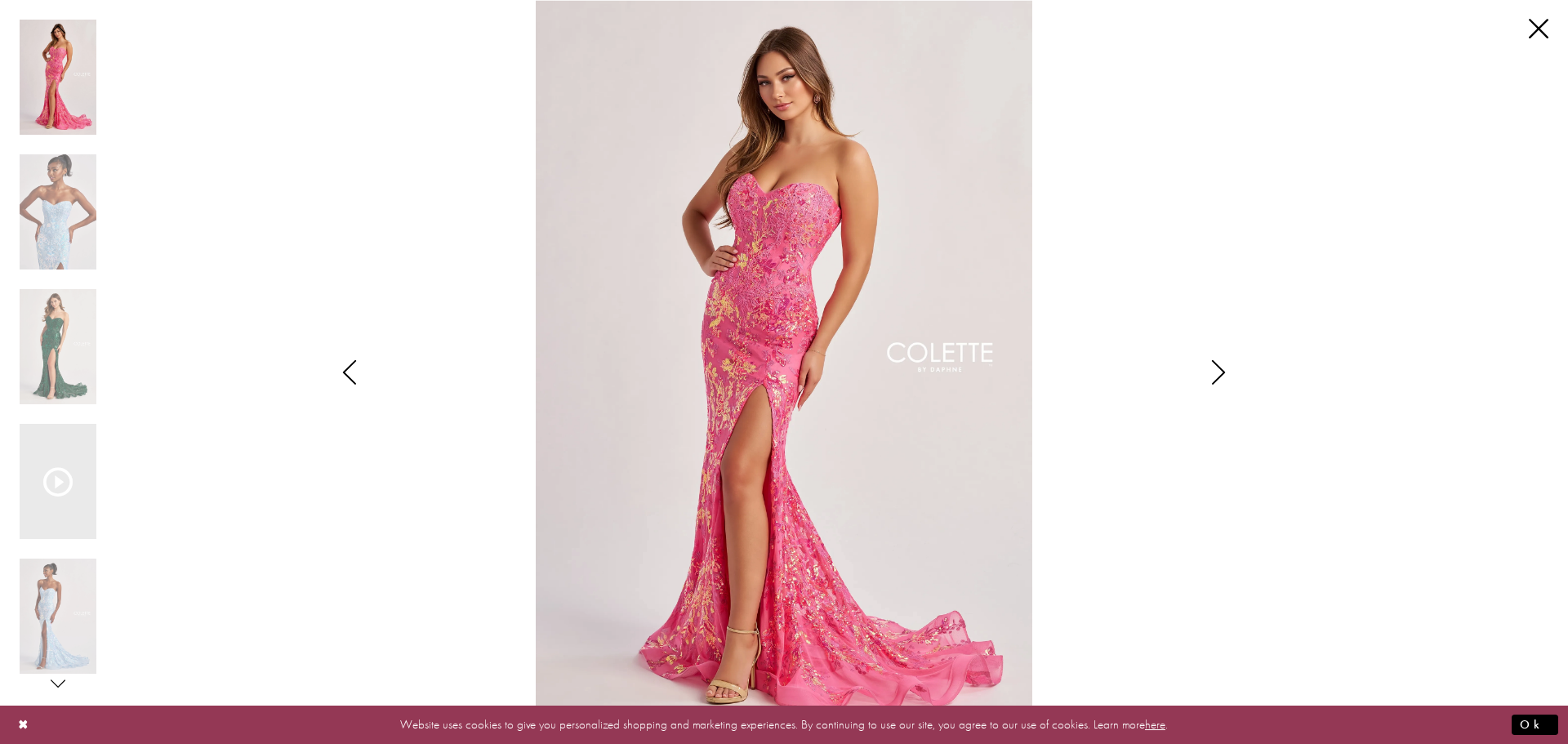
click at [360, 378] on icon "Style CL8440 Colette by Daphne Views dialog" at bounding box center [350, 372] width 41 height 24
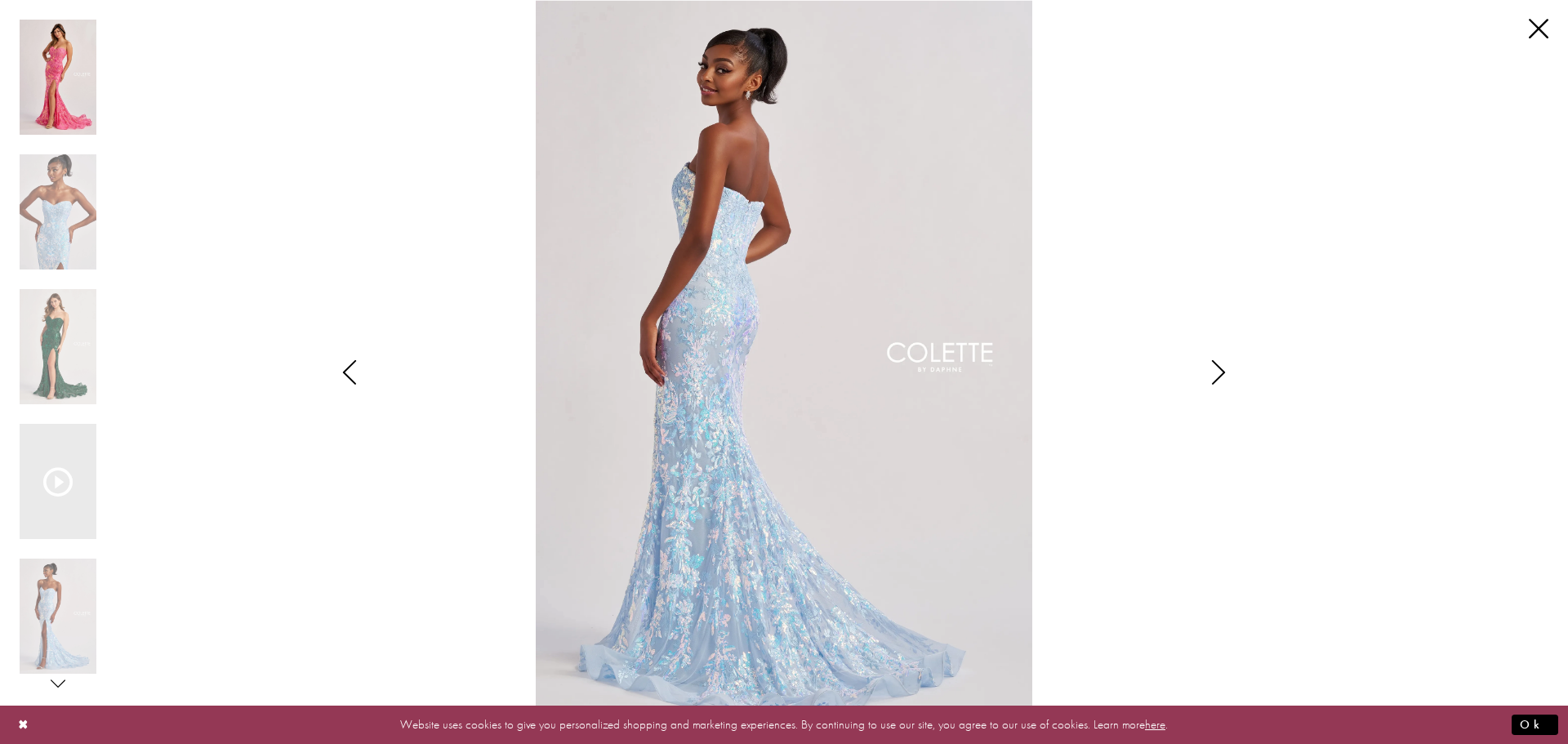
click at [360, 378] on icon "Style CL8440 Colette by Daphne Views dialog" at bounding box center [350, 372] width 41 height 24
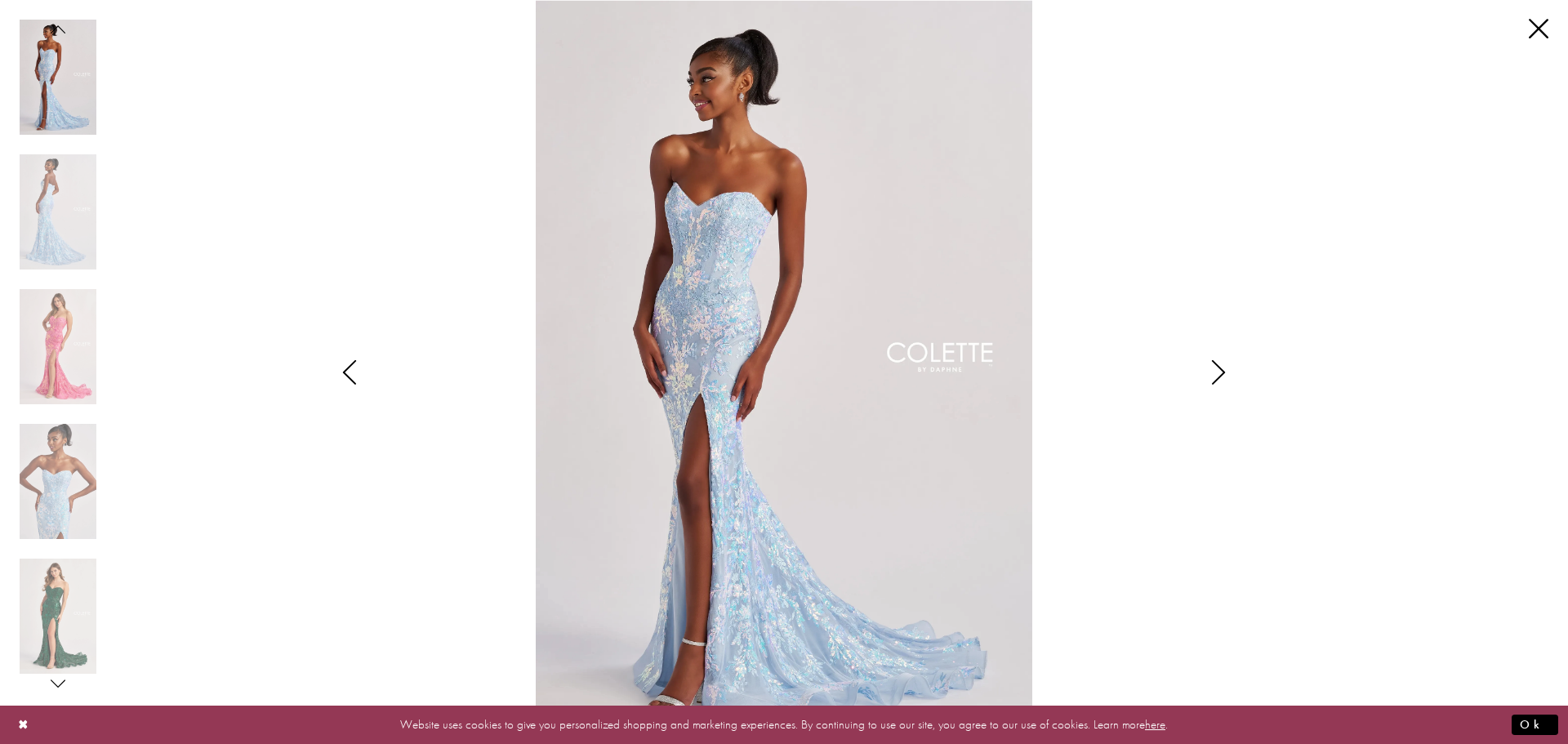
click at [360, 379] on icon "Style CL8440 Colette by Daphne Views dialog" at bounding box center [350, 372] width 41 height 24
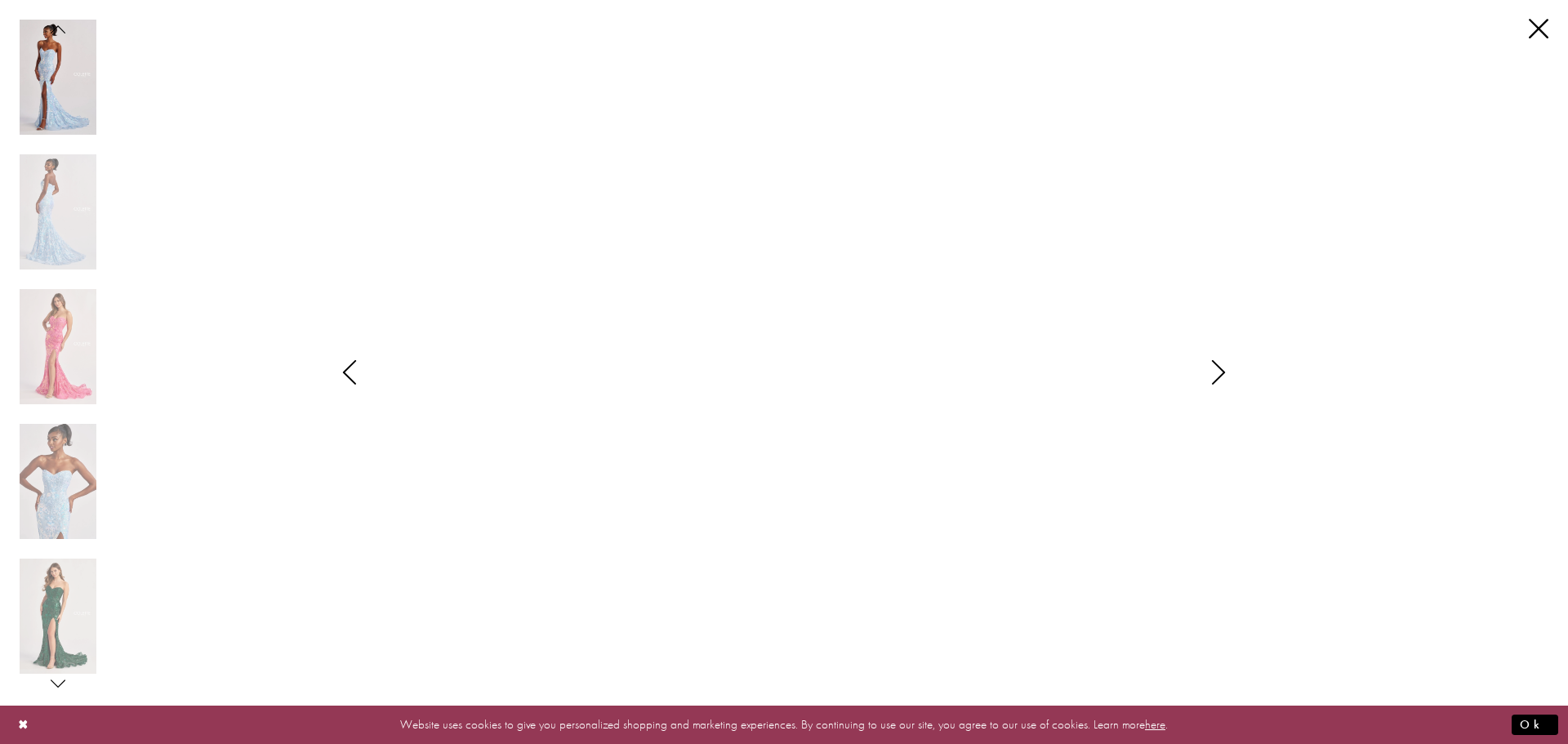
click at [360, 379] on icon "Style CL8440 Colette by Daphne Views dialog" at bounding box center [350, 372] width 41 height 24
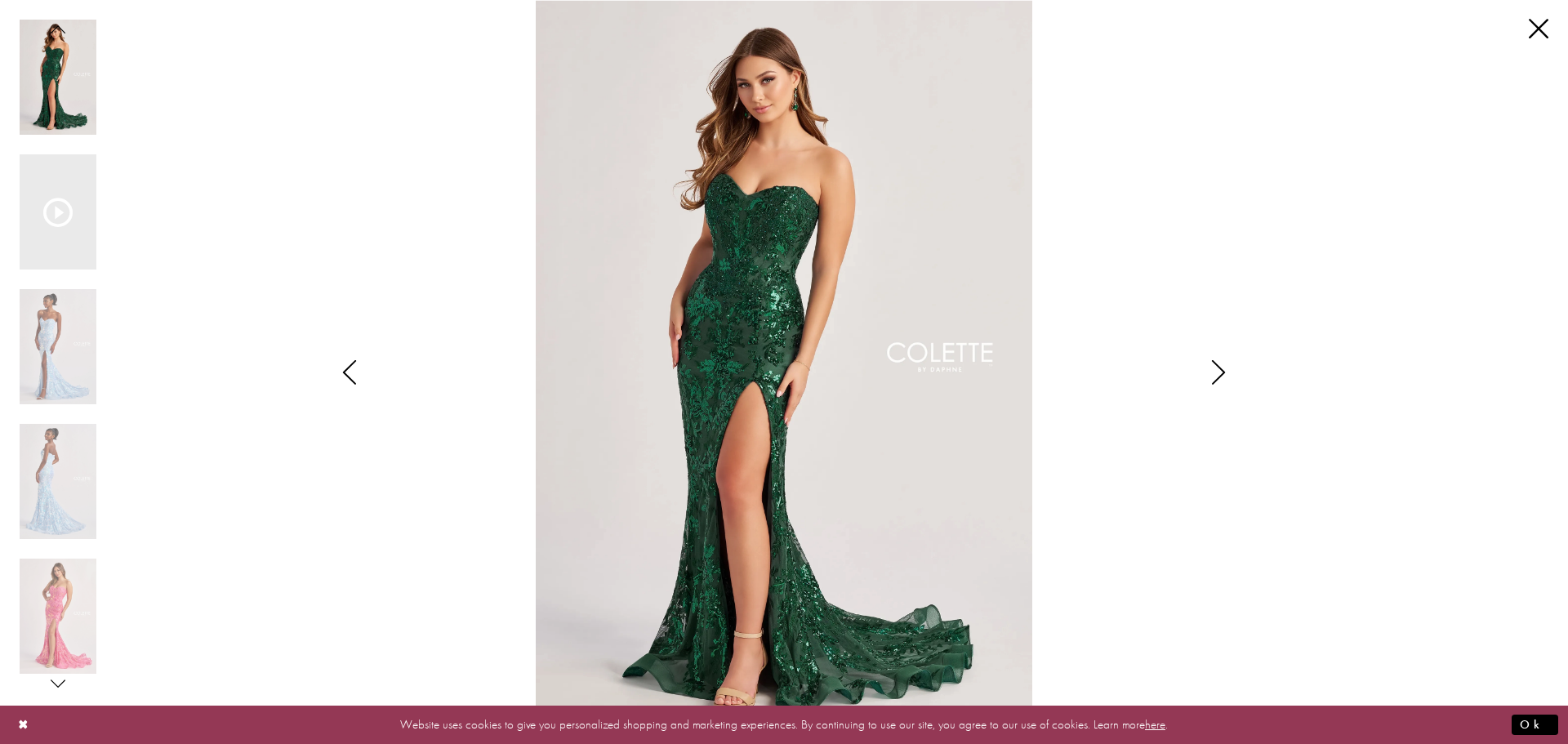
click at [360, 379] on icon "Style CL8440 Colette by Daphne Views dialog" at bounding box center [350, 372] width 41 height 24
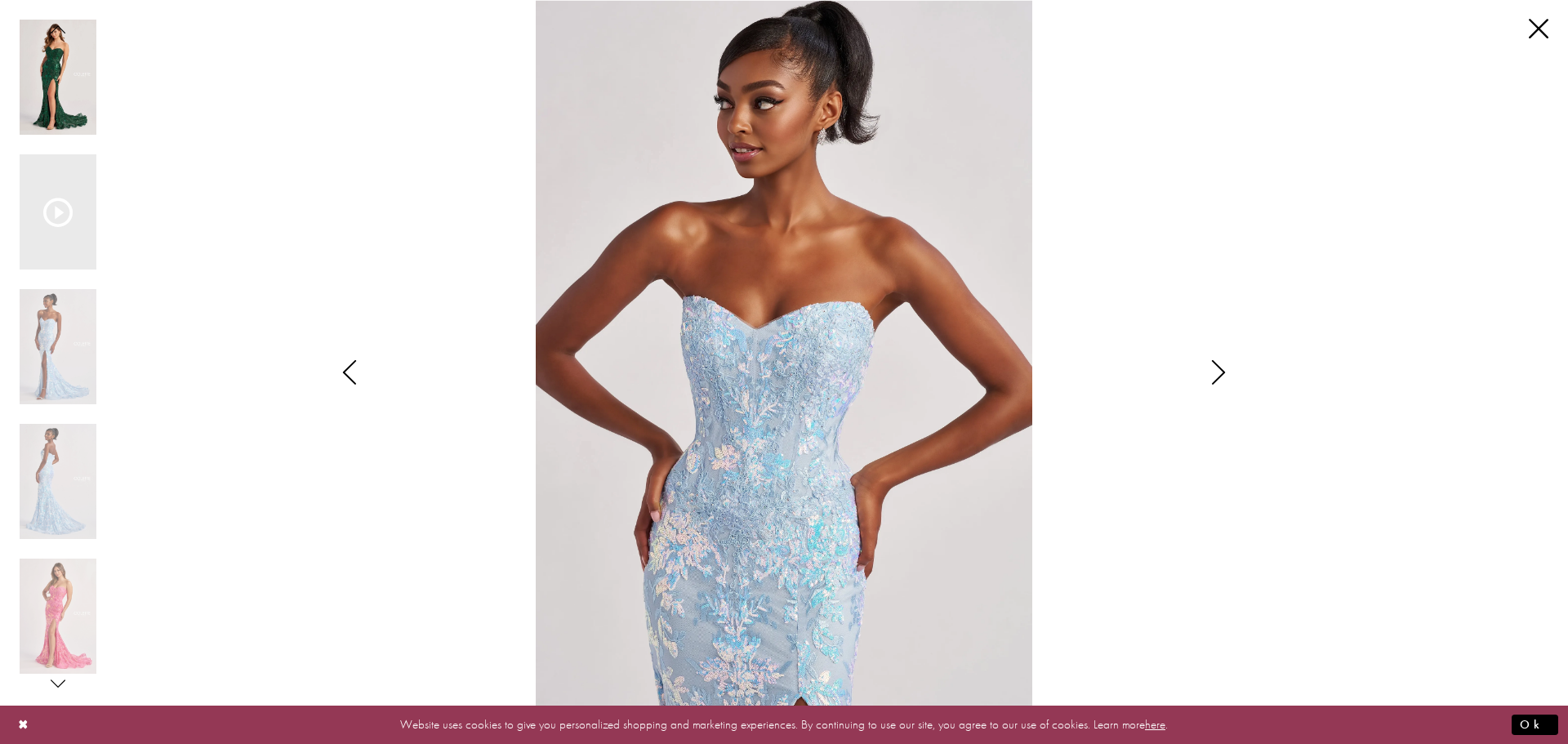
click at [360, 379] on icon "Style CL8440 Colette by Daphne Views dialog" at bounding box center [350, 372] width 41 height 24
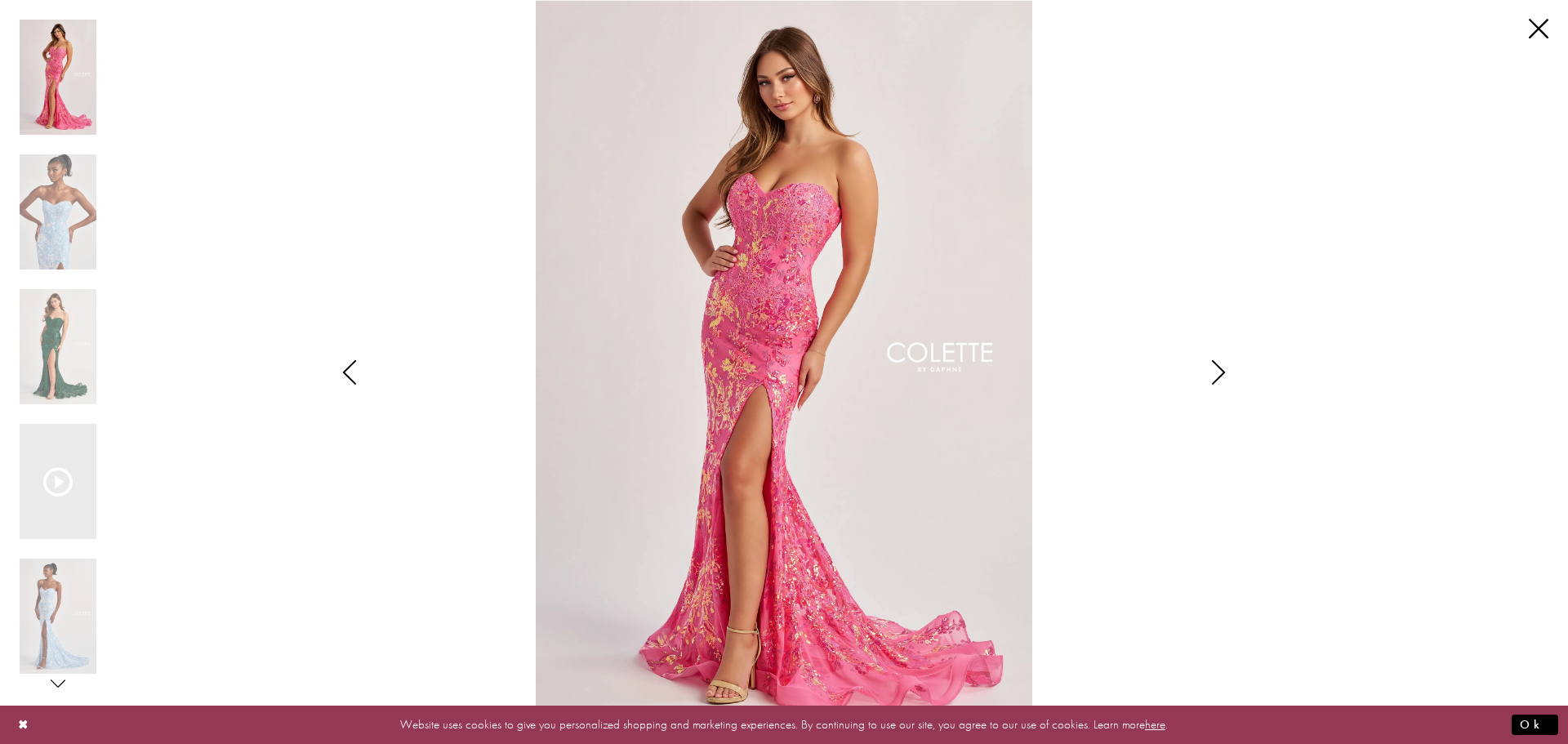
click at [360, 379] on icon "Style CL8440 Colette by Daphne Views dialog" at bounding box center [350, 372] width 41 height 24
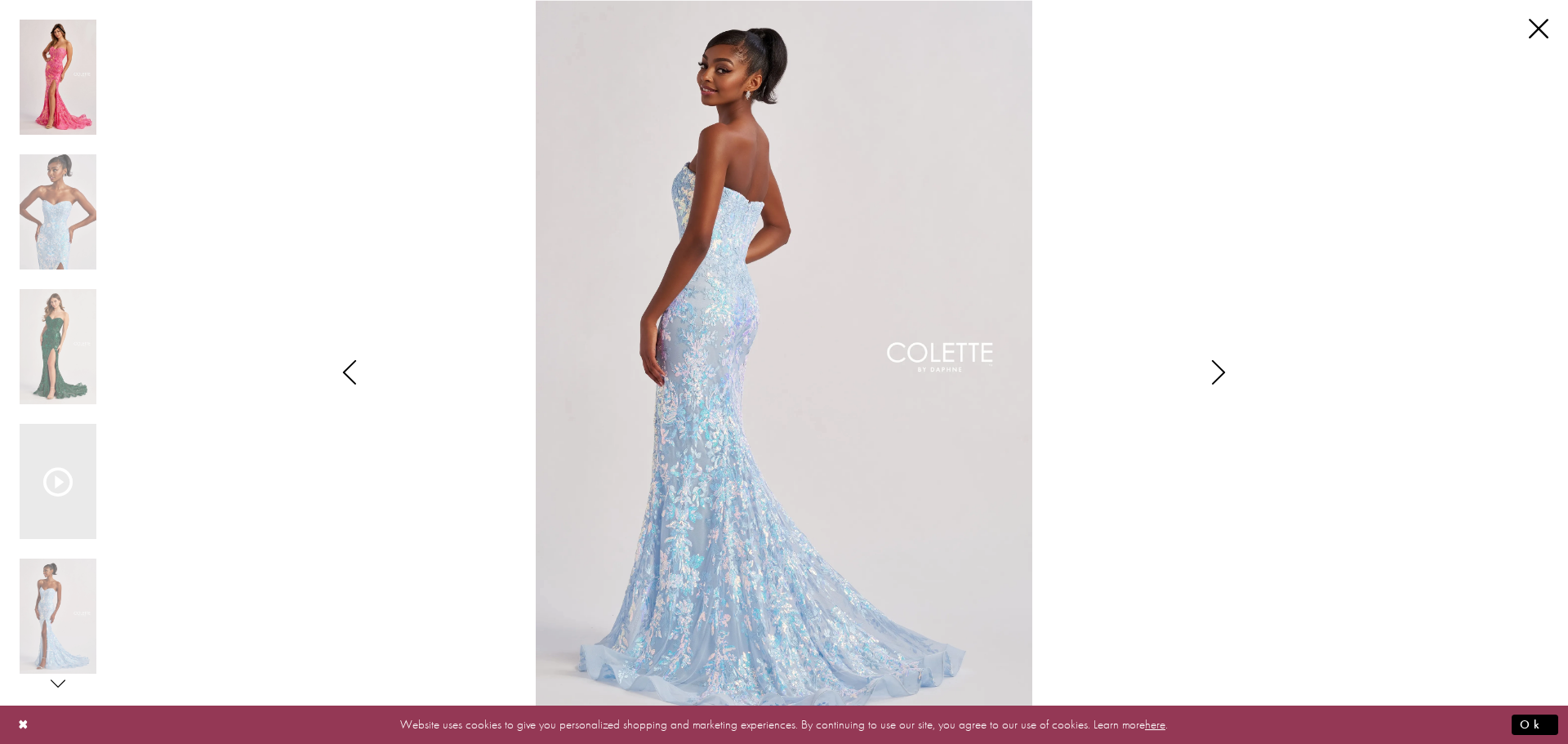
click at [360, 379] on icon "Style CL8440 Colette by Daphne Views dialog" at bounding box center [350, 372] width 41 height 24
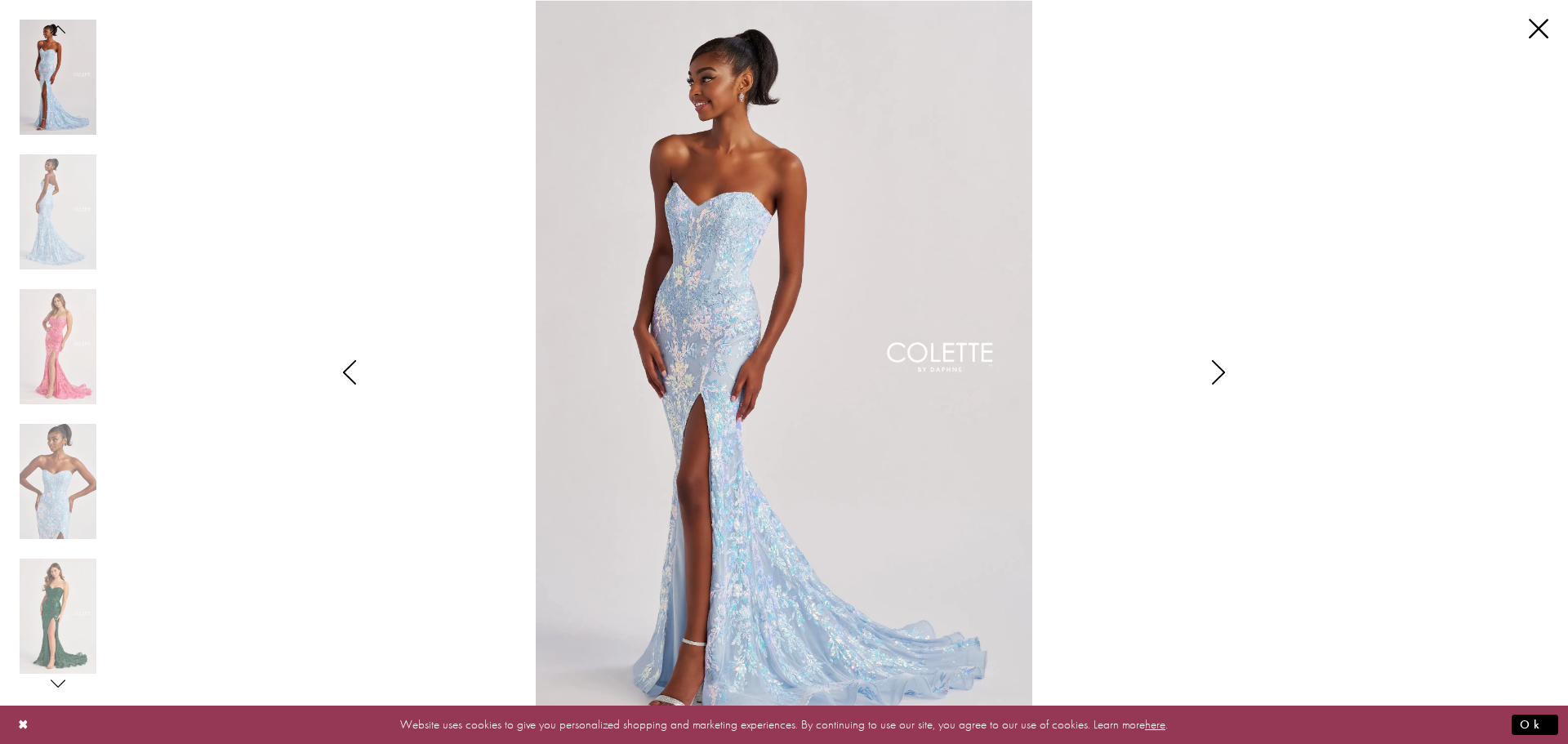
click at [360, 379] on icon "Style CL8440 Colette by Daphne Views dialog" at bounding box center [350, 372] width 41 height 24
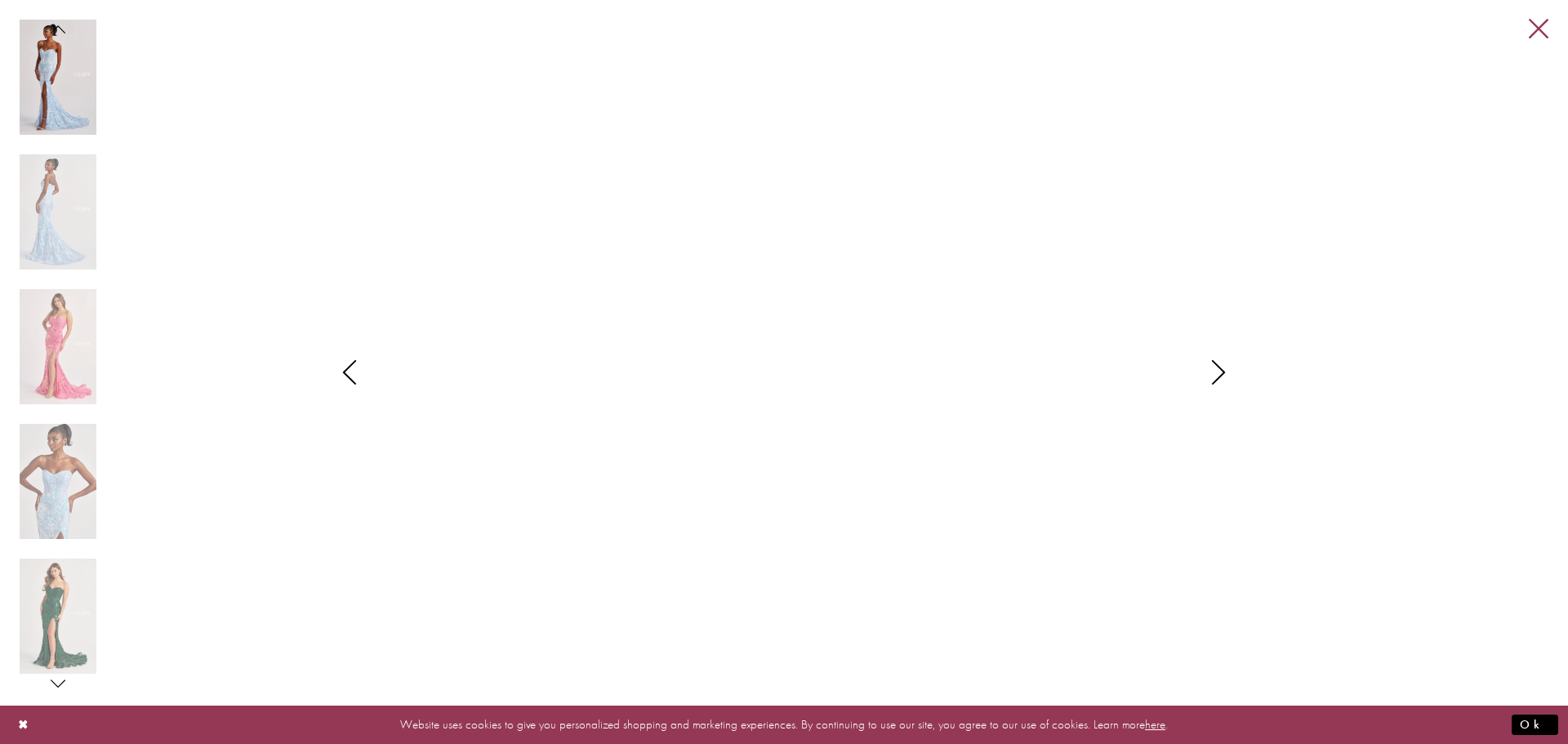
click at [1542, 29] on link "Close" at bounding box center [1538, 29] width 20 height 20
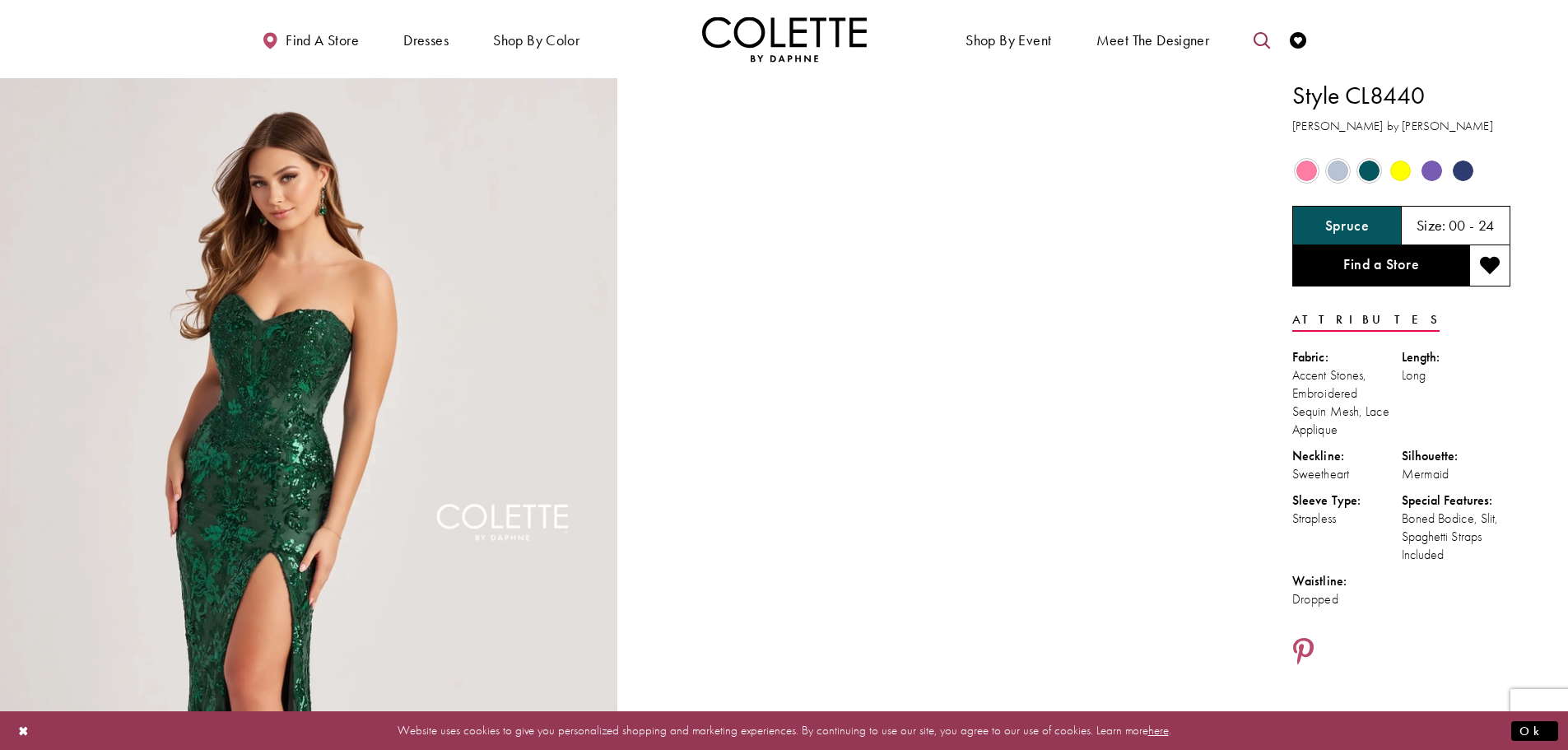
click at [1265, 44] on icon "Toggle search" at bounding box center [1262, 40] width 17 height 17
click at [1129, 44] on input "Search" at bounding box center [1179, 40] width 199 height 24
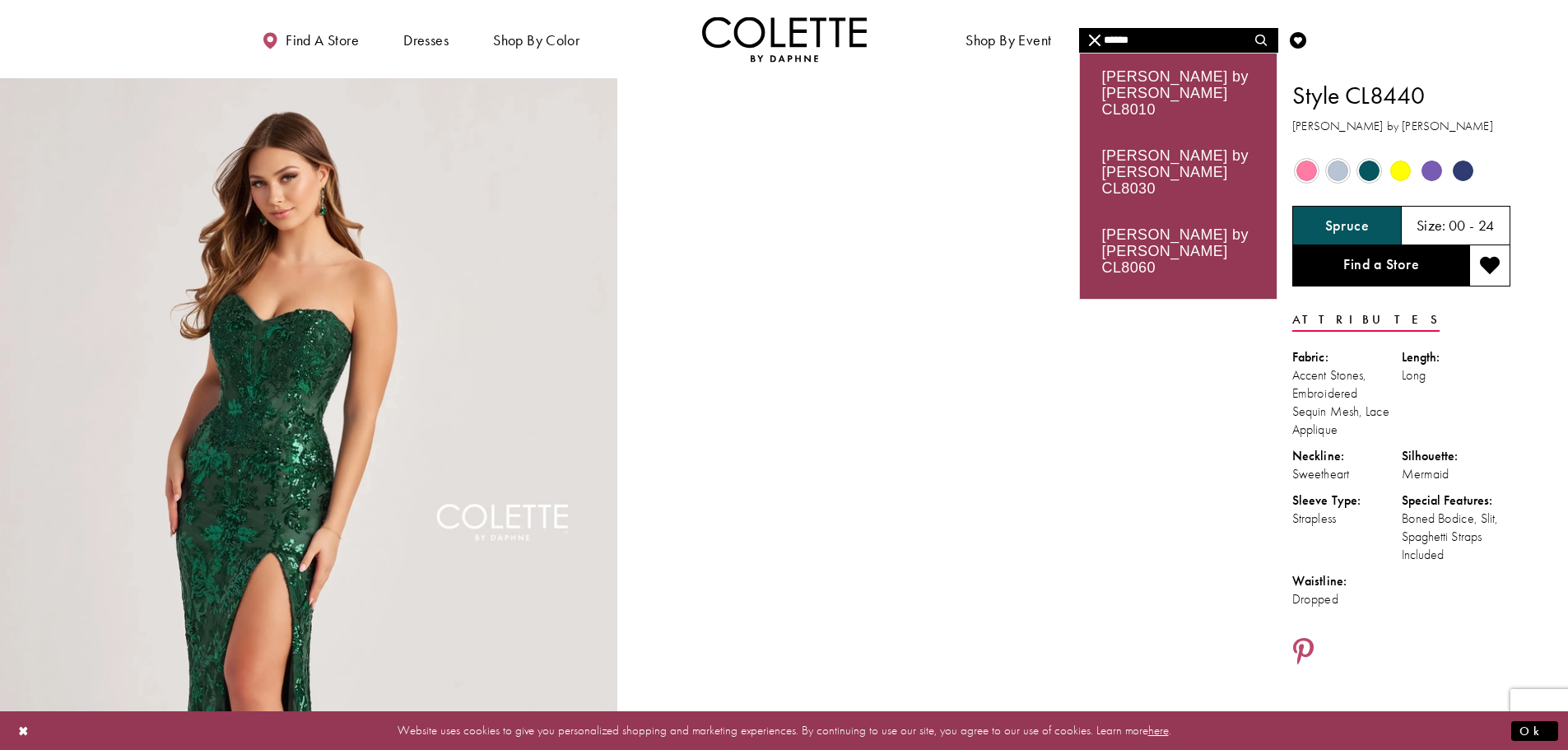
type input "******"
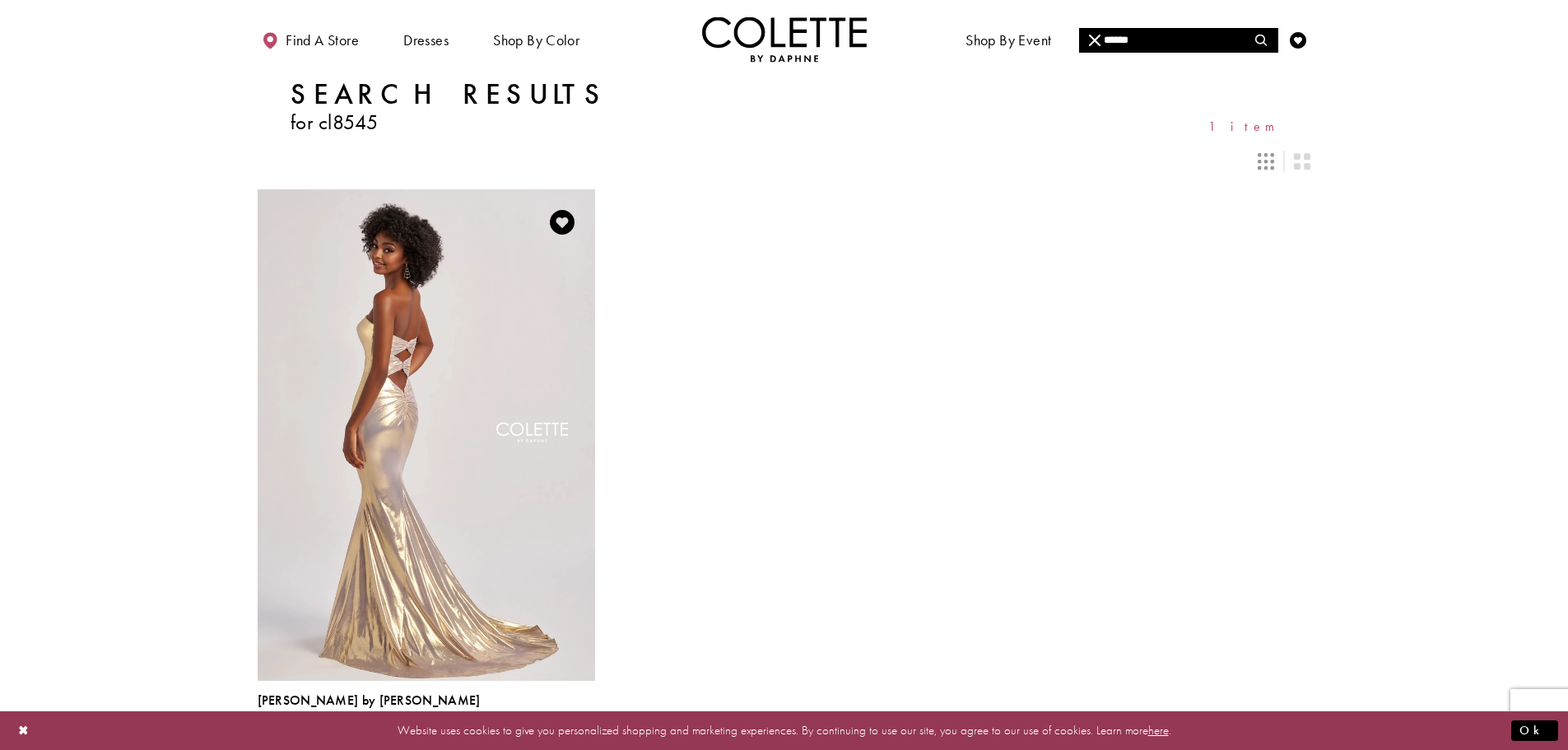
click at [556, 346] on img "Visit Colette by Daphne Style No. CL8545 Page" at bounding box center [427, 434] width 338 height 490
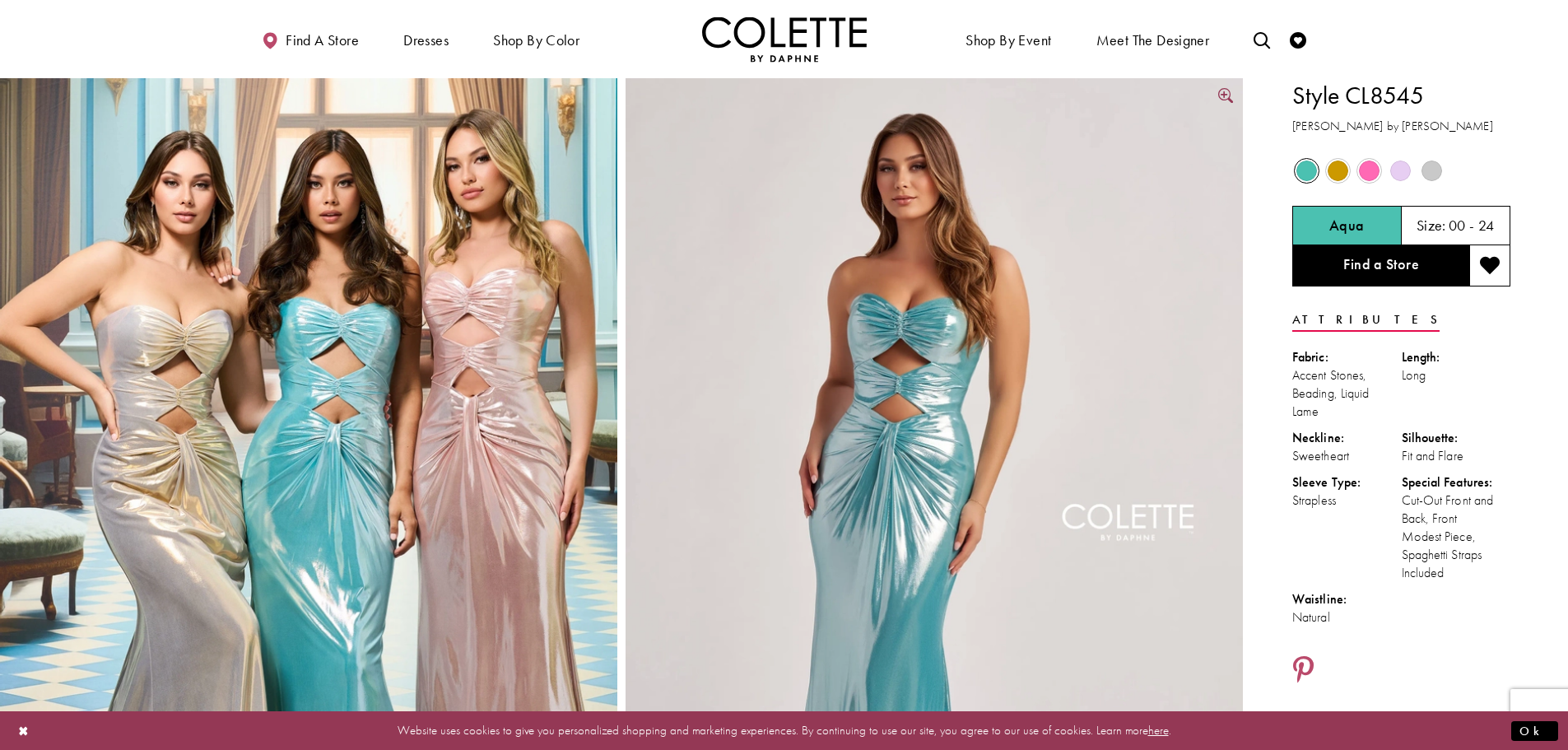
click at [877, 367] on img "Full size Style CL8545 Colette by Daphne #4 Aqua frontface vertical picture" at bounding box center [934, 540] width 617 height 925
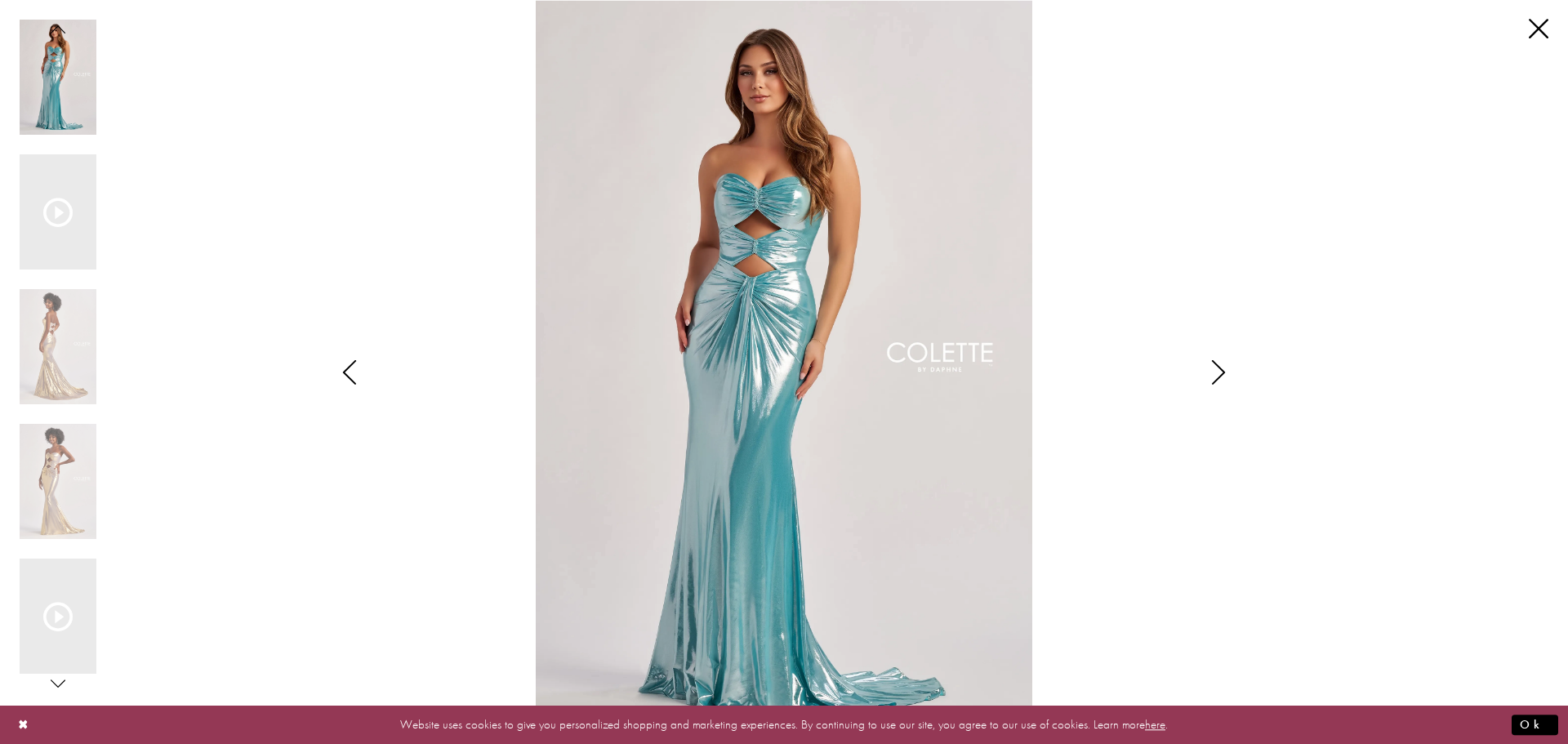
click at [1225, 375] on icon "Style CL8545 Colette by Daphne Views dialog" at bounding box center [1219, 372] width 41 height 24
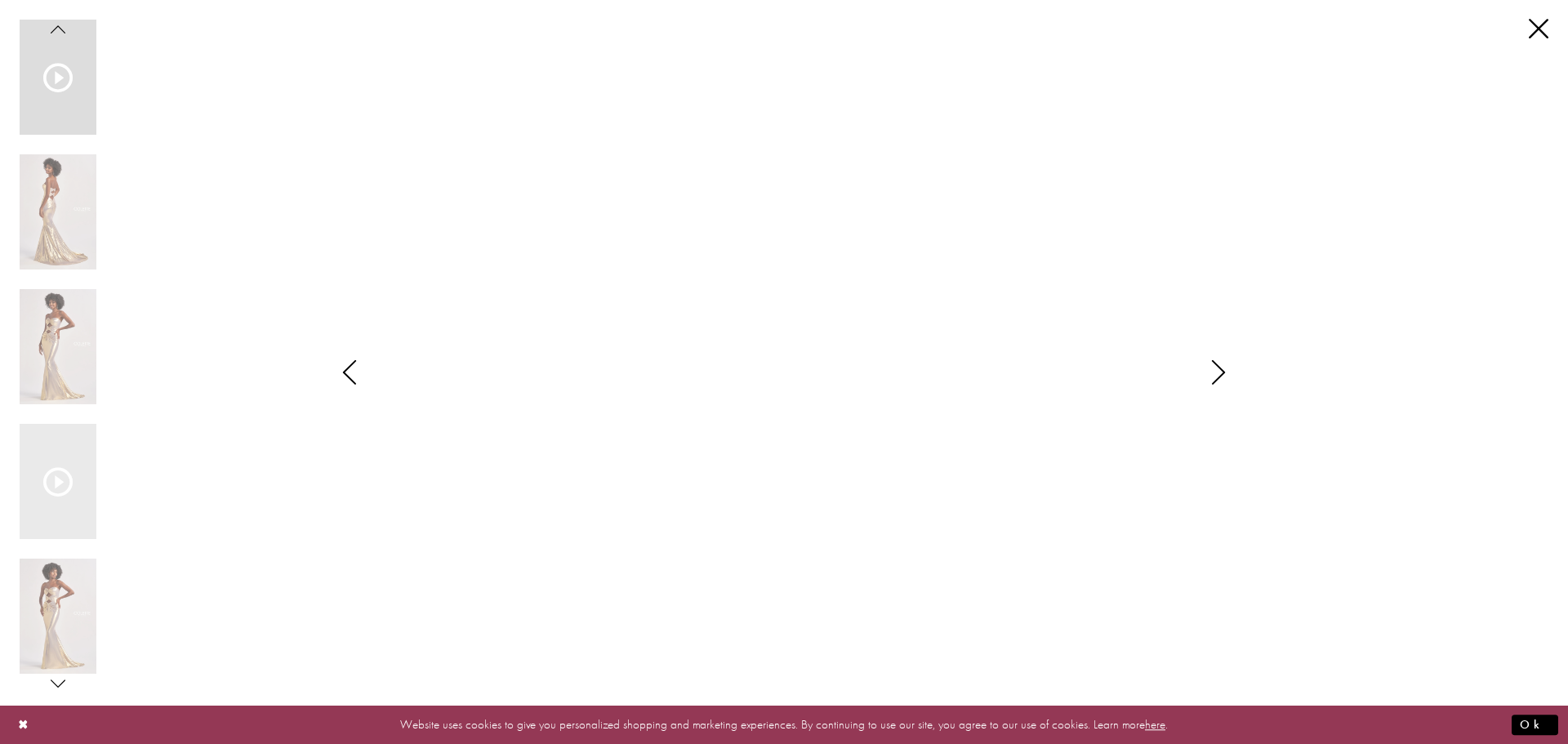
click at [1225, 375] on icon "Style CL8545 Colette by Daphne Views dialog" at bounding box center [1219, 372] width 41 height 24
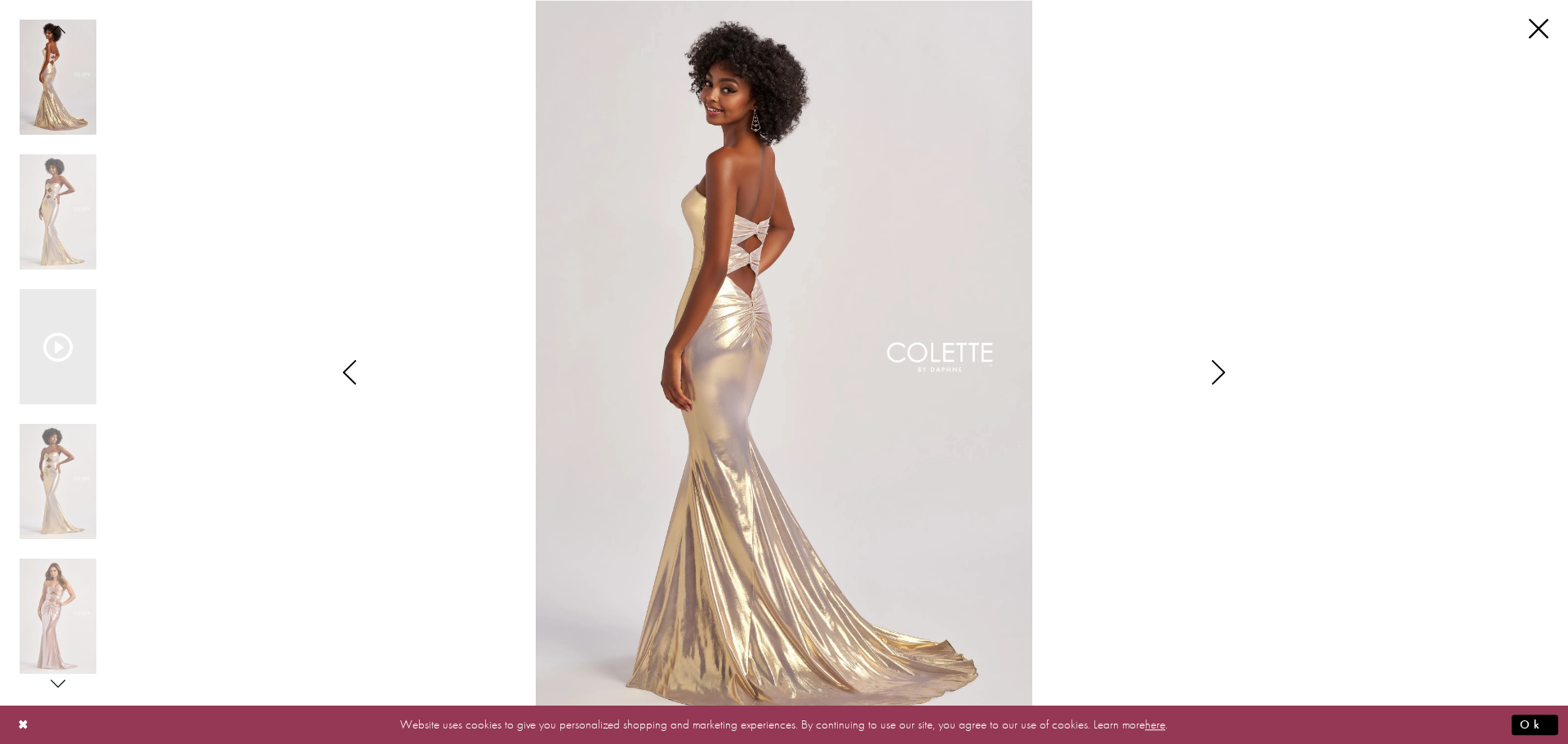
click at [1218, 381] on icon "Style CL8545 Colette by Daphne Views dialog" at bounding box center [1219, 372] width 41 height 24
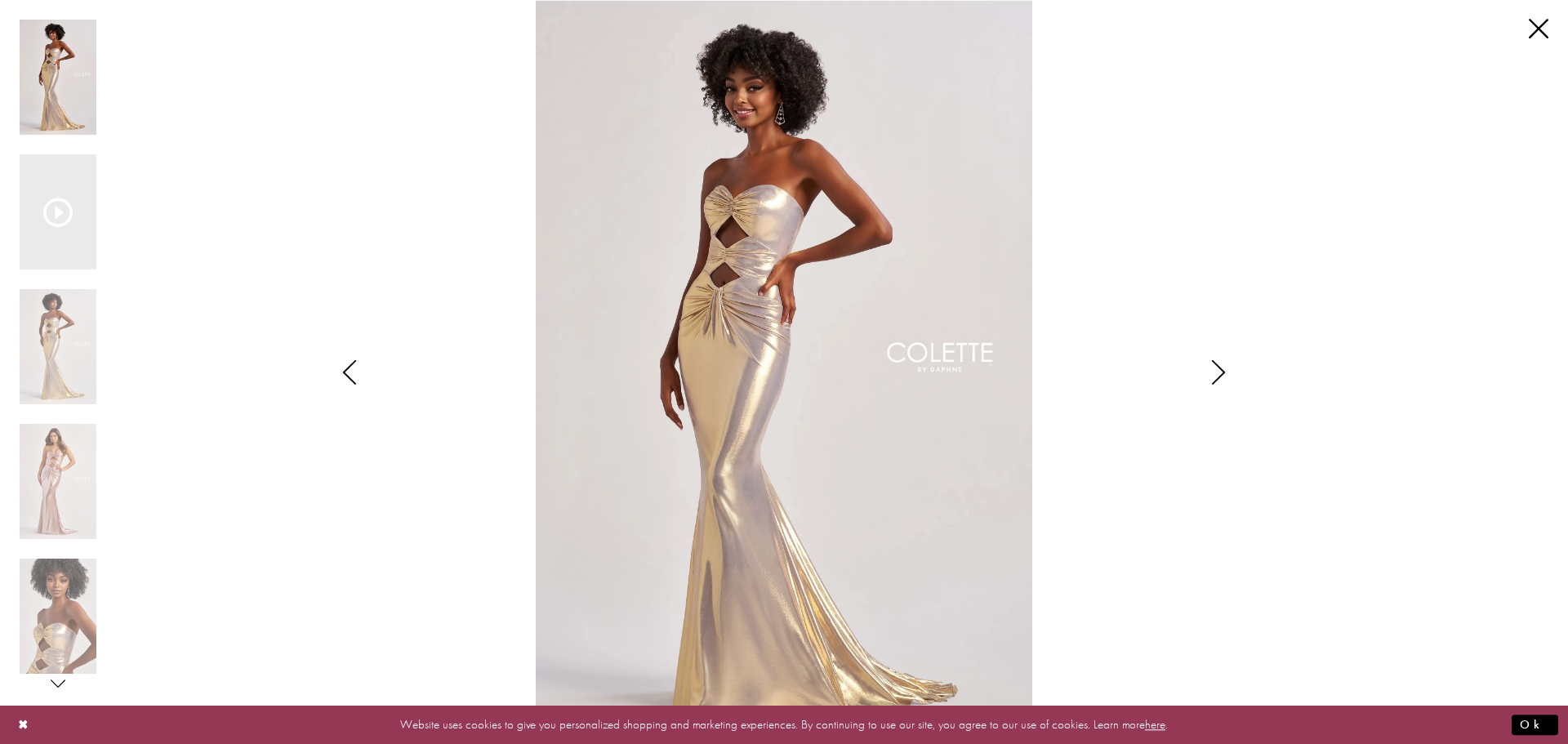
click at [1223, 372] on icon "Style CL8545 Colette by Daphne Views dialog" at bounding box center [1219, 372] width 41 height 24
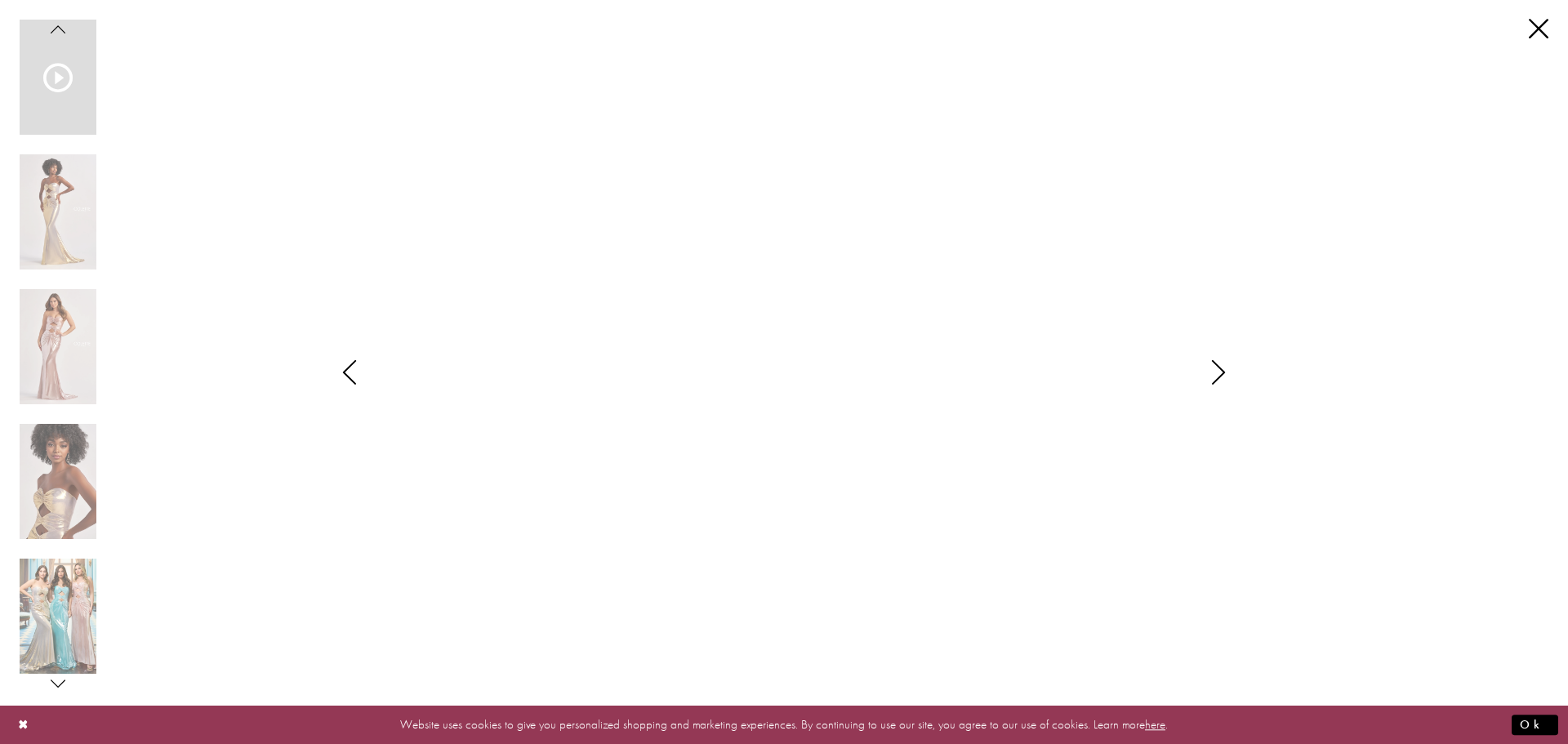
click at [1223, 372] on icon "Style CL8545 Colette by Daphne Views dialog" at bounding box center [1219, 372] width 41 height 24
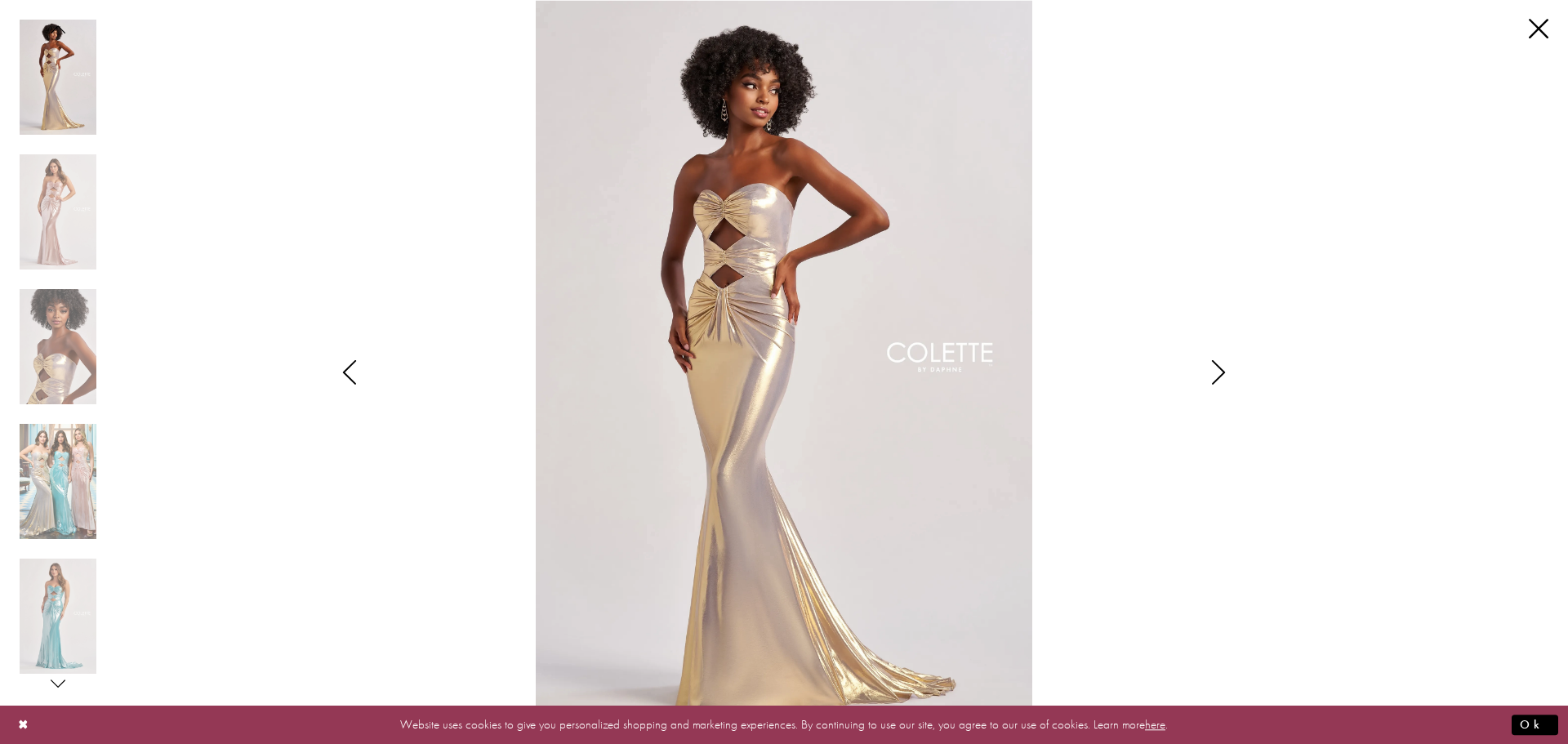
drag, startPoint x: 760, startPoint y: 402, endPoint x: 350, endPoint y: 374, distance: 411.0
click at [350, 374] on icon "Style CL8545 Colette by Daphne Views dialog" at bounding box center [350, 372] width 41 height 24
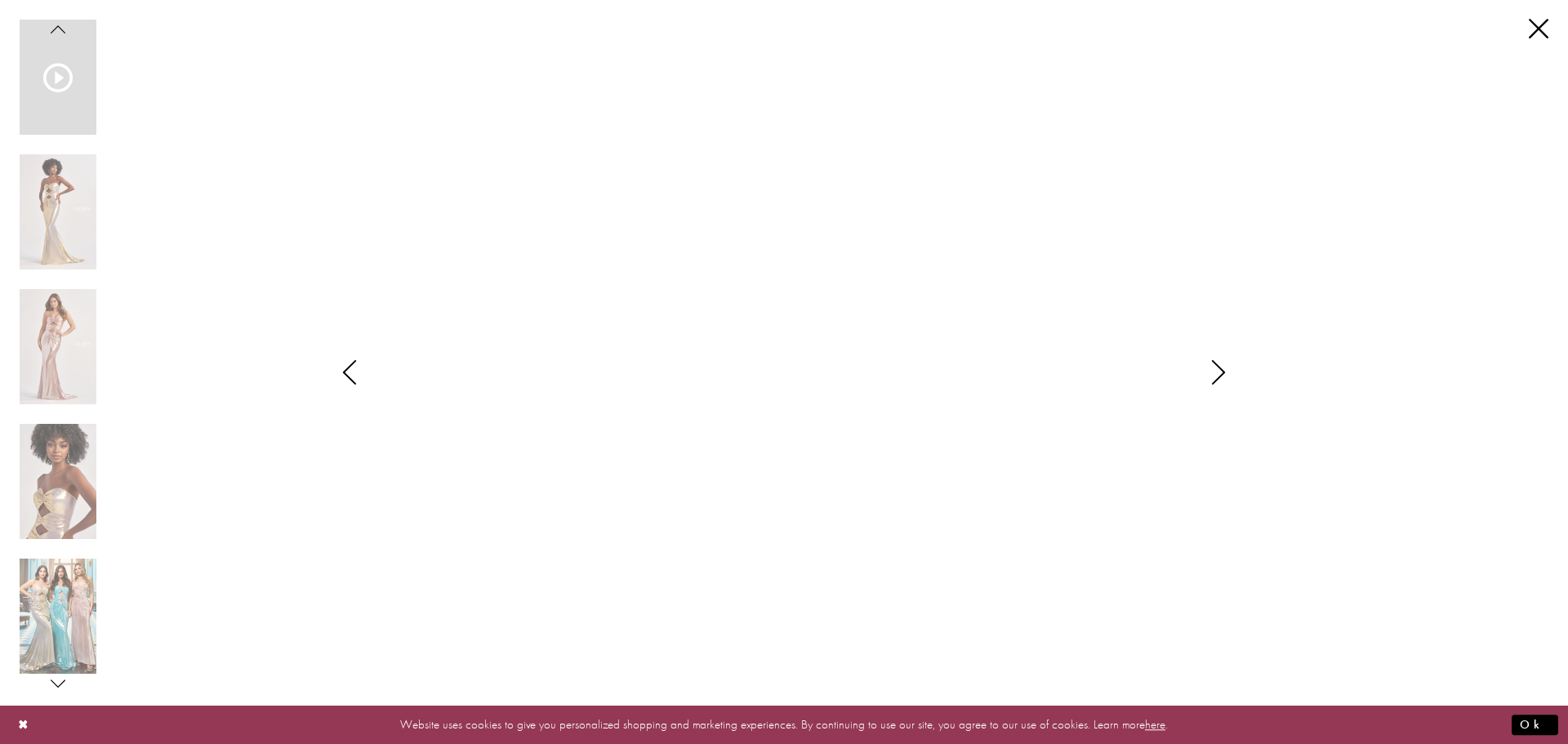
click at [350, 374] on icon "Style CL8545 Colette by Daphne Views dialog" at bounding box center [350, 372] width 41 height 24
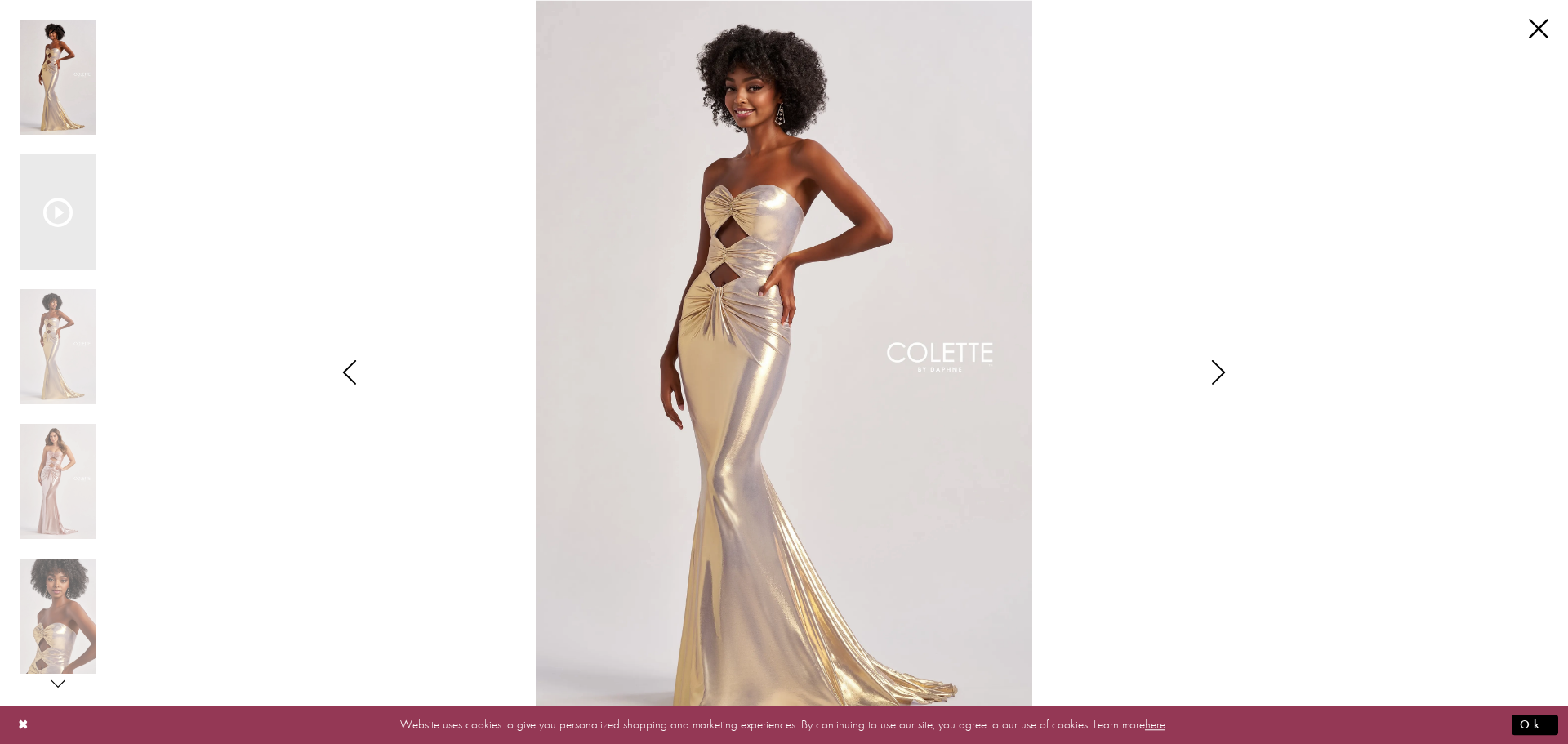
click at [1226, 371] on icon "Style CL8545 Colette by Daphne Views dialog" at bounding box center [1219, 372] width 41 height 24
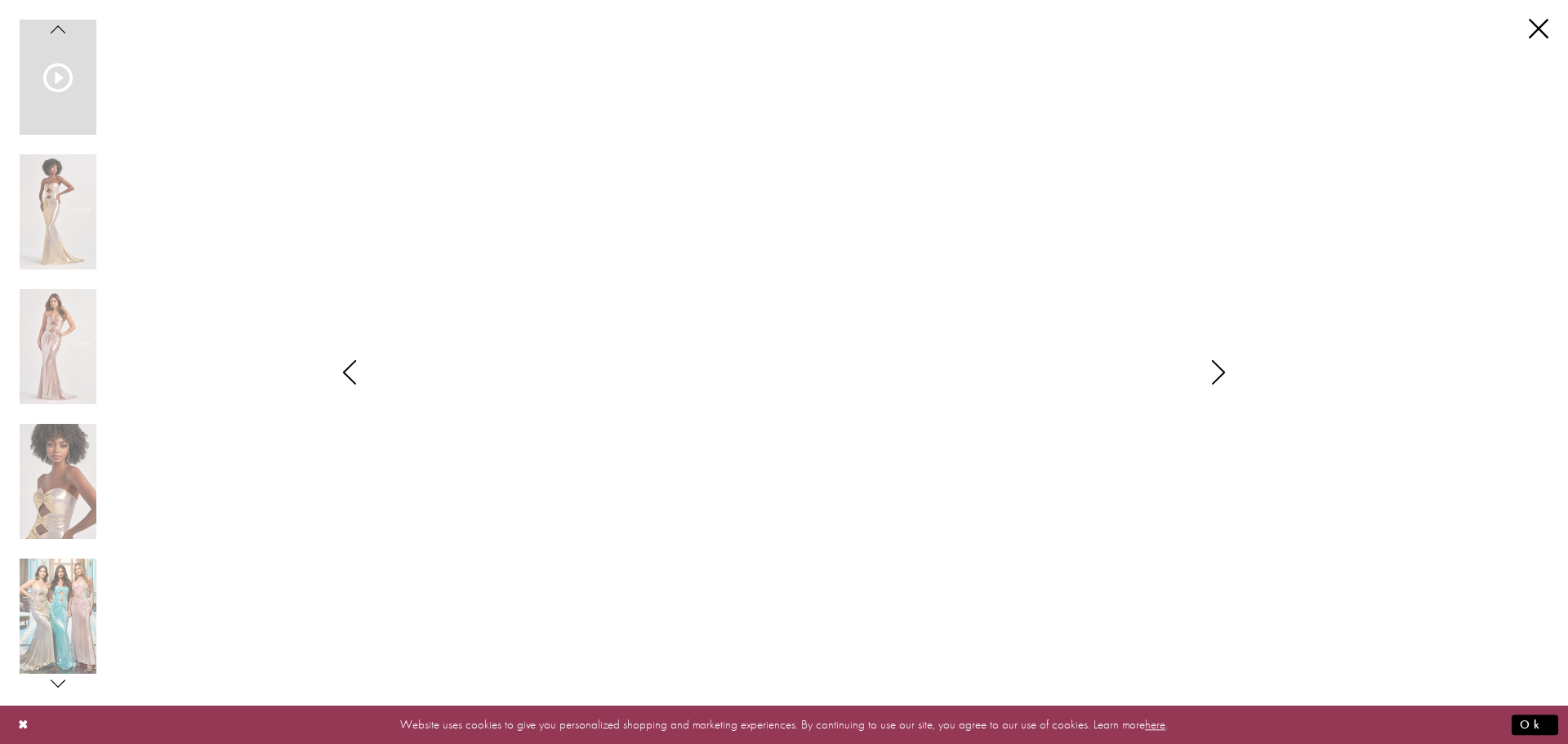
click at [1226, 371] on icon "Style CL8545 Colette by Daphne Views dialog" at bounding box center [1219, 372] width 41 height 24
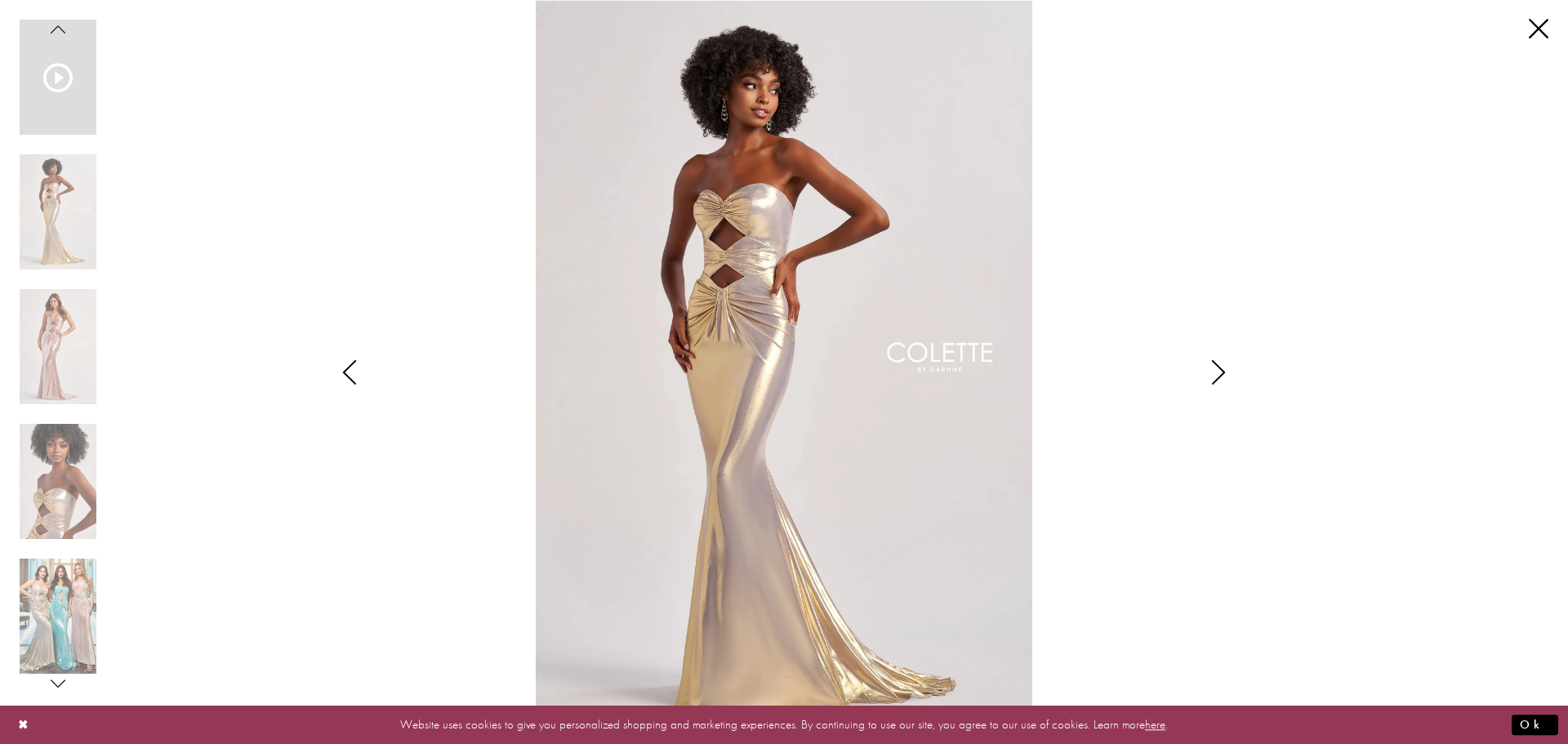
click at [1226, 371] on icon "Style CL8545 Colette by Daphne Views dialog" at bounding box center [1219, 372] width 41 height 24
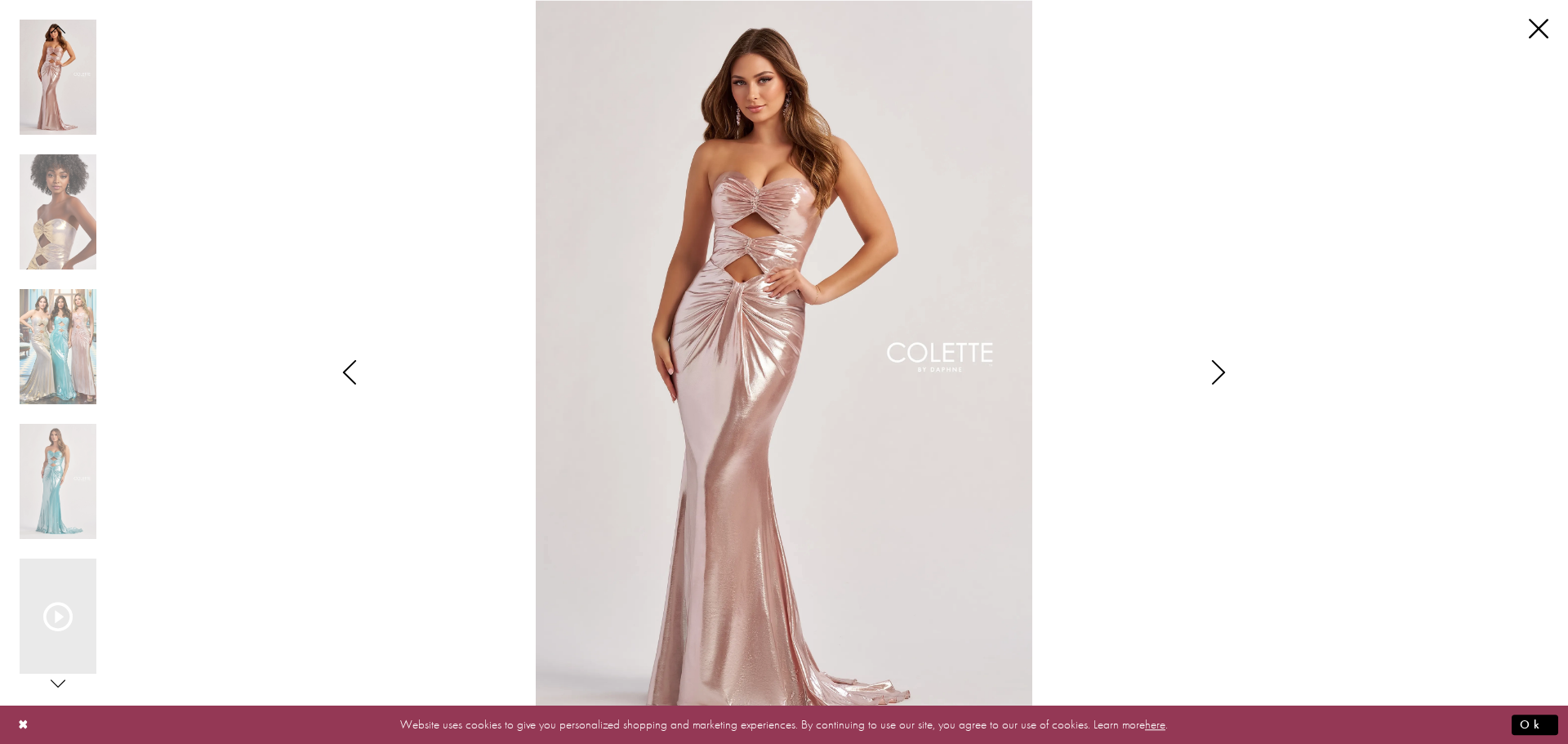
click at [1216, 380] on icon "Style CL8545 Colette by Daphne Views dialog" at bounding box center [1219, 372] width 41 height 24
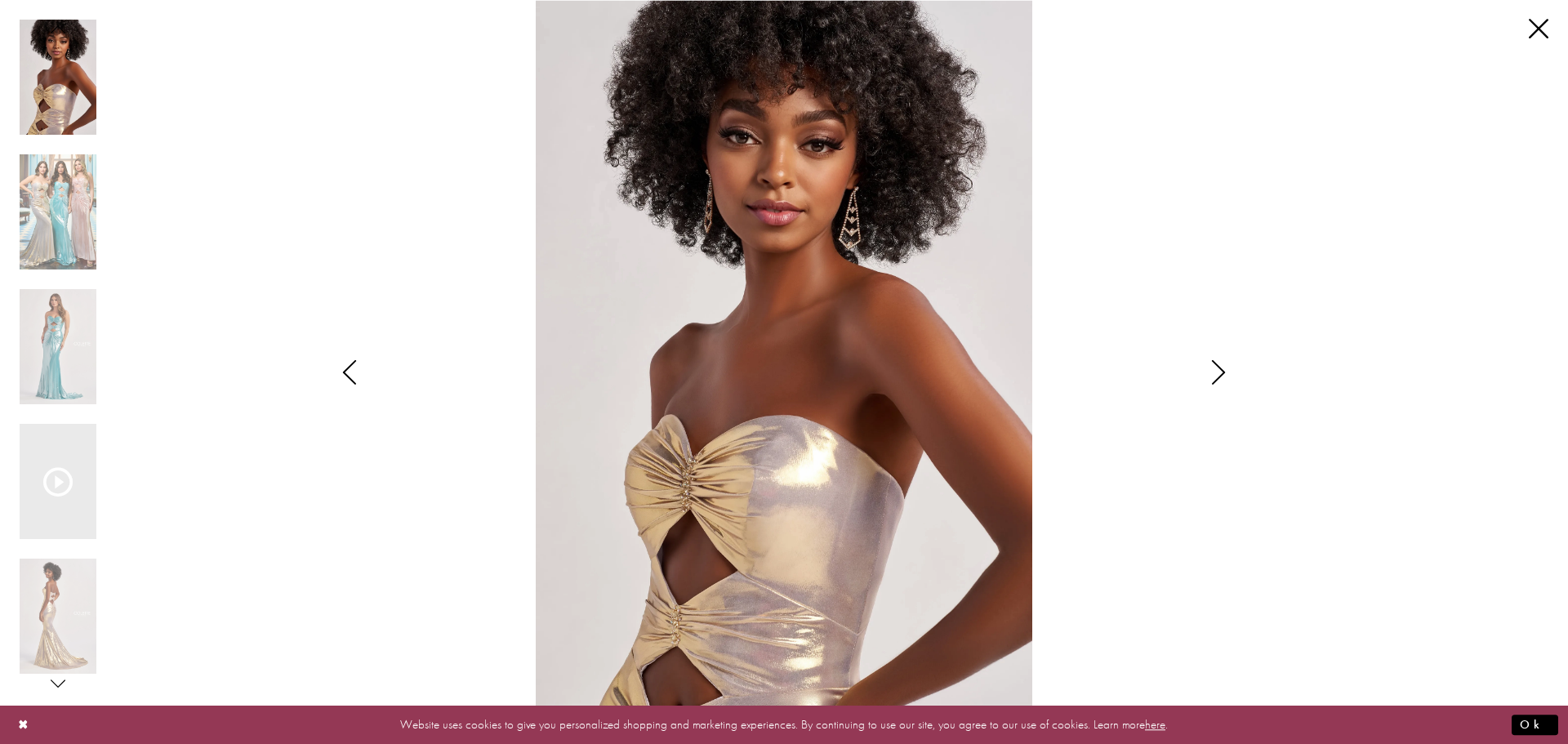
click at [1213, 375] on icon "Style CL8545 Colette by Daphne Views dialog" at bounding box center [1219, 372] width 41 height 24
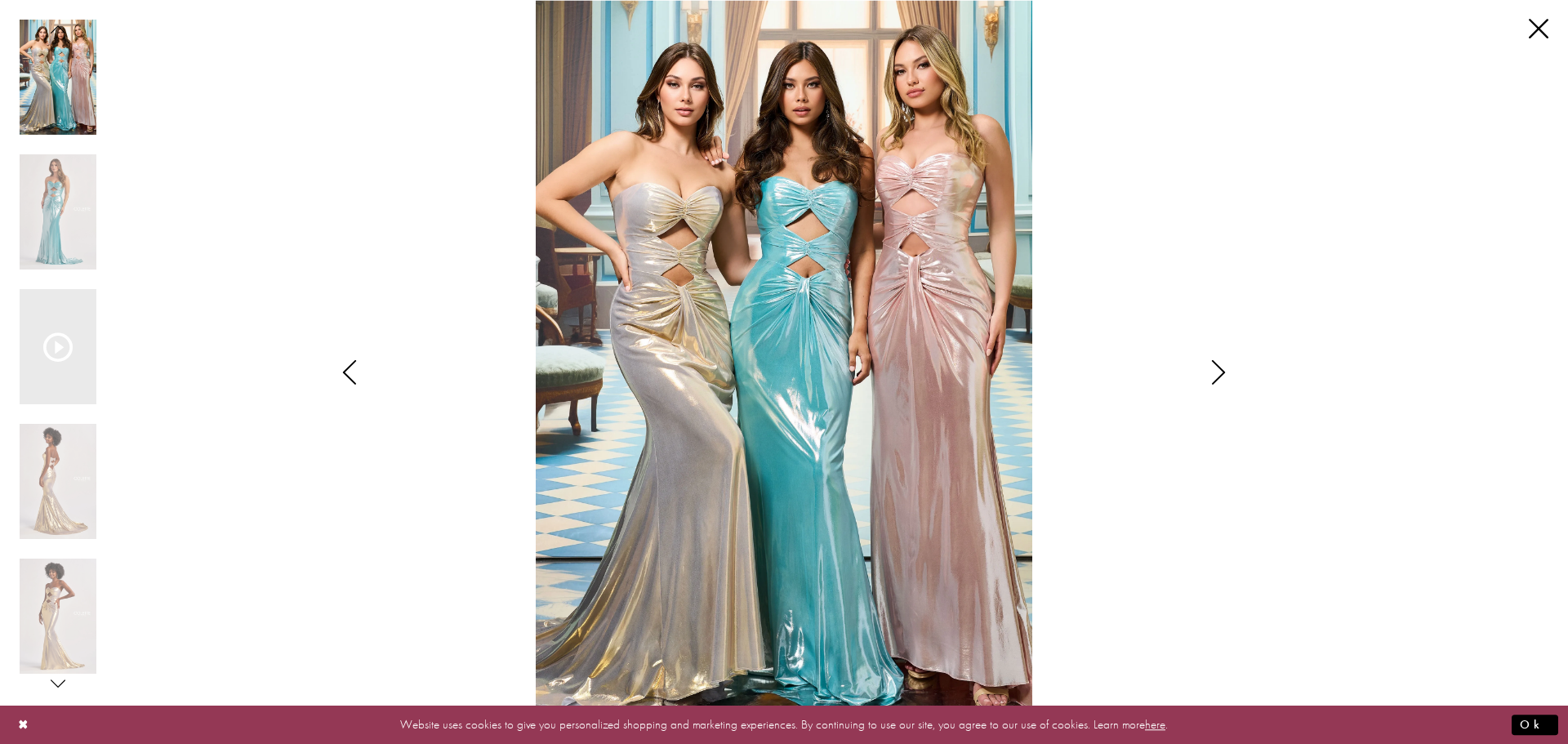
click at [1213, 375] on icon "Style CL8545 Colette by Daphne Views dialog" at bounding box center [1219, 372] width 41 height 24
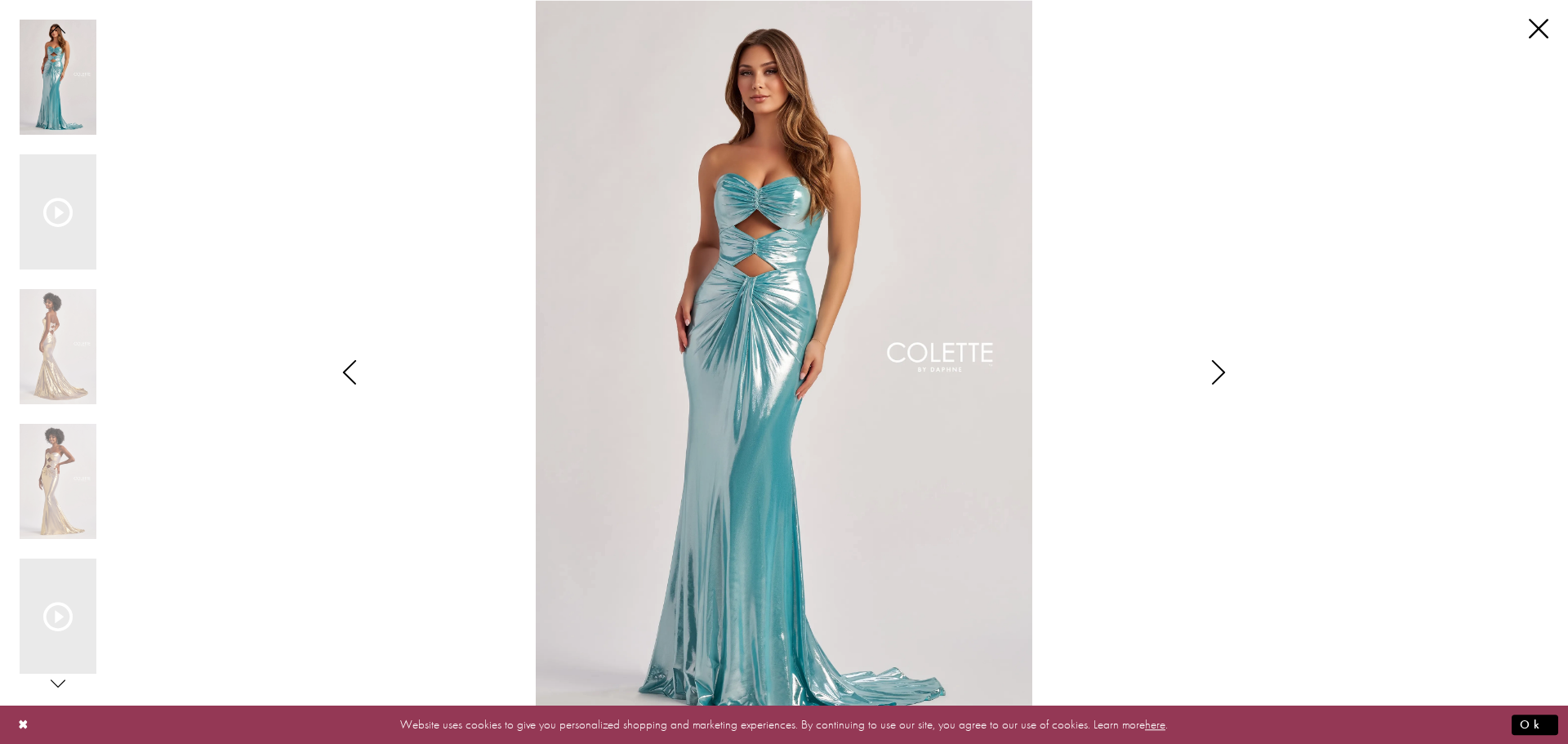
click at [1213, 375] on icon "Style CL8545 Colette by Daphne Views dialog" at bounding box center [1219, 372] width 41 height 24
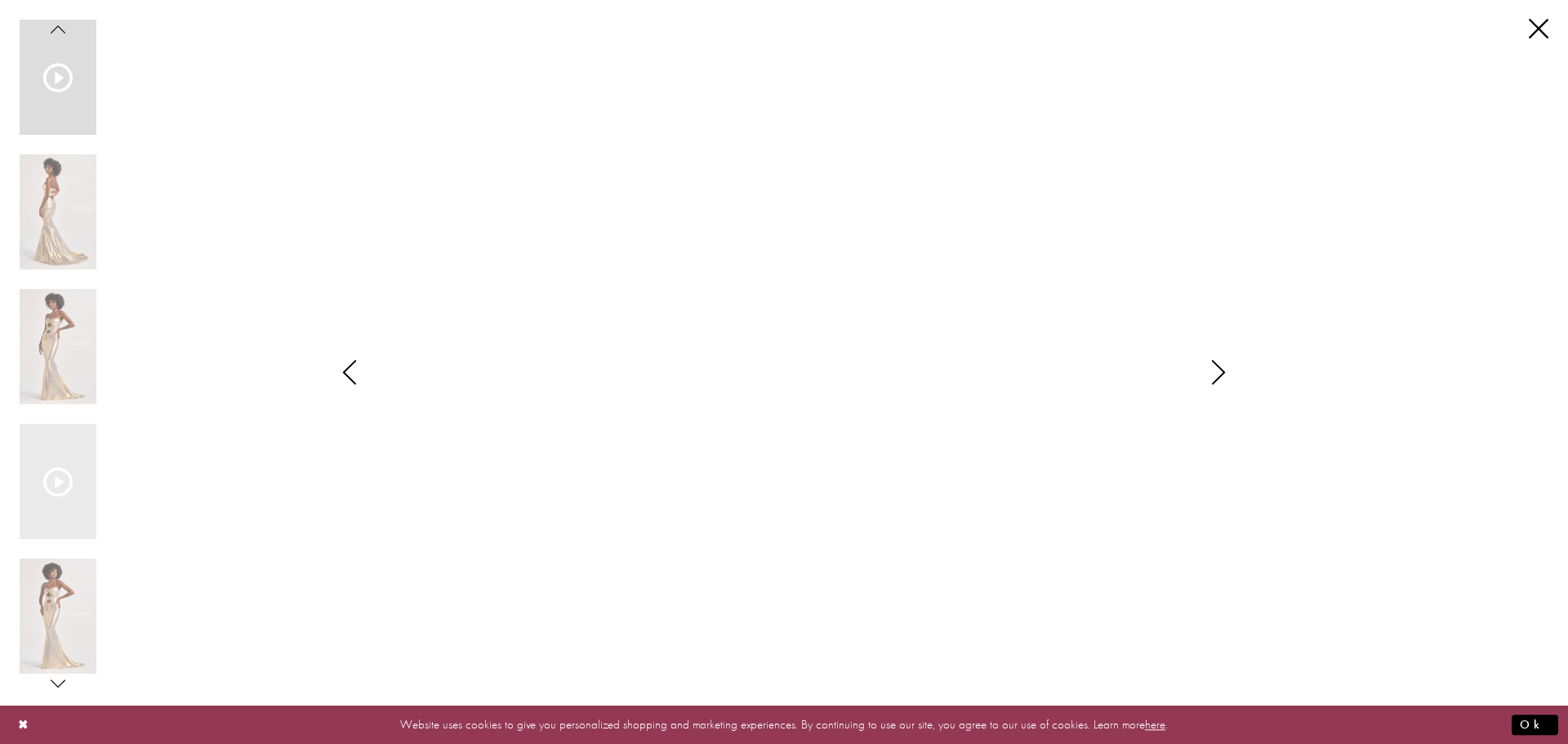
click at [1213, 374] on icon "Style CL8545 Colette by Daphne Views dialog" at bounding box center [1219, 372] width 41 height 24
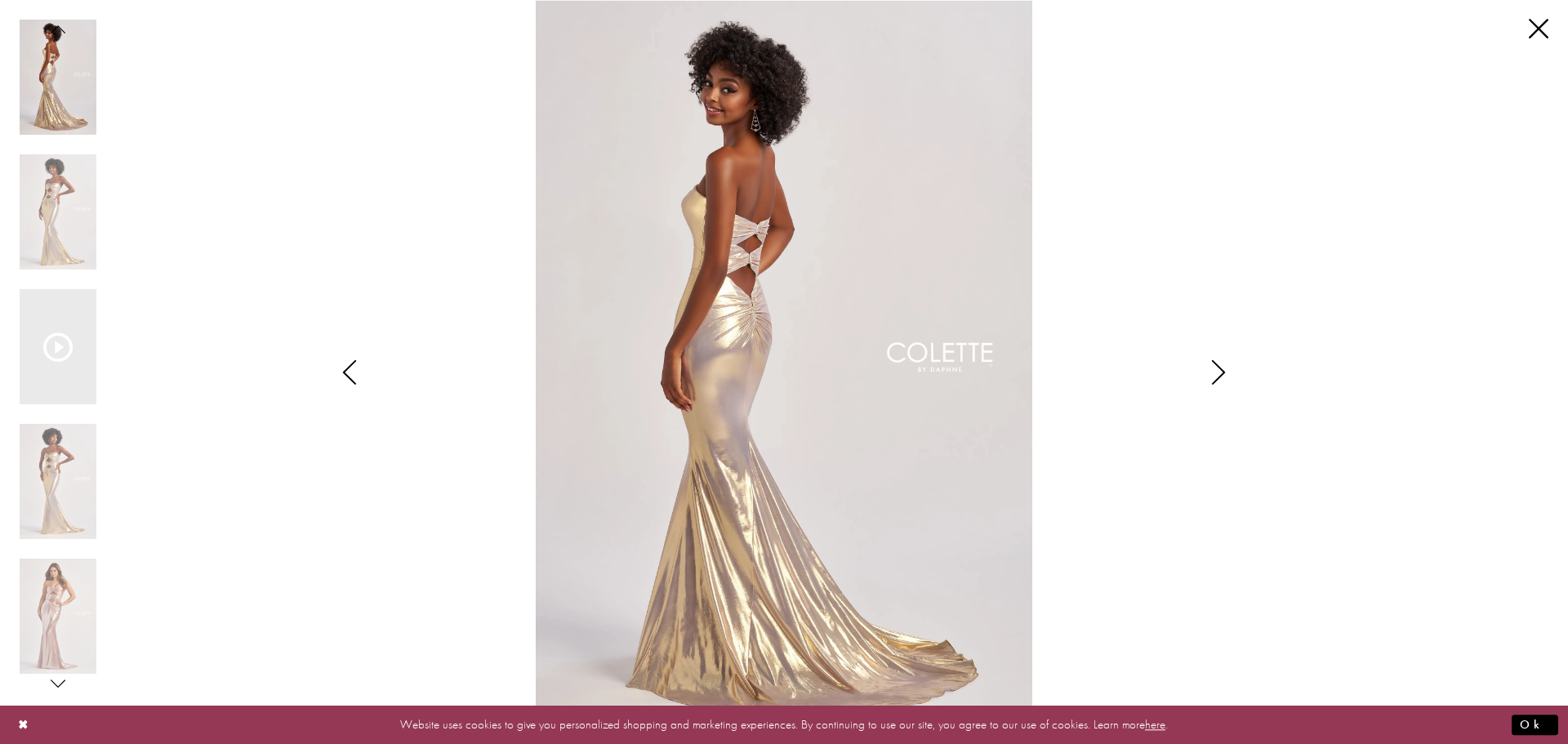
click at [1213, 374] on icon "Style CL8545 Colette by Daphne Views dialog" at bounding box center [1219, 372] width 41 height 24
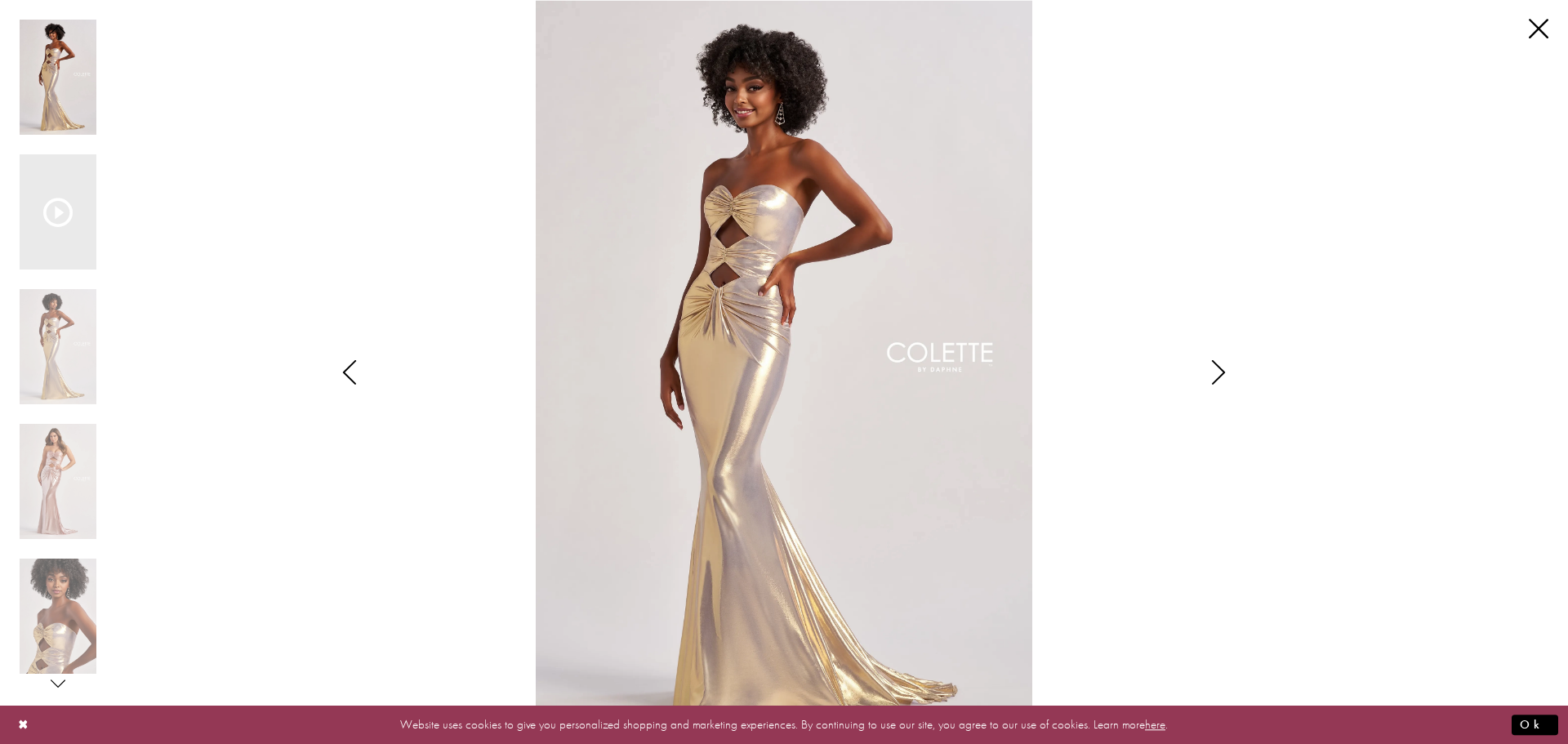
click at [1213, 374] on icon "Style CL8545 Colette by Daphne Views dialog" at bounding box center [1219, 372] width 41 height 24
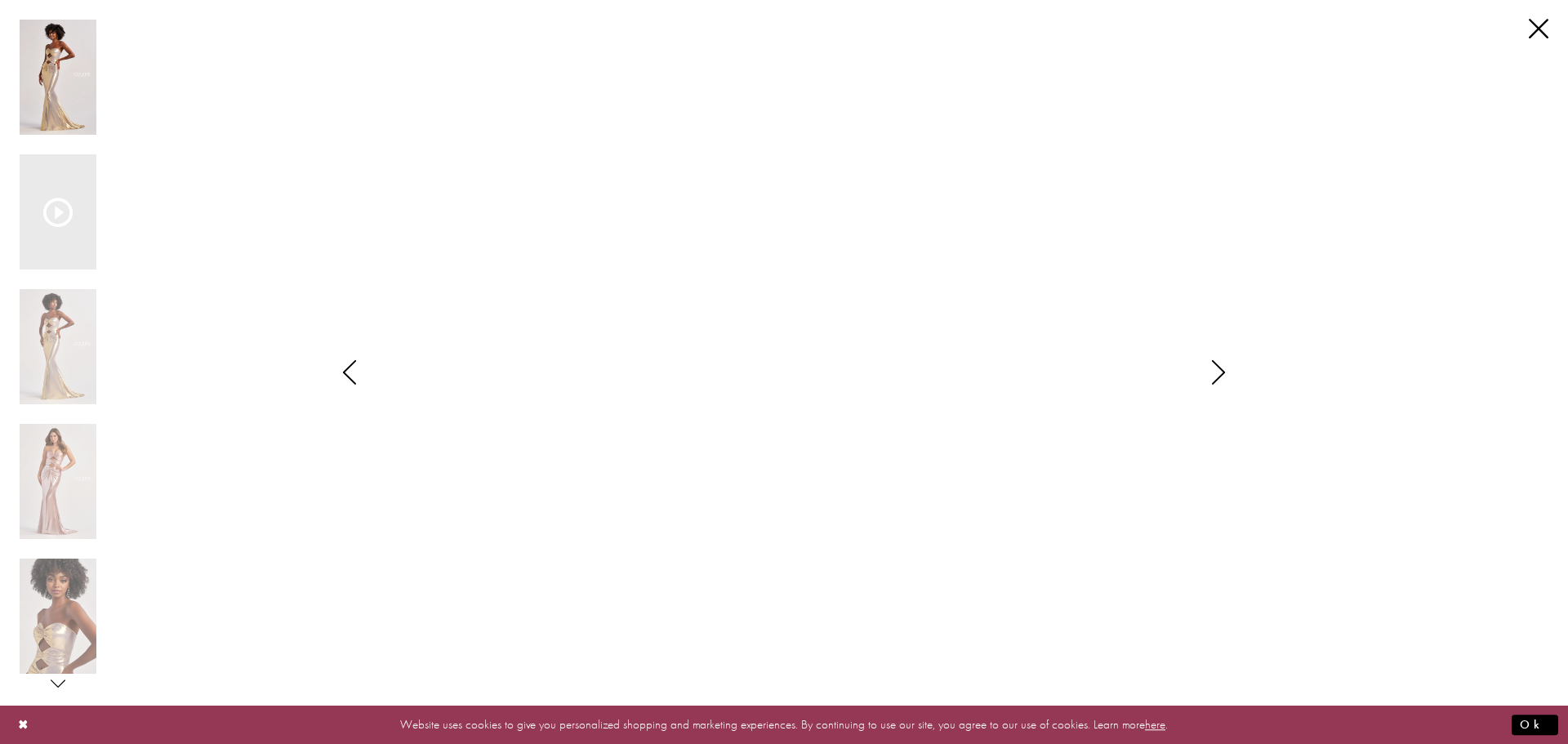
click at [1221, 367] on icon "Style CL8545 Colette by Daphne Views dialog" at bounding box center [1219, 372] width 41 height 24
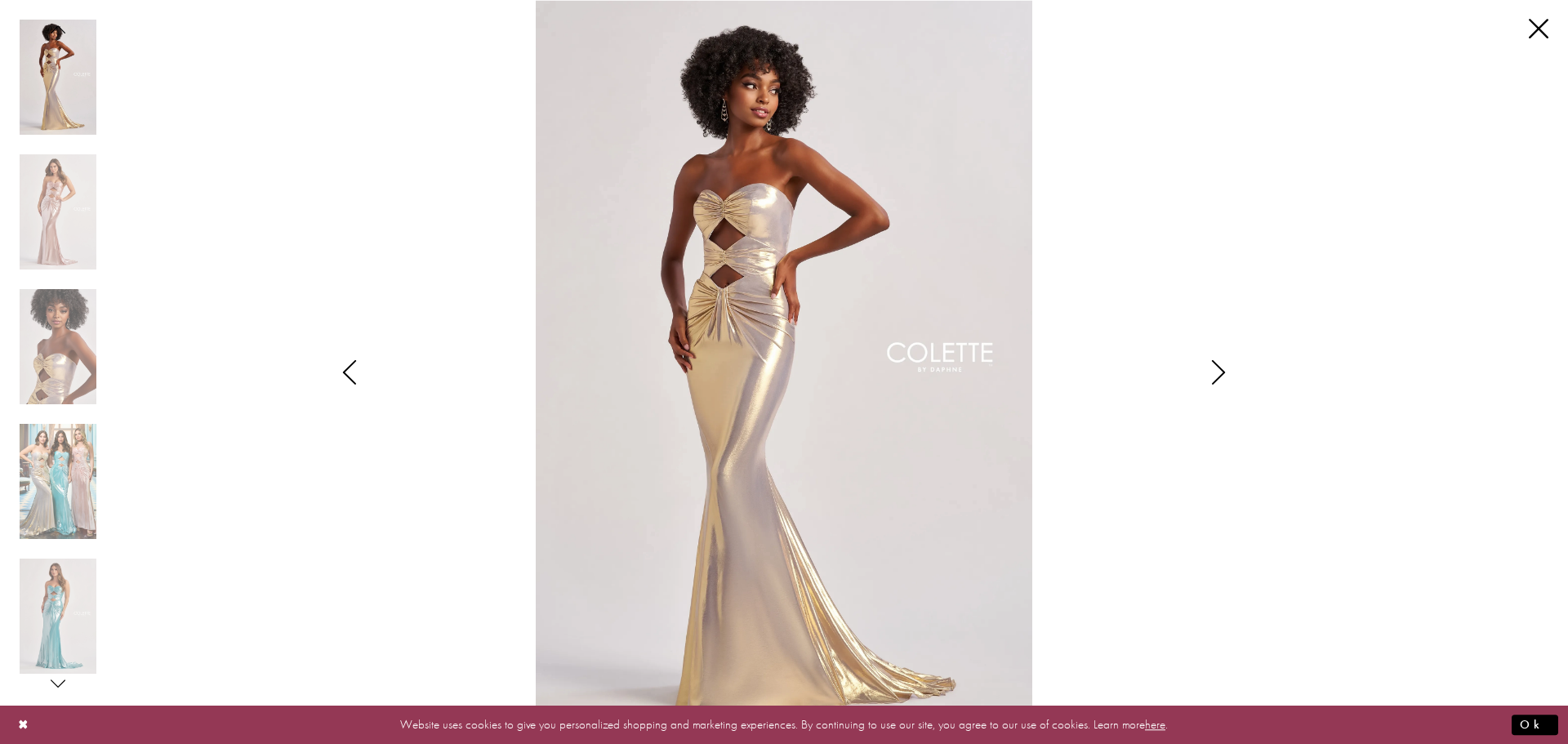
click at [1221, 367] on icon "Style CL8545 Colette by Daphne Views dialog" at bounding box center [1219, 372] width 41 height 24
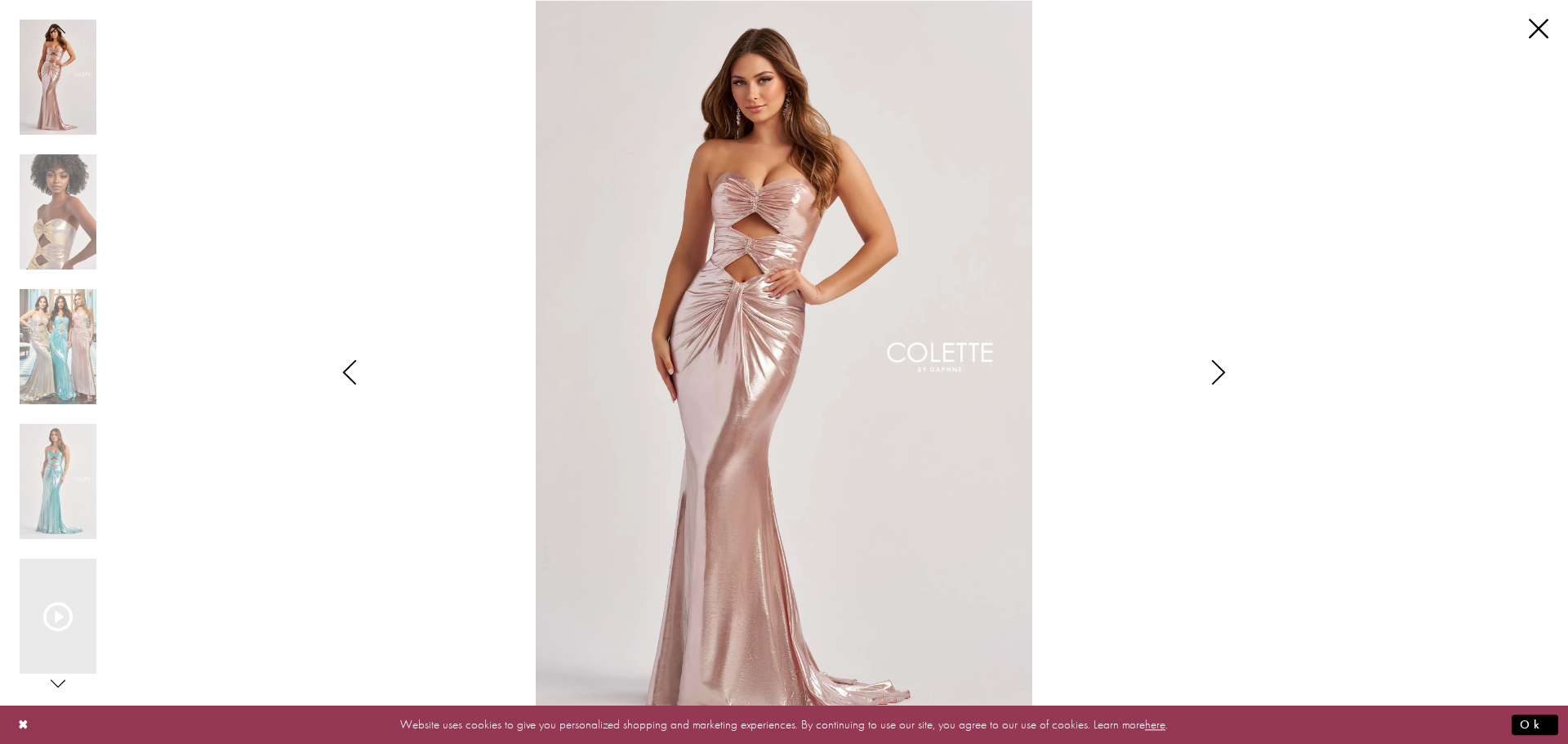
click at [1221, 367] on icon "Style CL8545 Colette by Daphne Views dialog" at bounding box center [1219, 372] width 41 height 24
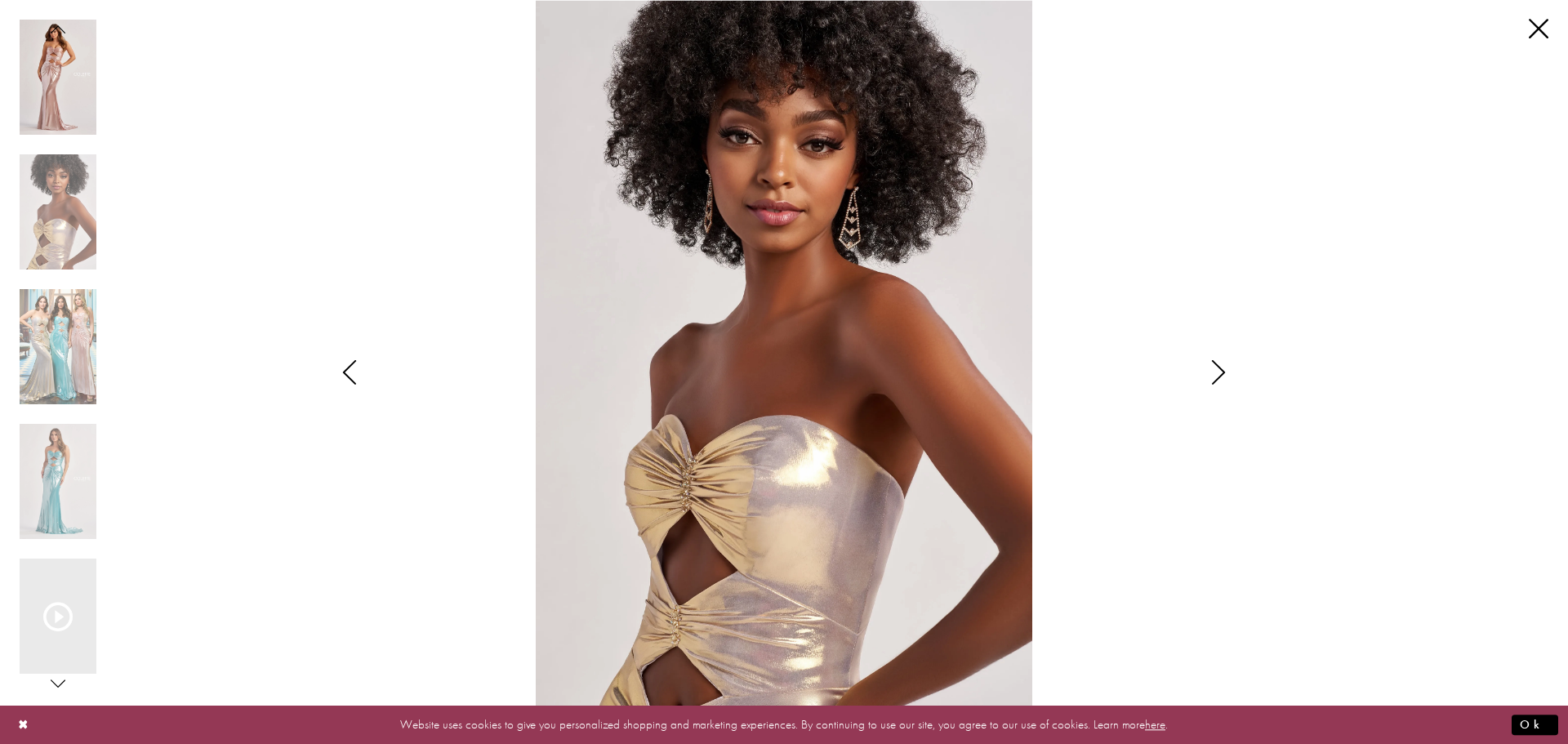
click at [1221, 367] on icon "Style CL8545 Colette by Daphne Views dialog" at bounding box center [1219, 372] width 41 height 24
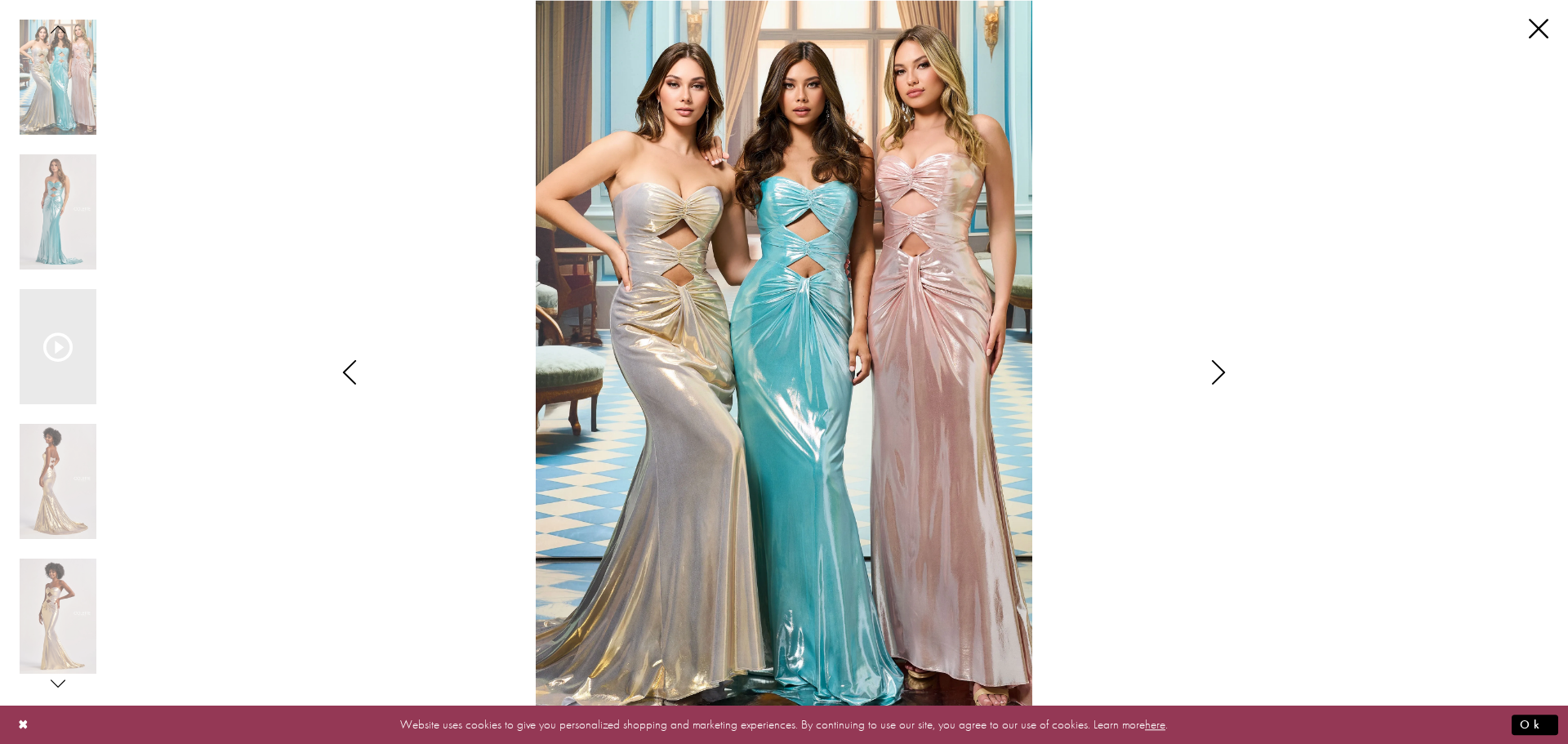
click at [1221, 367] on icon "Style CL8545 Colette by Daphne Views dialog" at bounding box center [1219, 372] width 41 height 24
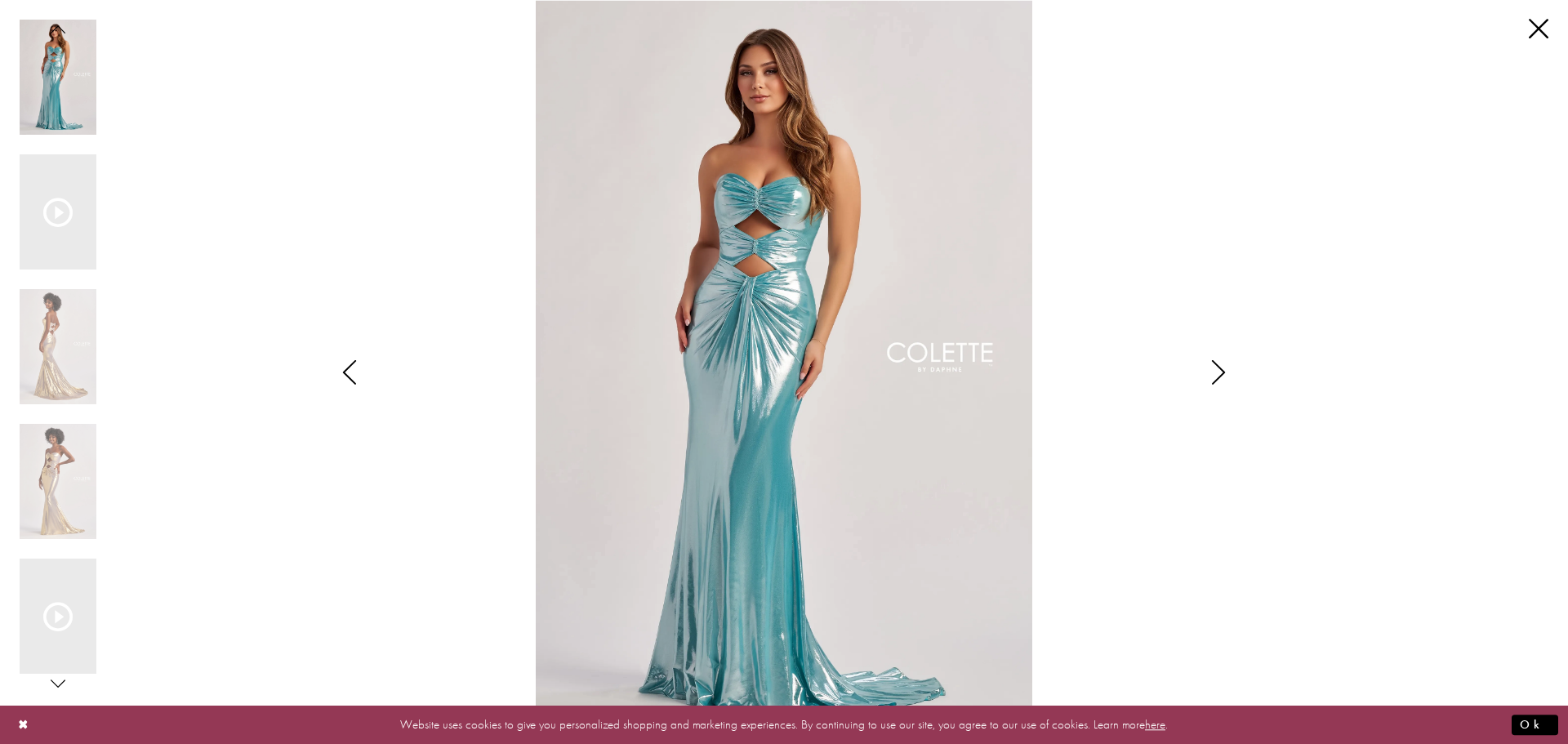
click at [1221, 367] on icon "Style CL8545 Colette by Daphne Views dialog" at bounding box center [1219, 372] width 41 height 24
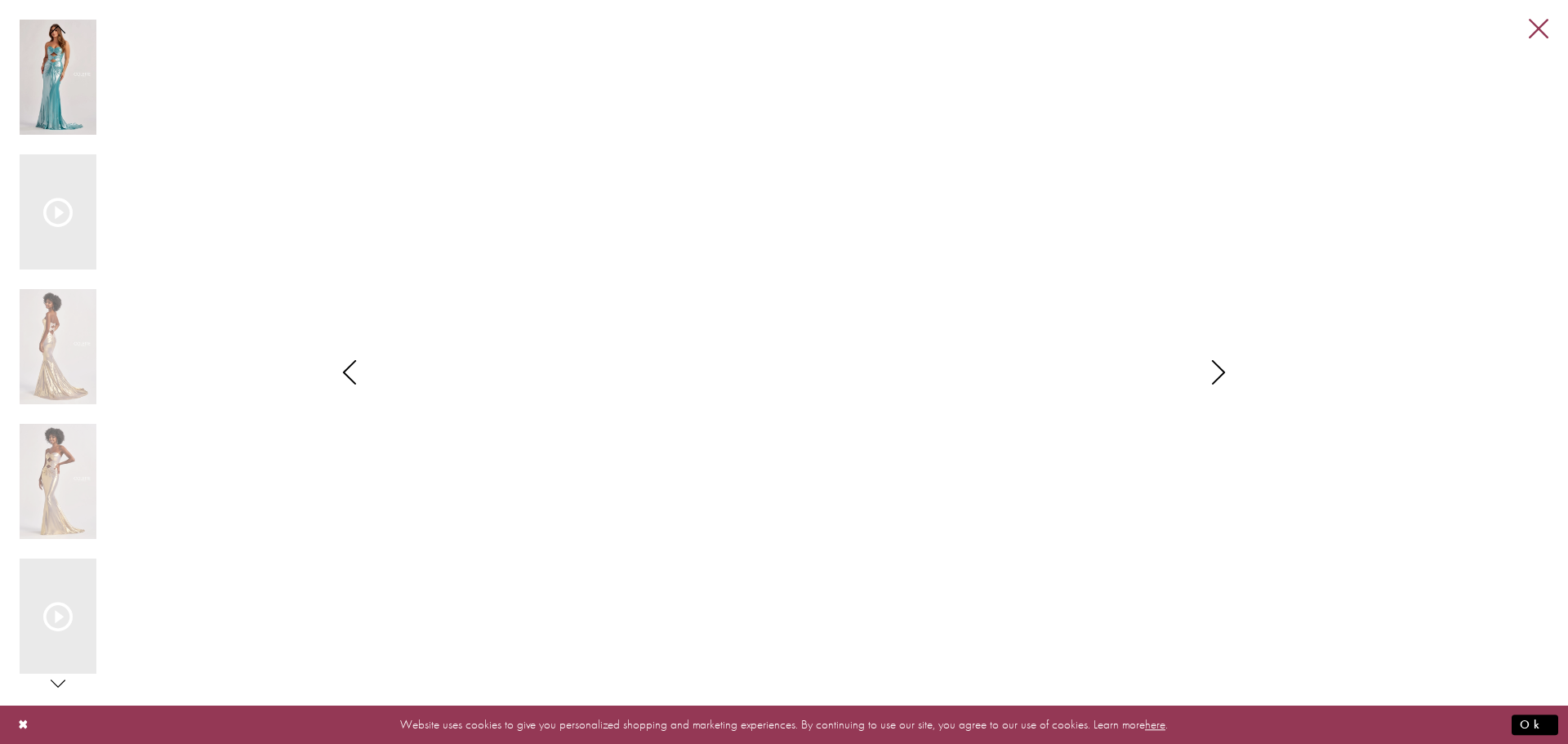
click at [1533, 24] on link "Close" at bounding box center [1538, 29] width 20 height 20
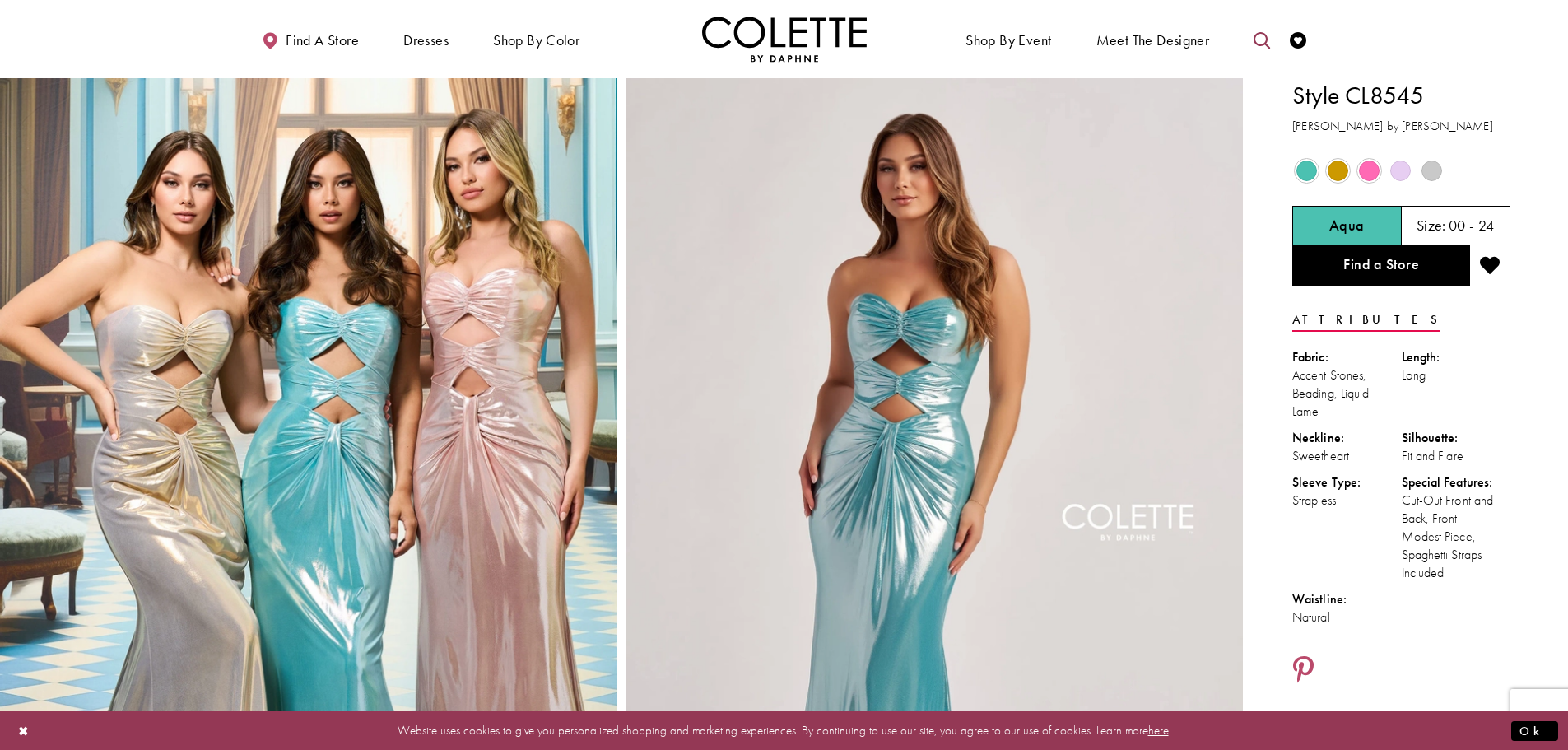
click at [1263, 34] on icon "Toggle search" at bounding box center [1262, 40] width 17 height 17
click at [1186, 43] on input "Search" at bounding box center [1179, 40] width 199 height 24
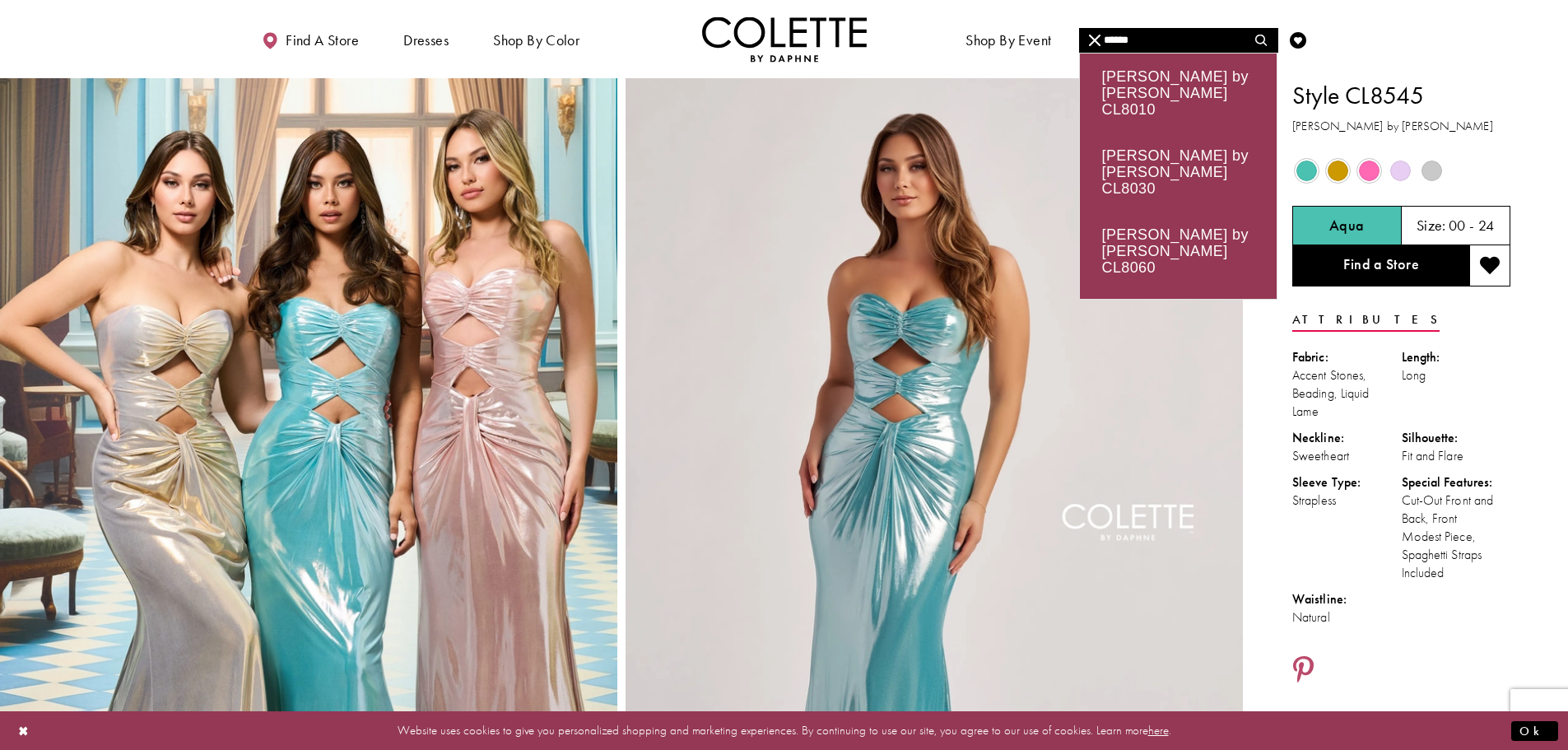
type input "******"
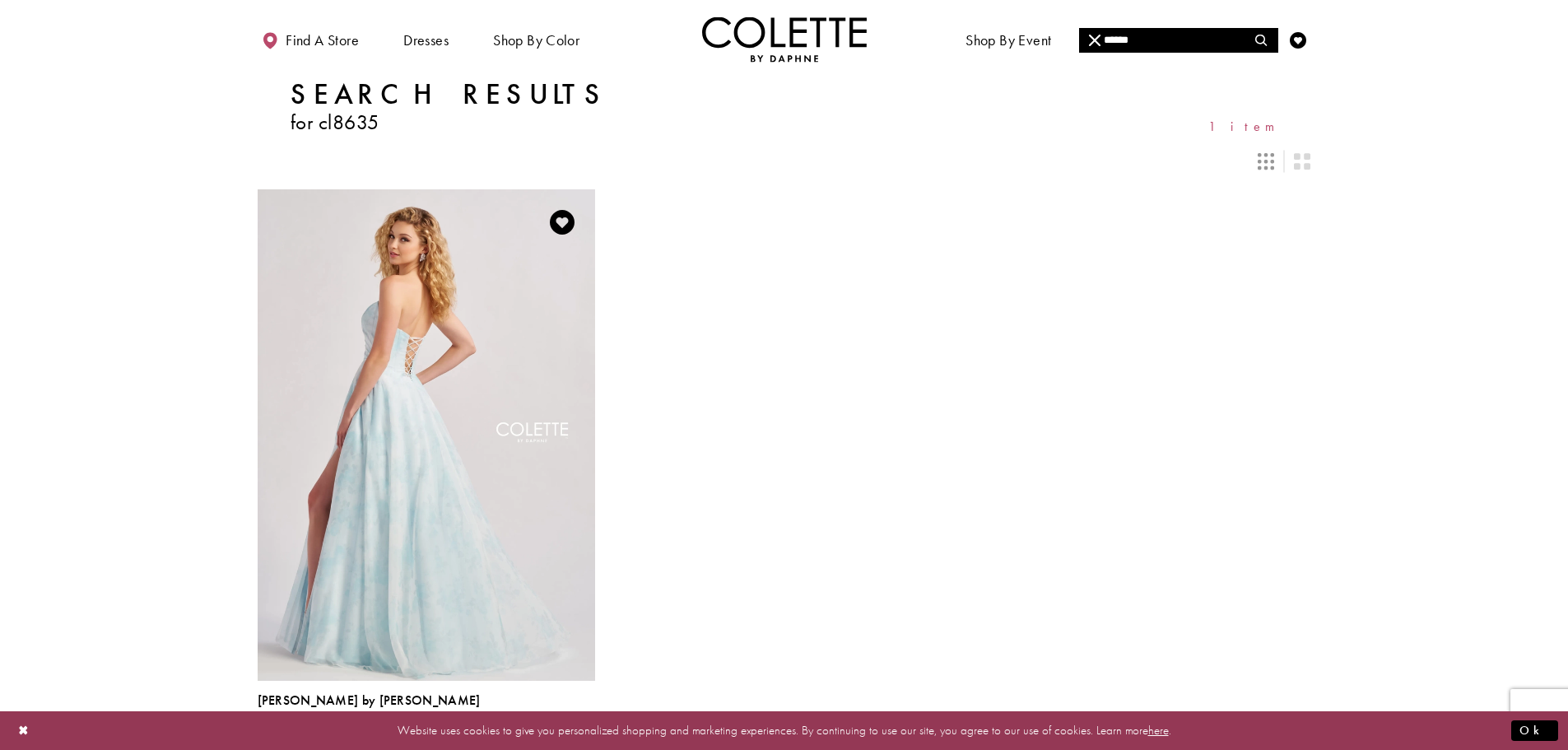
click at [400, 393] on img "Visit Colette by Daphne Style No. CL8635 Page" at bounding box center [427, 434] width 338 height 490
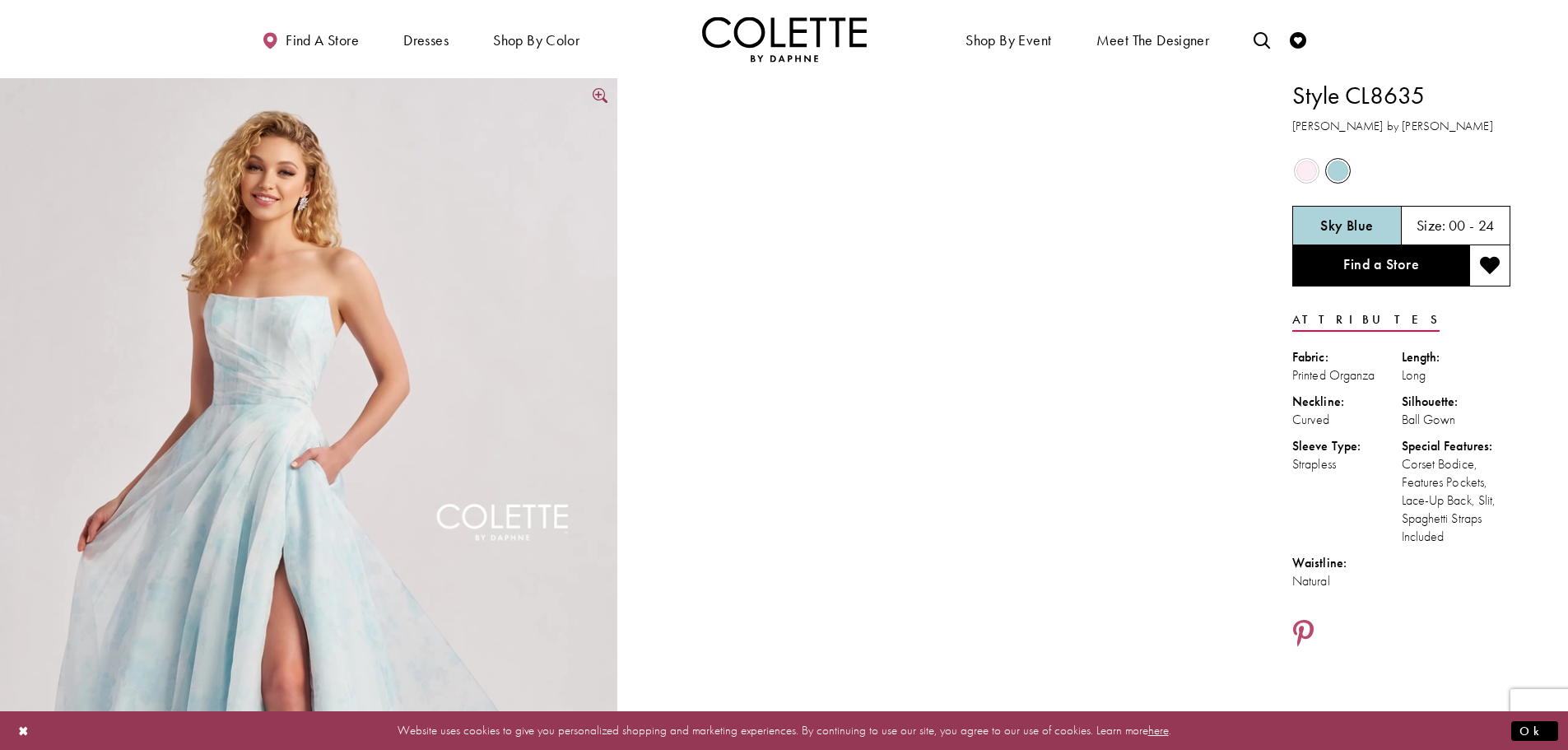
click at [345, 380] on img "Full size Style CL8635 Colette by Daphne #0 default Sky Blue frontface vertical…" at bounding box center [309, 540] width 617 height 925
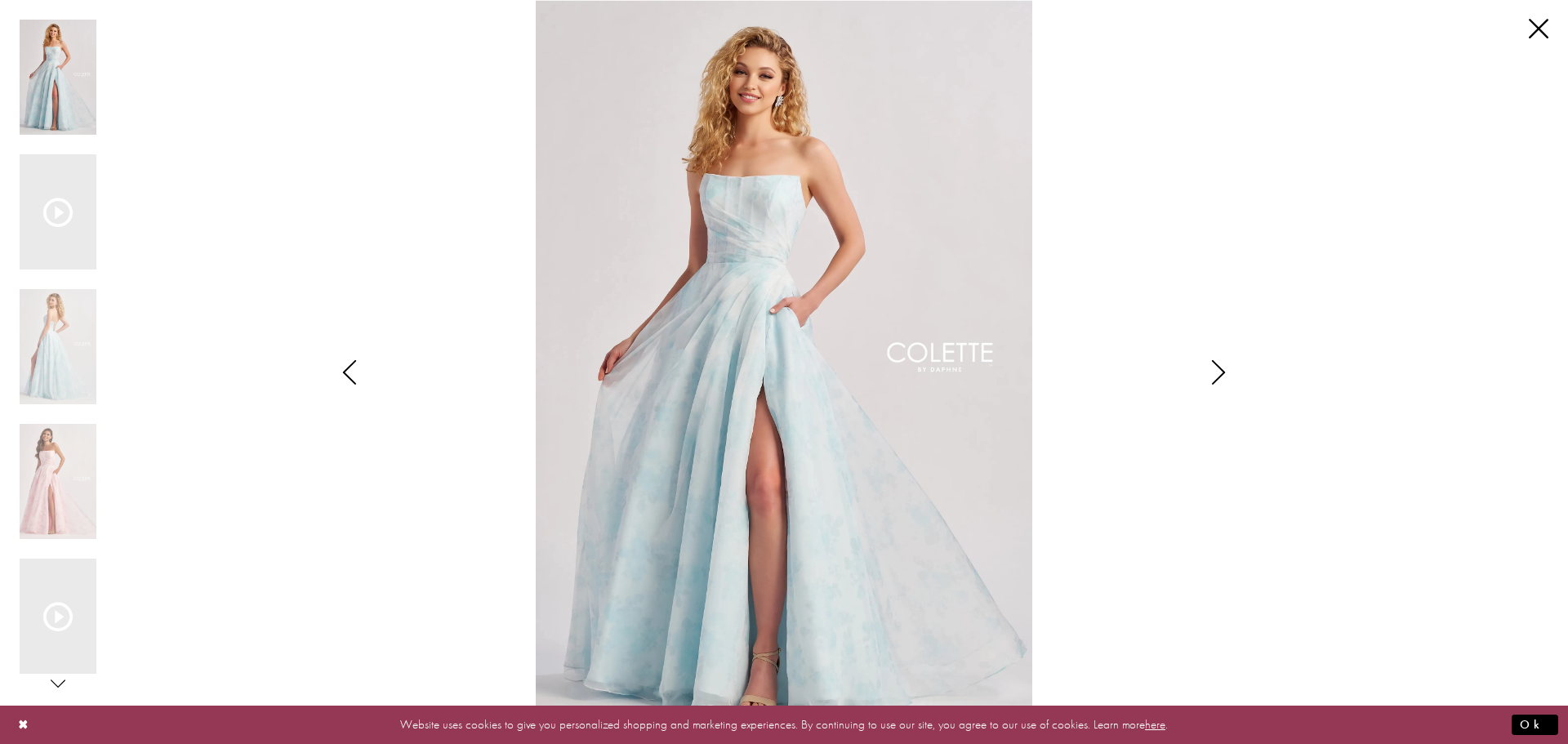
click at [1225, 374] on icon "Style CL8635 Colette by Daphne Views dialog" at bounding box center [1219, 372] width 41 height 24
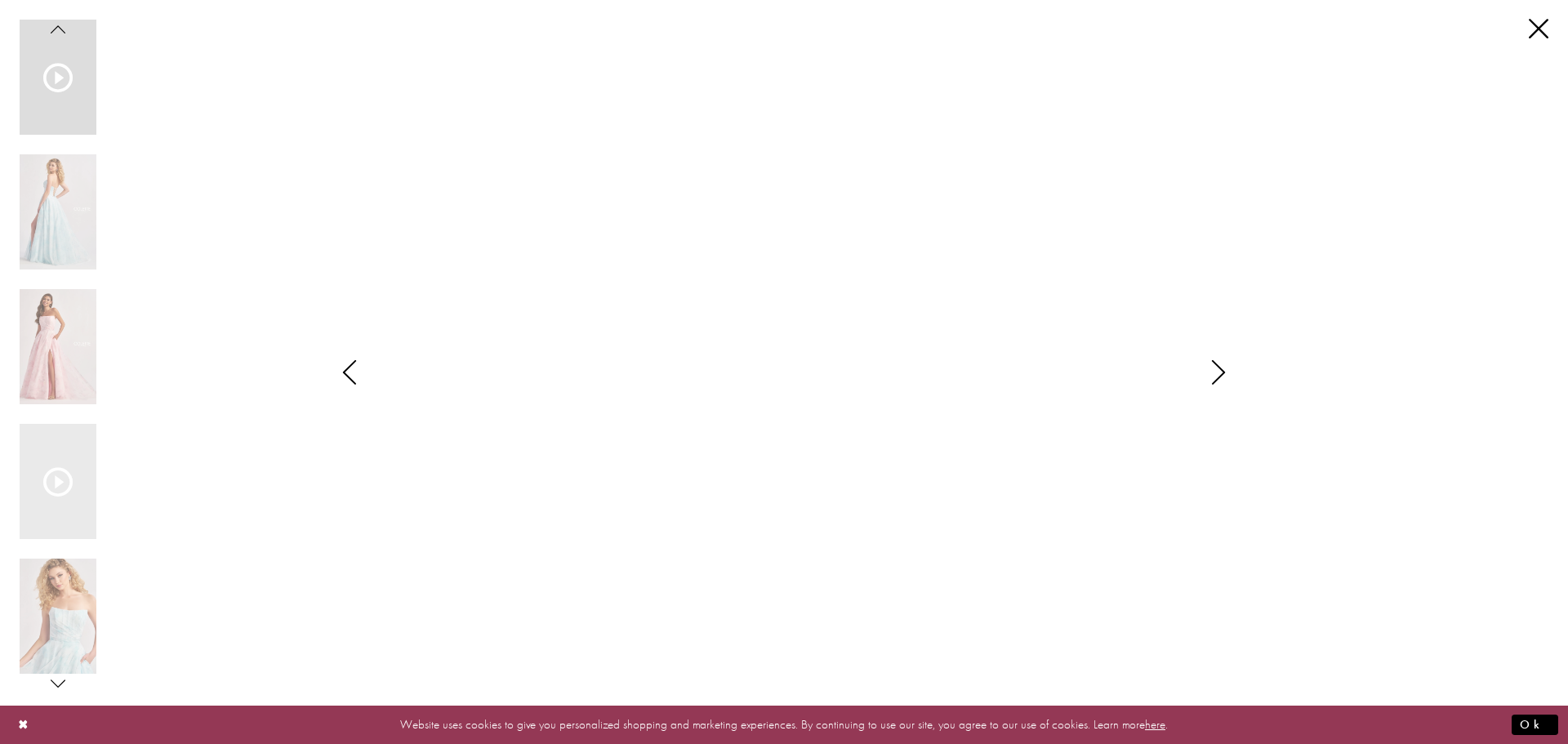
click at [1210, 380] on icon "Style CL8635 Colette by Daphne Views dialog" at bounding box center [1219, 372] width 41 height 24
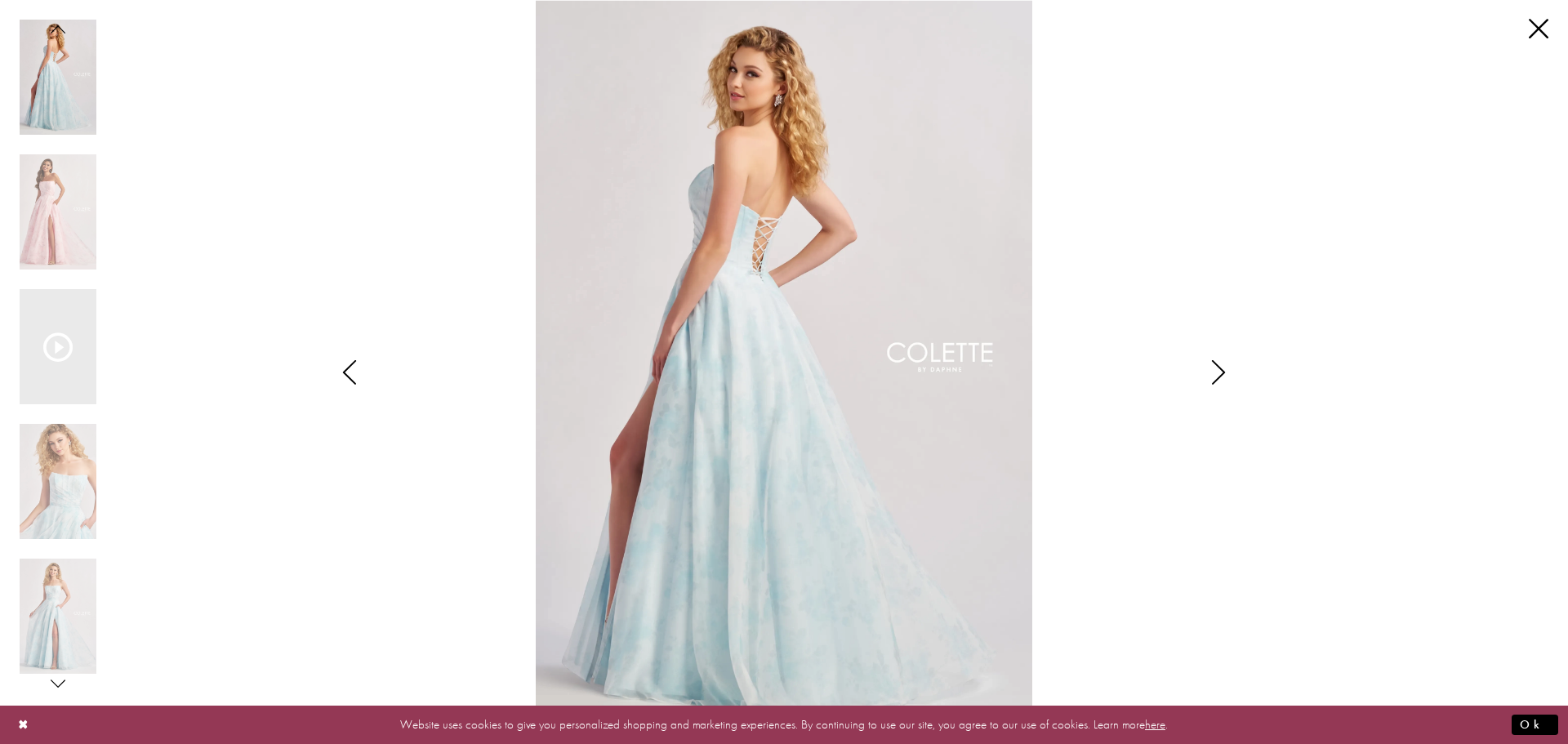
click at [1217, 377] on icon "Style CL8635 Colette by Daphne Views dialog" at bounding box center [1219, 372] width 41 height 24
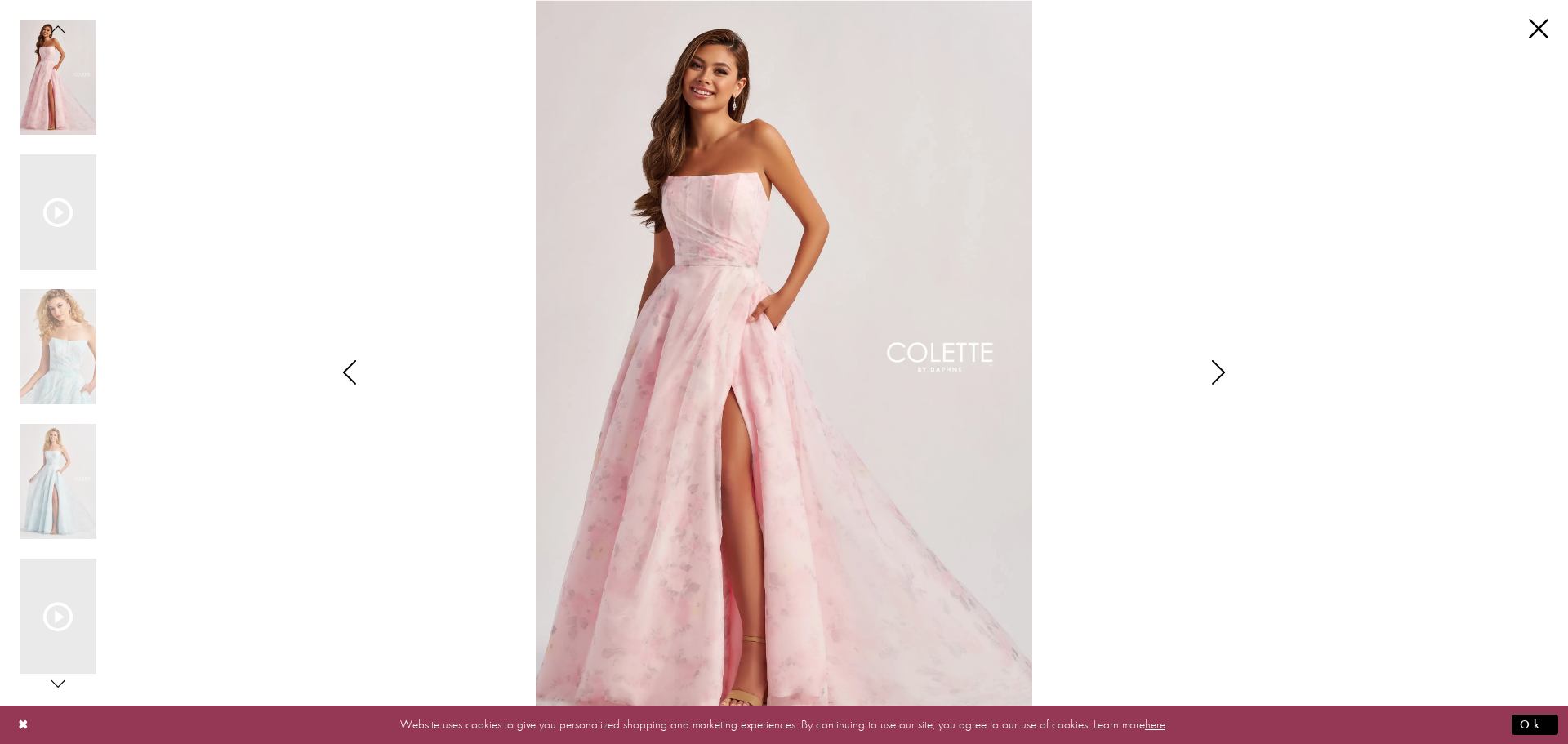
click at [1214, 381] on icon "Style CL8635 Colette by Daphne Views dialog" at bounding box center [1219, 372] width 41 height 24
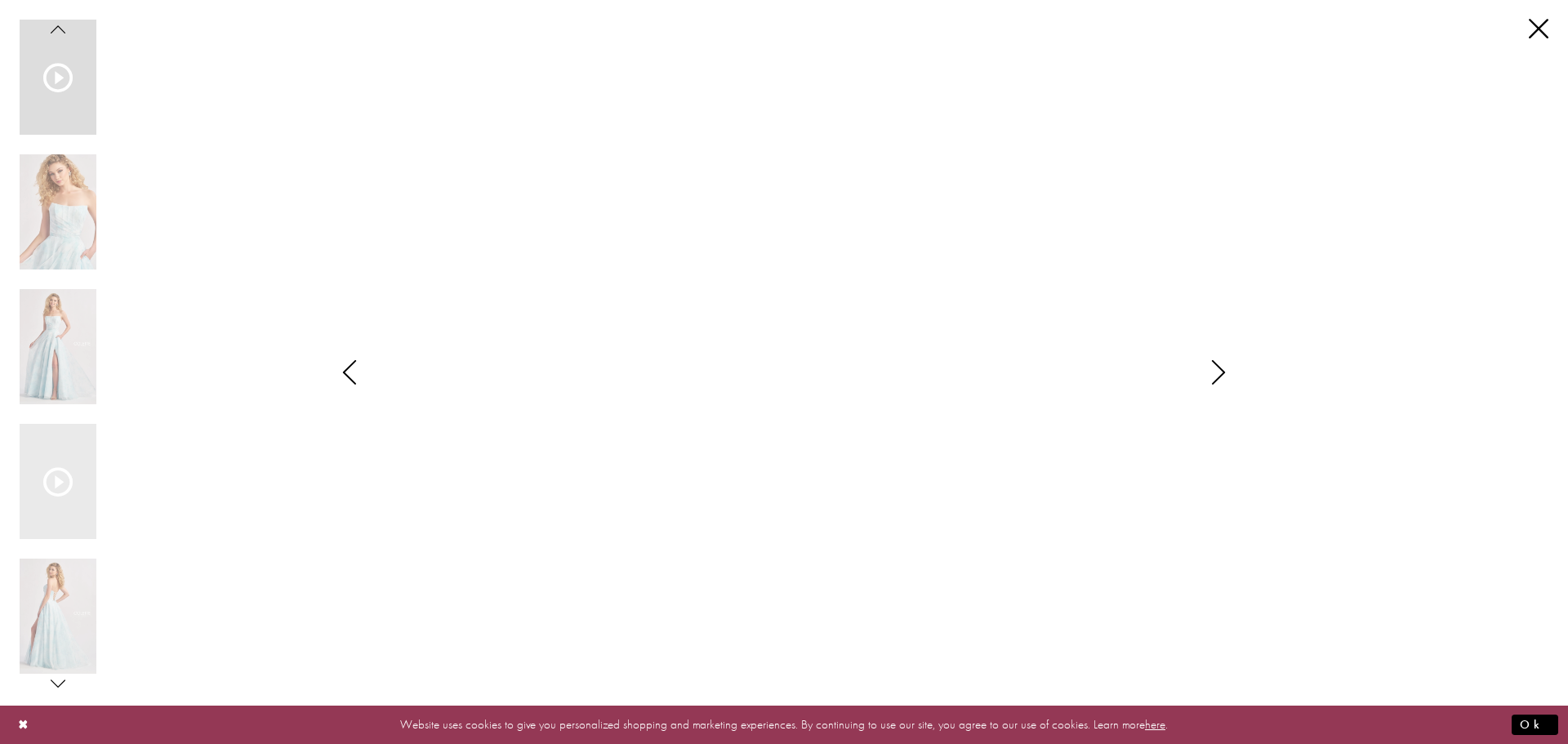
click at [1217, 374] on icon "Style CL8635 Colette by Daphne Views dialog" at bounding box center [1219, 372] width 41 height 24
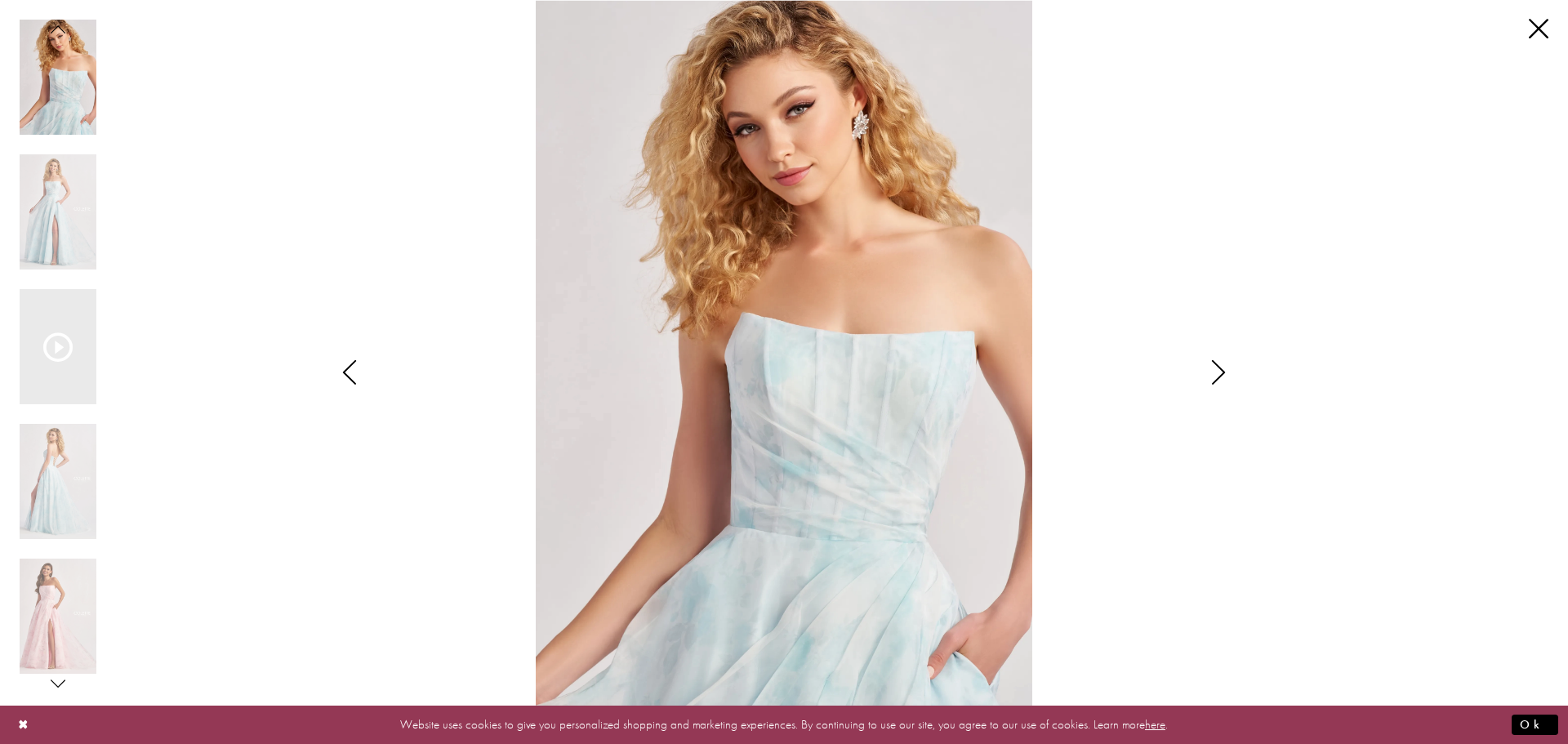
click at [1213, 379] on icon "Style CL8635 Colette by Daphne Views dialog" at bounding box center [1219, 372] width 41 height 24
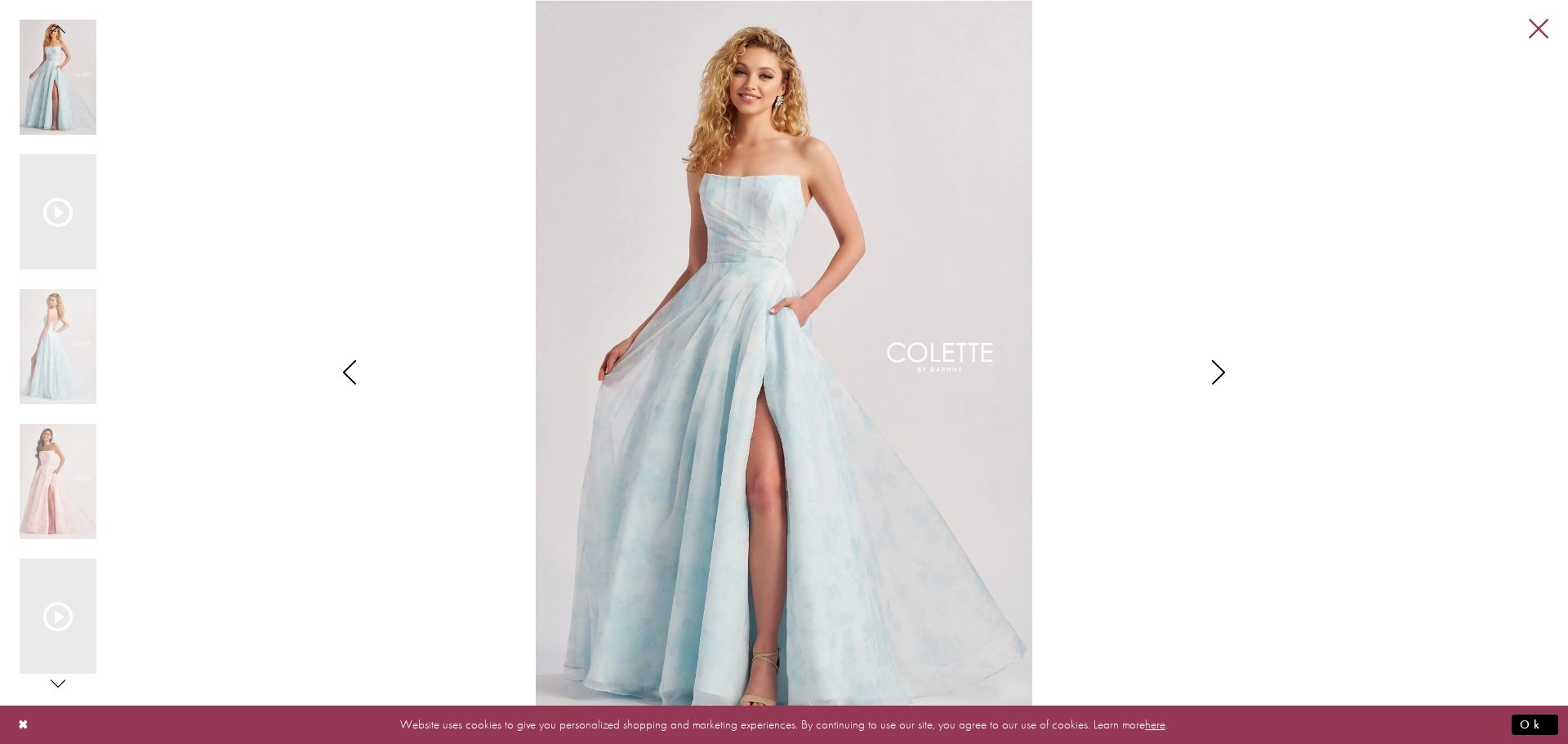
click at [1540, 30] on link "Close" at bounding box center [1538, 29] width 20 height 20
